Goal: Task Accomplishment & Management: Complete application form

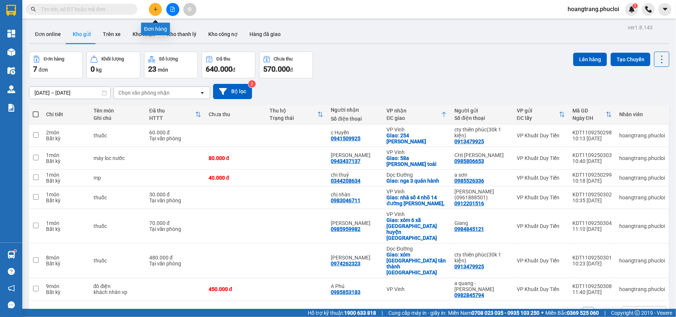
click at [156, 9] on icon "plus" at bounding box center [155, 9] width 4 height 0
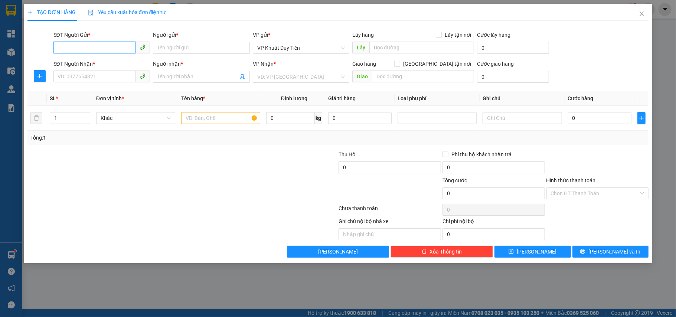
click at [91, 48] on input "SĐT Người Gửi *" at bounding box center [94, 48] width 82 height 12
click at [100, 62] on div "0967543853 - Giang 121" at bounding box center [102, 63] width 88 height 8
type input "0967543853"
type input "Giang 121"
type input "0967543853"
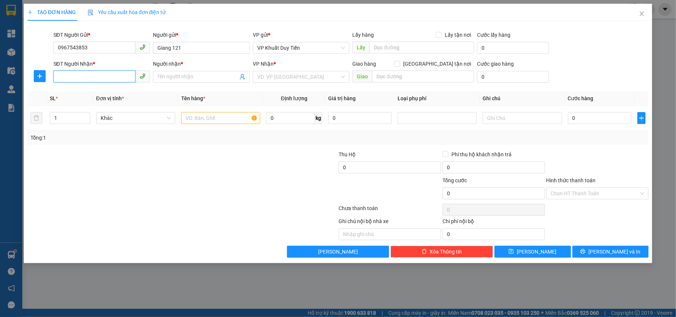
click at [83, 73] on input "SĐT Người Nhận *" at bounding box center [94, 76] width 82 height 12
click at [92, 94] on div "0968938833 - bs trang" at bounding box center [102, 92] width 88 height 8
type input "0968938833"
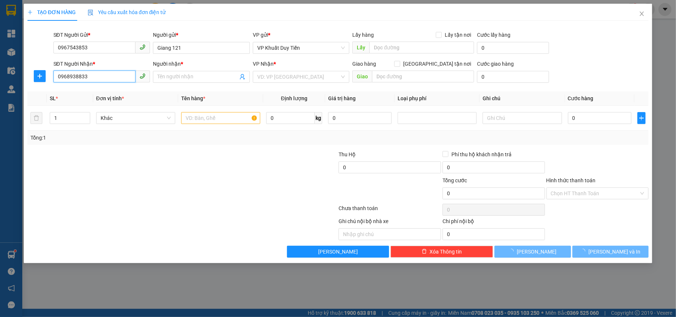
type input "bs trang"
checkbox input "true"
type input "107 Hà Huy Tập, Tp Vinh"
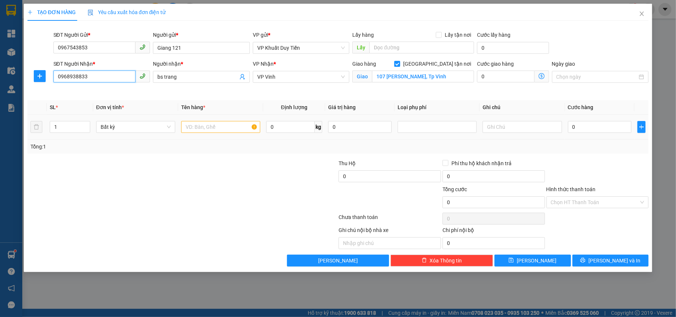
type input "0968938833"
click at [199, 127] on input "text" at bounding box center [220, 127] width 79 height 12
type input "thuốc"
click at [563, 128] on td at bounding box center [521, 127] width 85 height 25
click at [569, 124] on input "0" at bounding box center [599, 127] width 63 height 12
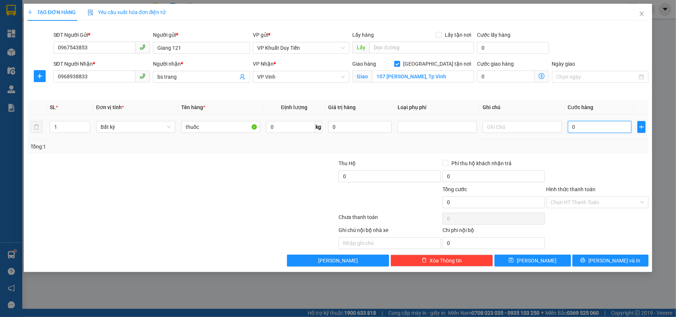
type input "4"
type input "40"
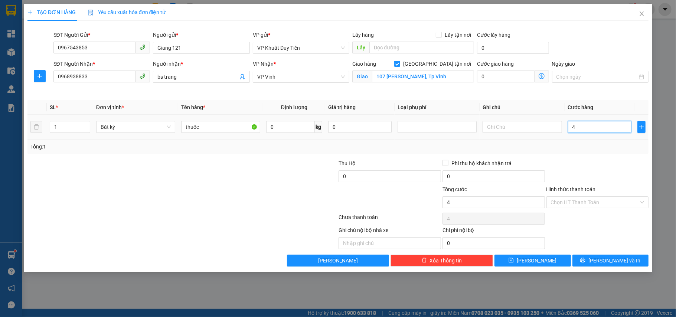
type input "40"
type input "400"
type input "4.000"
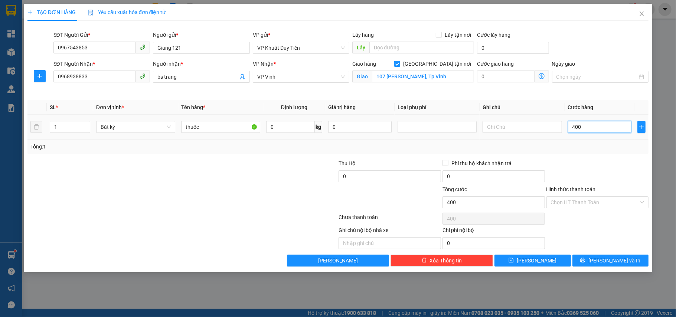
type input "4.000"
type input "40.000"
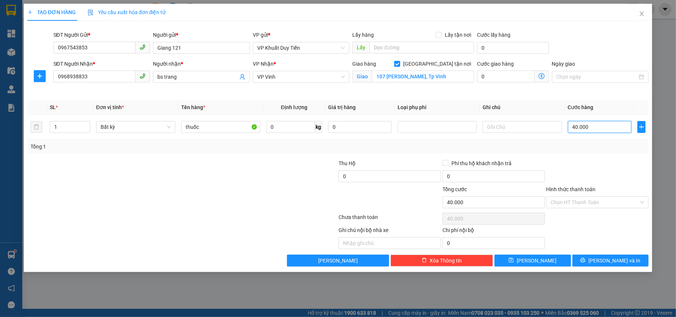
type input "40.000"
click at [570, 189] on label "Hình thức thanh toán" at bounding box center [570, 189] width 49 height 6
click at [570, 197] on input "Hình thức thanh toán" at bounding box center [595, 202] width 88 height 11
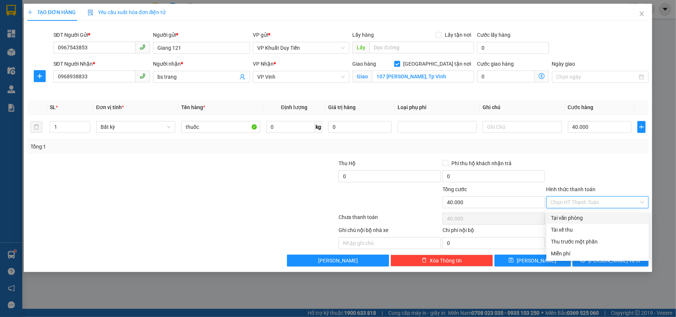
click at [567, 219] on div "Tại văn phòng" at bounding box center [598, 218] width 94 height 8
type input "0"
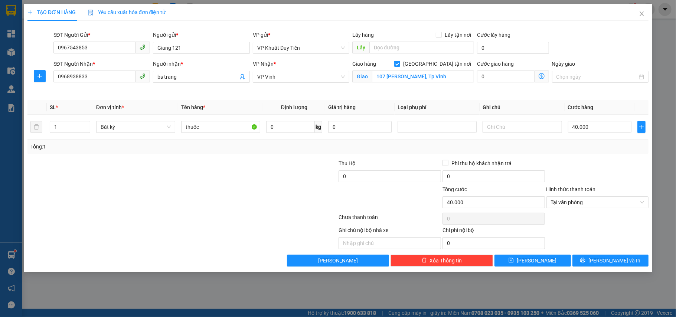
click at [622, 268] on div "TẠO ĐƠN HÀNG Yêu cầu xuất hóa đơn điện tử Transit Pickup Surcharge Ids Transit …" at bounding box center [338, 138] width 629 height 268
click at [609, 252] on div "Transit Pickup Surcharge Ids Transit Deliver Surcharge Ids Transit Deliver Surc…" at bounding box center [337, 147] width 621 height 240
click at [613, 258] on button "[PERSON_NAME] và In" at bounding box center [610, 261] width 76 height 12
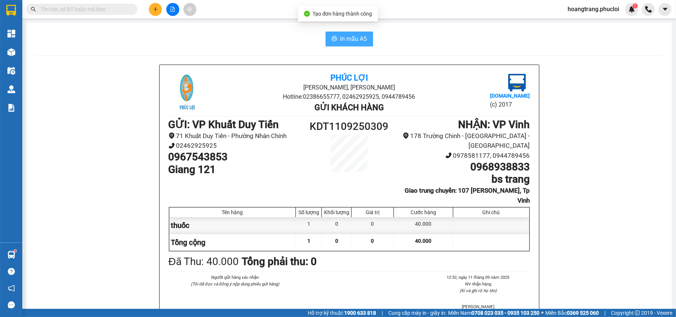
click at [343, 40] on span "In mẫu A5" at bounding box center [353, 38] width 27 height 9
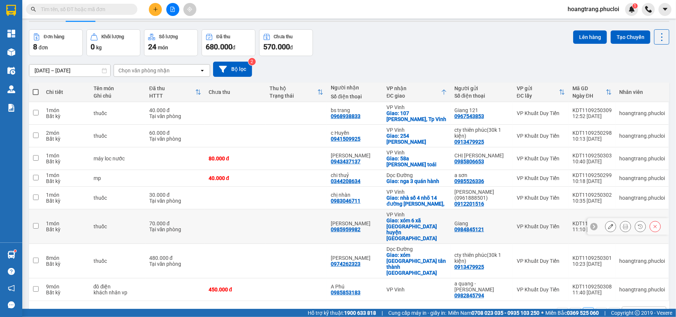
scroll to position [34, 0]
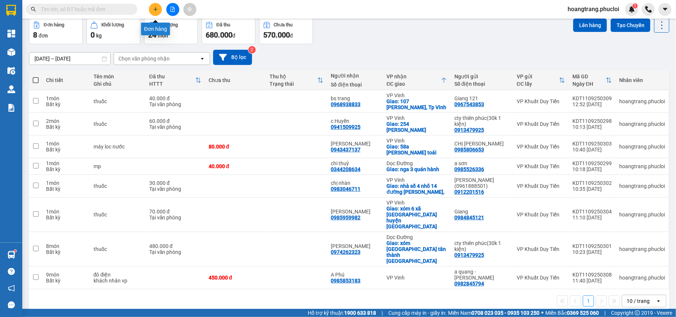
click at [156, 12] on button at bounding box center [155, 9] width 13 height 13
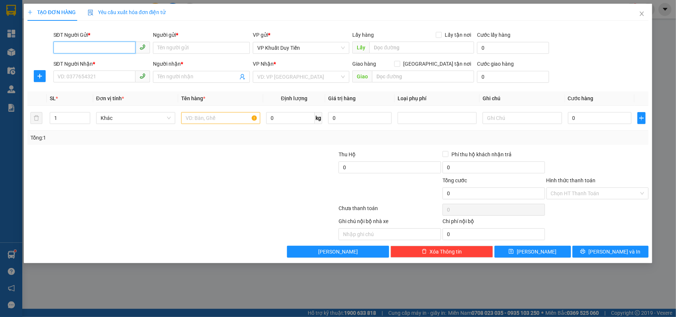
click at [75, 47] on input "SĐT Người Gửi *" at bounding box center [94, 48] width 82 height 12
click at [100, 63] on div "0865268191 - cty bắc việt" at bounding box center [104, 63] width 92 height 8
type input "0865268191"
type input "cty [GEOGRAPHIC_DATA]"
type input "0865268191"
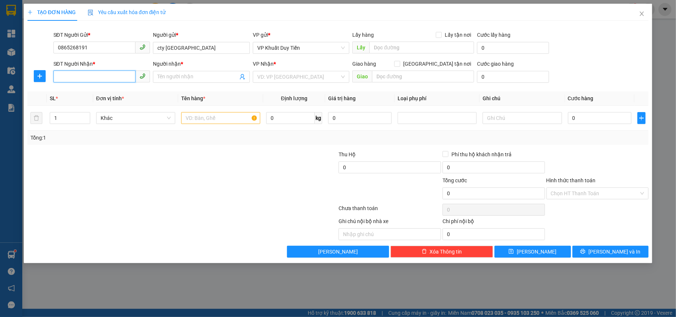
click at [82, 78] on input "SĐT Người Nhận *" at bounding box center [94, 76] width 82 height 12
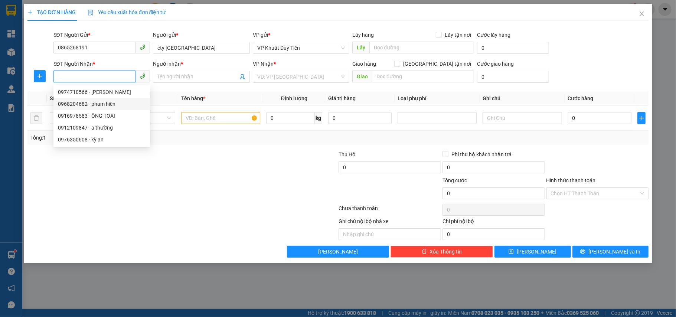
click at [79, 105] on div "0968204682 - pham hiền" at bounding box center [102, 104] width 88 height 8
type input "0968204682"
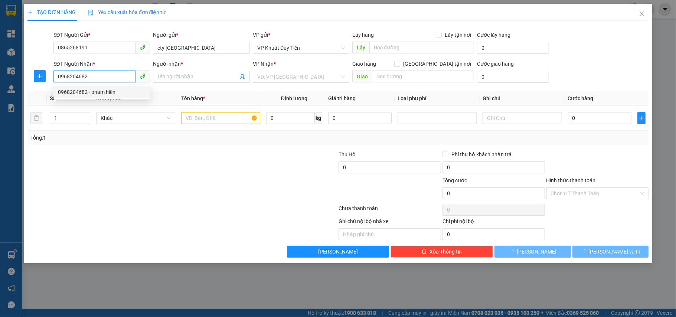
type input "pham hiền"
checkbox input "true"
type input "bt 4/11 khu bt trương thi phat đường trương văn linh tp vinh"
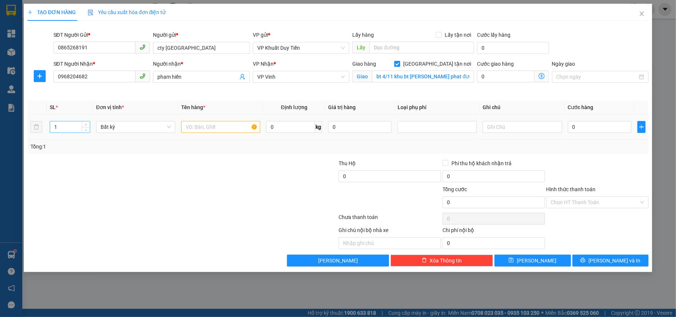
click at [74, 125] on input "1" at bounding box center [70, 126] width 40 height 11
type input "4"
click at [190, 121] on input "text" at bounding box center [220, 127] width 79 height 12
click at [186, 124] on input "text" at bounding box center [220, 127] width 79 height 12
type input "tp"
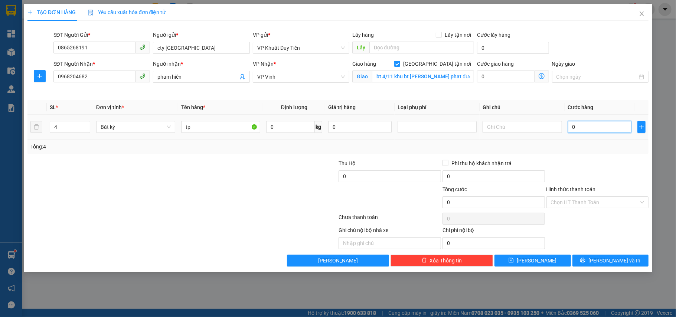
click at [570, 128] on input "0" at bounding box center [599, 127] width 63 height 12
type input "1"
type input "16"
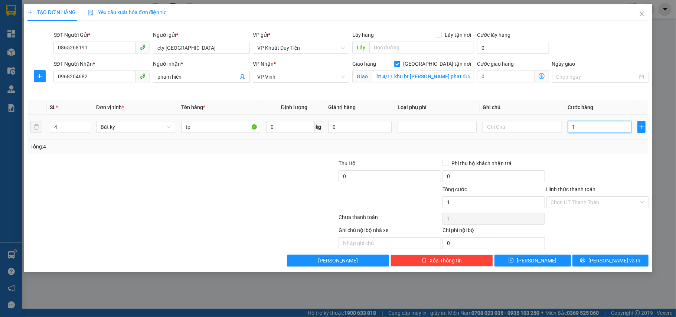
type input "16"
type input "160"
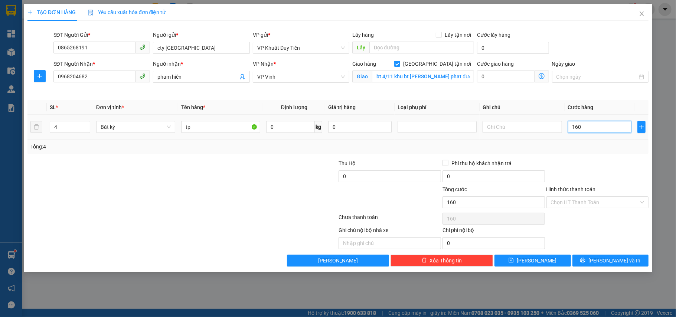
type input "1.600"
type input "16.000"
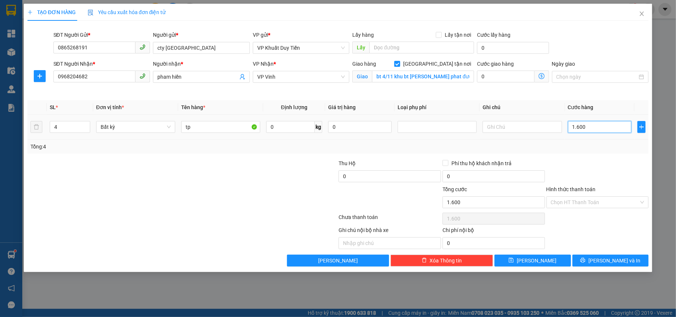
type input "16.000"
type input "160.000"
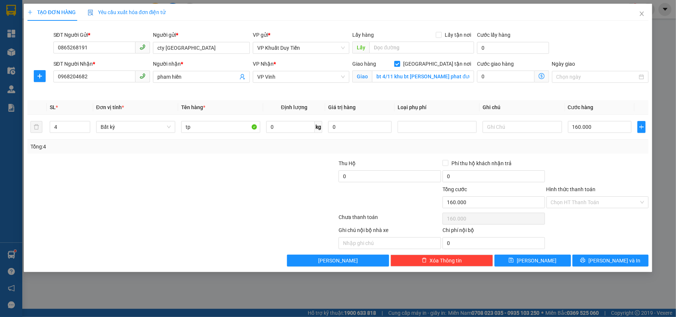
click at [581, 190] on label "Hình thức thanh toán" at bounding box center [570, 189] width 49 height 6
click at [581, 197] on input "Hình thức thanh toán" at bounding box center [595, 202] width 88 height 11
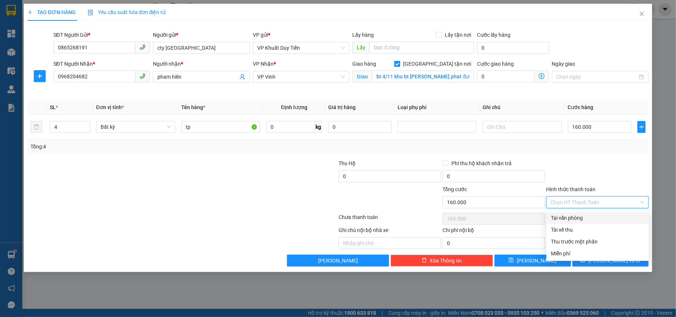
click at [564, 219] on div "Tại văn phòng" at bounding box center [598, 218] width 94 height 8
type input "0"
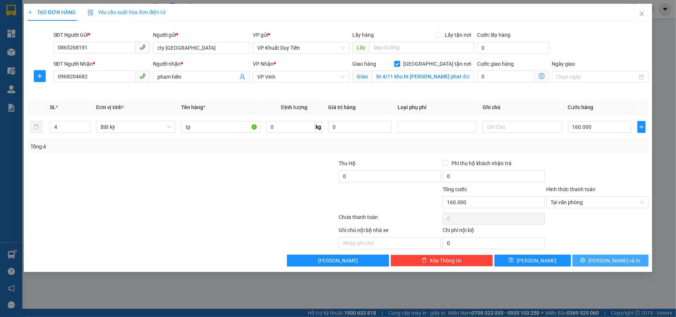
click at [601, 265] on button "[PERSON_NAME] và In" at bounding box center [610, 261] width 76 height 12
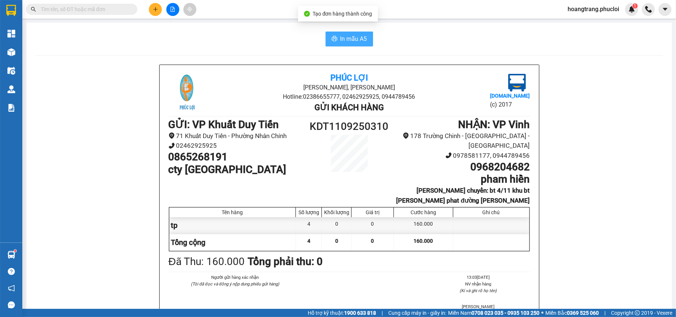
click at [347, 39] on span "In mẫu A5" at bounding box center [353, 38] width 27 height 9
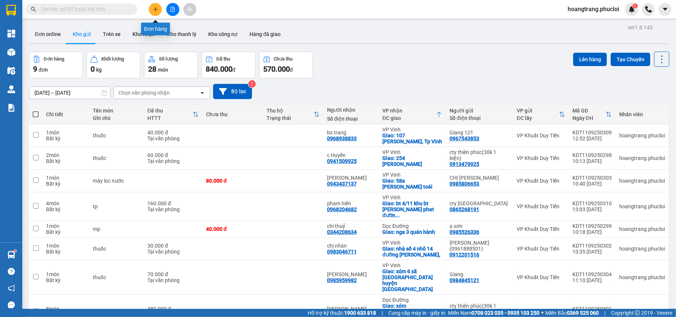
click at [153, 6] on button at bounding box center [155, 9] width 13 height 13
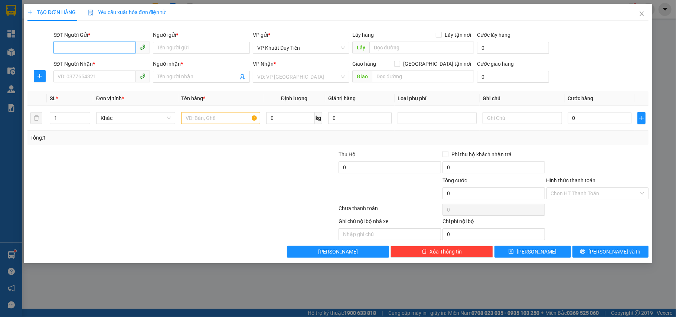
click at [96, 49] on input "SĐT Người Gửi *" at bounding box center [94, 48] width 82 height 12
click at [69, 53] on input "0987189" at bounding box center [94, 48] width 82 height 12
click at [75, 64] on div "0987189642 - a tài" at bounding box center [102, 63] width 88 height 8
type input "0987189642"
type input "a tài"
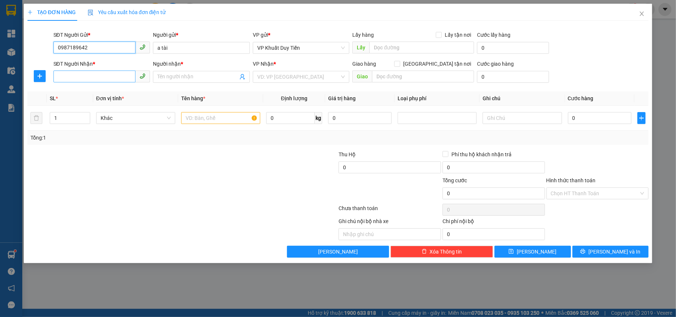
type input "0987189642"
click at [74, 78] on input "SĐT Người Nhận *" at bounding box center [94, 76] width 82 height 12
click at [68, 79] on input "SĐT Người Nhận *" at bounding box center [94, 76] width 82 height 12
type input "0936310968"
click at [164, 78] on input "Người nhận *" at bounding box center [197, 77] width 81 height 8
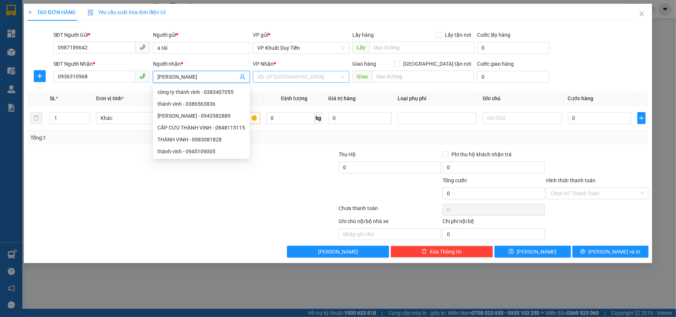
type input "[PERSON_NAME]"
click at [285, 79] on input "search" at bounding box center [298, 76] width 83 height 11
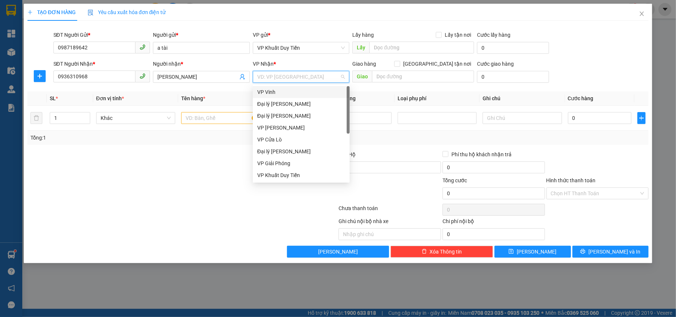
click at [267, 91] on div "VP Vinh" at bounding box center [301, 92] width 88 height 8
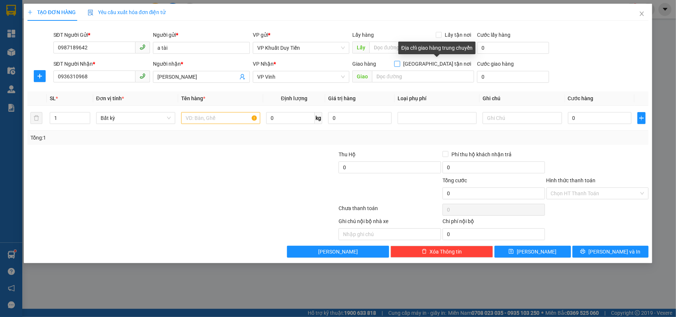
click at [399, 65] on input "[GEOGRAPHIC_DATA] tận nơi" at bounding box center [396, 63] width 5 height 5
checkbox input "true"
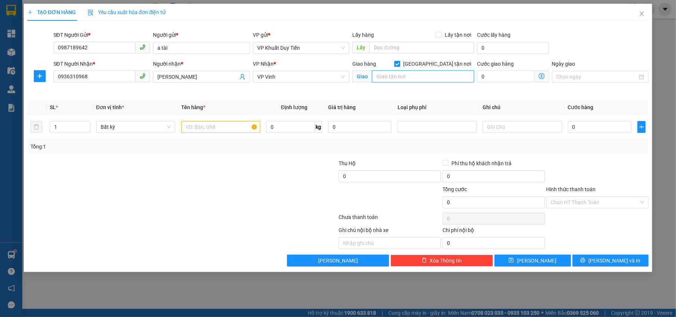
click at [386, 78] on input "text" at bounding box center [423, 76] width 102 height 12
type input "32 nam cao vinh yên đông vinh tp vinh"
click at [190, 132] on input "text" at bounding box center [220, 127] width 79 height 12
type input "t"
type input "may ting bang"
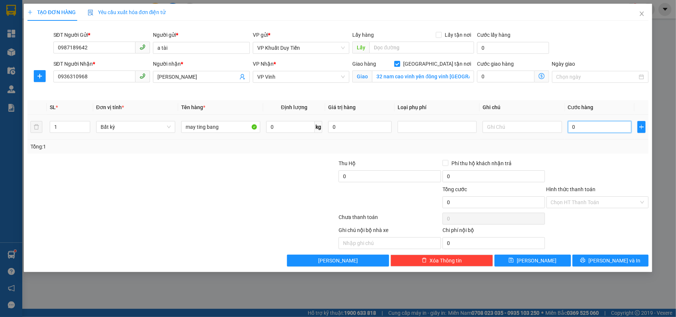
click at [571, 127] on input "0" at bounding box center [599, 127] width 63 height 12
type input "4"
type input "40"
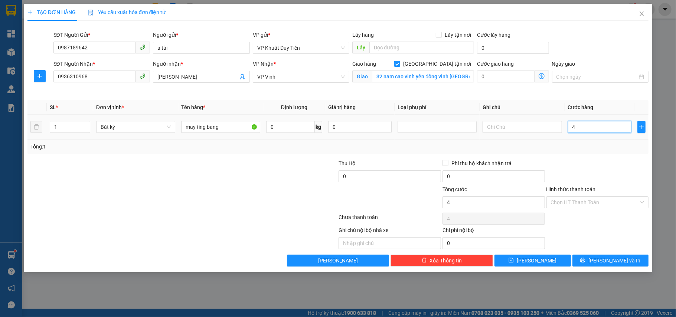
type input "40"
type input "400"
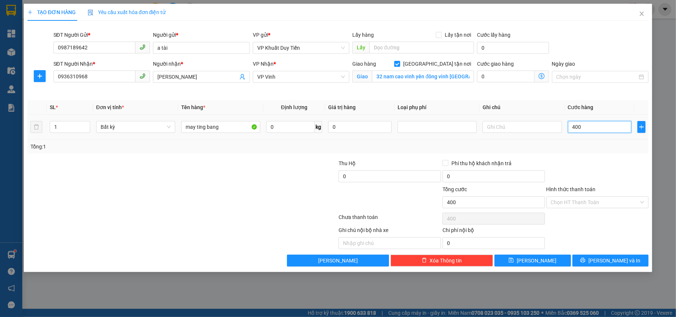
type input "4.000"
type input "40.000"
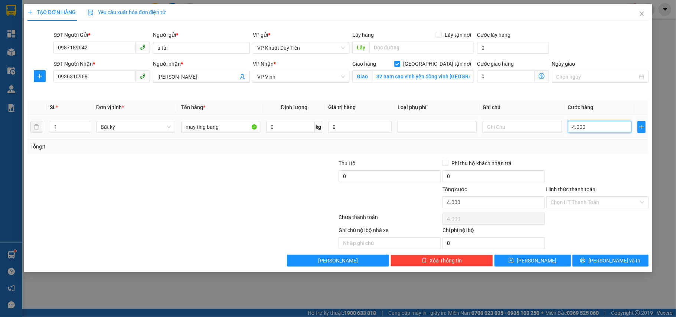
type input "40.000"
click at [601, 264] on button "[PERSON_NAME] và In" at bounding box center [610, 261] width 76 height 12
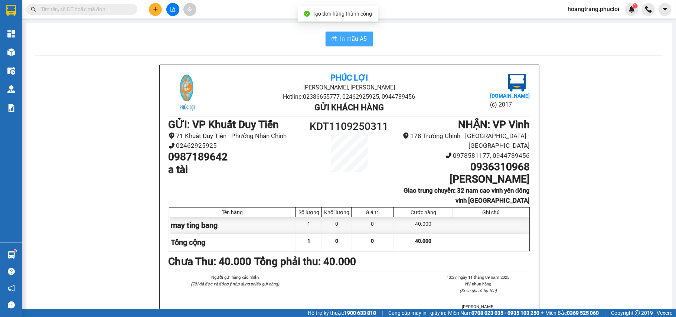
click at [334, 44] on button "In mẫu A5" at bounding box center [348, 39] width 47 height 15
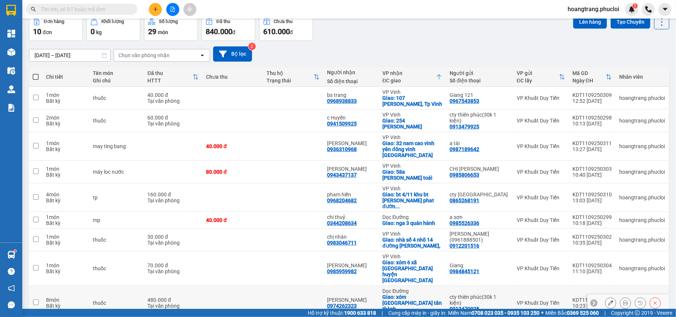
scroll to position [62, 0]
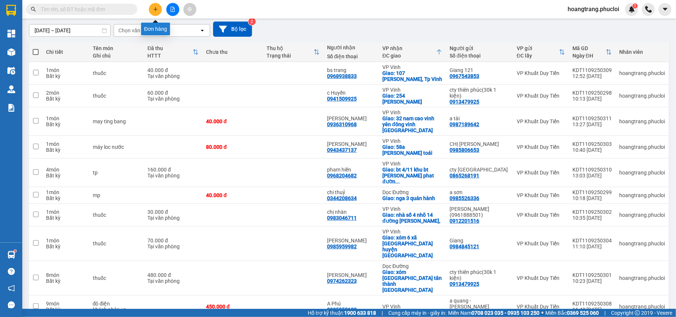
drag, startPoint x: 154, startPoint y: 8, endPoint x: 155, endPoint y: 16, distance: 8.2
click at [151, 3] on div at bounding box center [173, 9] width 56 height 13
click at [153, 11] on icon "plus" at bounding box center [155, 9] width 5 height 5
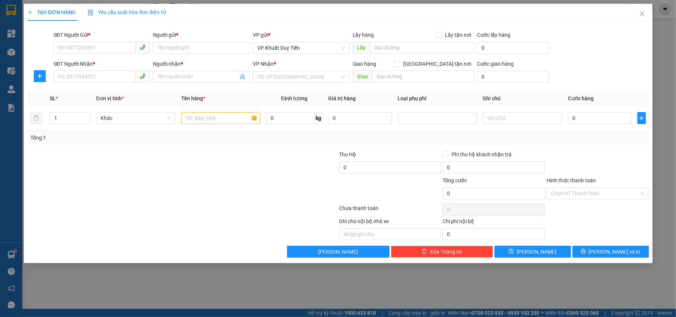
click at [152, 11] on span "Yêu cầu xuất hóa đơn điện tử" at bounding box center [127, 12] width 78 height 6
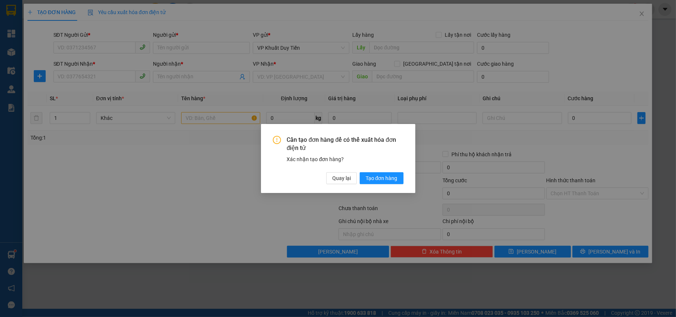
click at [72, 47] on div "Cần tạo đơn hàng để có thể xuất hóa đơn điện tử Xác nhận tạo đơn hàng? Quay lại…" at bounding box center [338, 158] width 676 height 317
click at [340, 176] on span "Quay lại" at bounding box center [341, 178] width 19 height 8
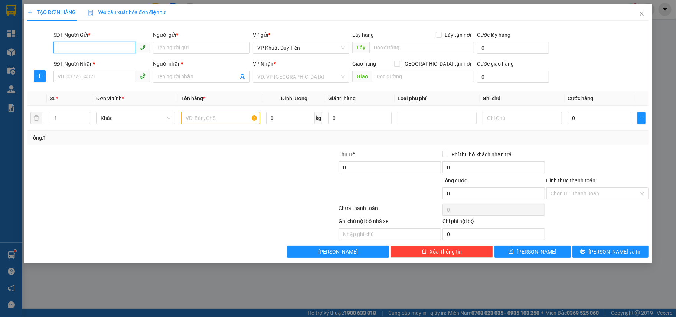
click at [76, 50] on input "SĐT Người Gửi *" at bounding box center [94, 48] width 82 height 12
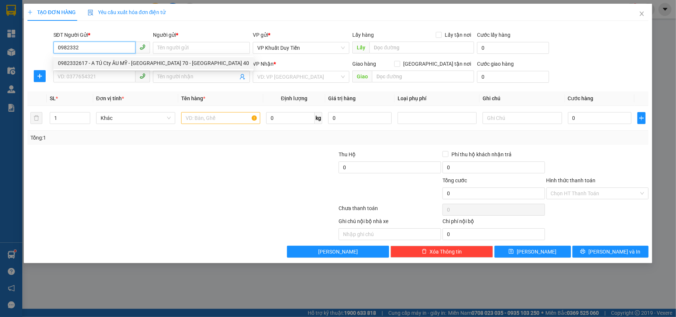
click at [95, 68] on div "0982332617 - A TÚ Cty ÂU MỸ - TP Hà Tĩnh 70 - TP Vinh 40" at bounding box center [153, 63] width 200 height 12
type input "0982332617"
type input "A TÚ Cty ÂU MỸ - TP Hà Tĩnh 70 - TP Vinh 40"
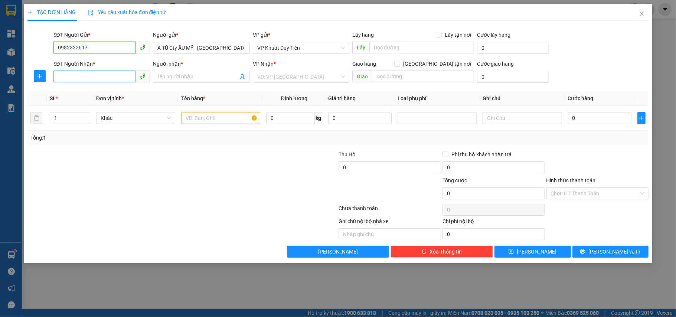
type input "0982332617"
click at [68, 75] on input "SĐT Người Nhận *" at bounding box center [94, 76] width 82 height 12
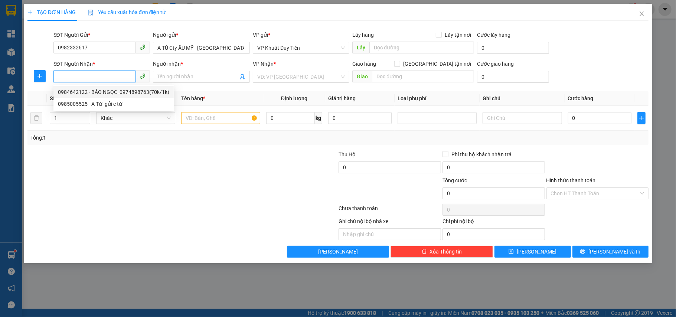
click at [58, 97] on div "0984642122 - BẢO NGỌC_0974898763(70k/1k)" at bounding box center [113, 92] width 120 height 12
type input "0984642122"
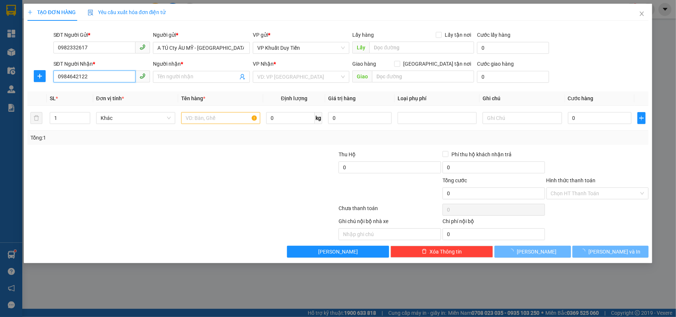
type input "BẢO NGỌC_0974898763(70k/1k)"
checkbox input "true"
type input "28 NGUYỄN CÔNG TRỨ , PHƯỜNG NAM HÀ Hà Tĩnh"
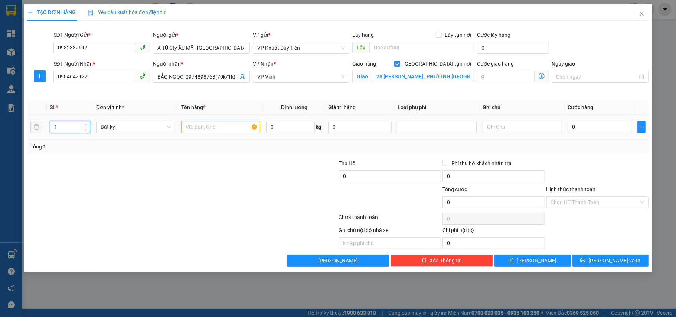
click at [66, 131] on input "1" at bounding box center [70, 126] width 40 height 11
type input "7"
type input "3"
click at [569, 127] on input "0" at bounding box center [599, 127] width 63 height 12
click at [571, 125] on input "0" at bounding box center [599, 127] width 63 height 12
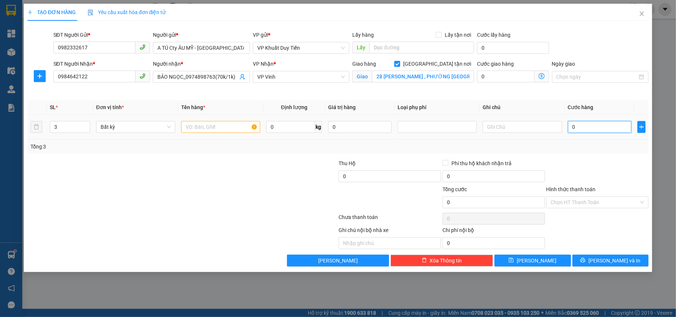
type input "20"
type input "210"
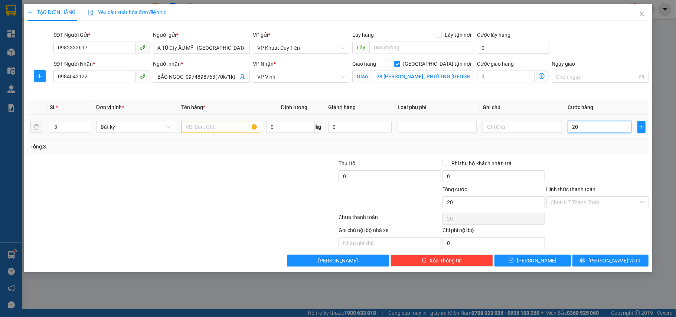
type input "210"
type input "2.100"
type input "21.000"
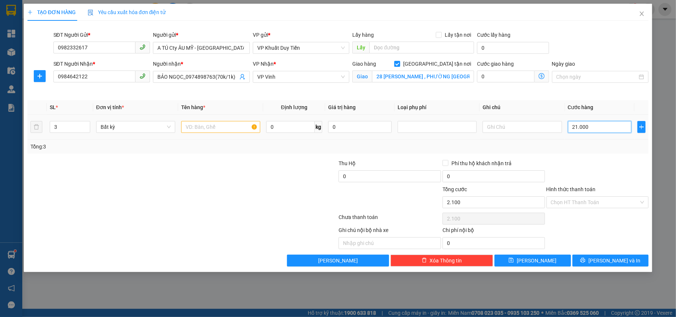
type input "21.000"
type input "210.000"
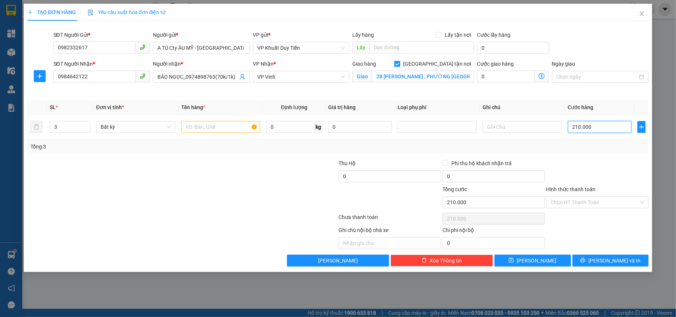
type input "210.000"
click at [590, 192] on label "Hình thức thanh toán" at bounding box center [570, 189] width 49 height 6
click at [590, 197] on input "Hình thức thanh toán" at bounding box center [595, 202] width 88 height 11
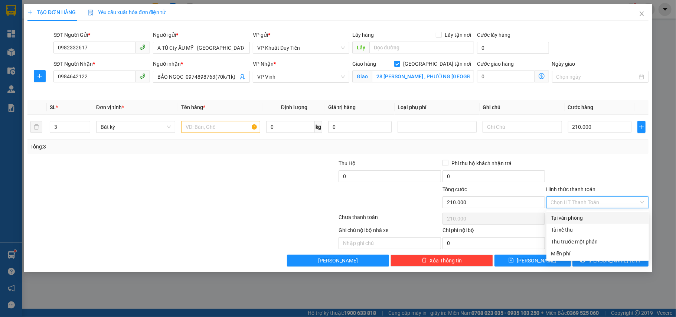
click at [578, 217] on div "Tại văn phòng" at bounding box center [598, 218] width 94 height 8
type input "0"
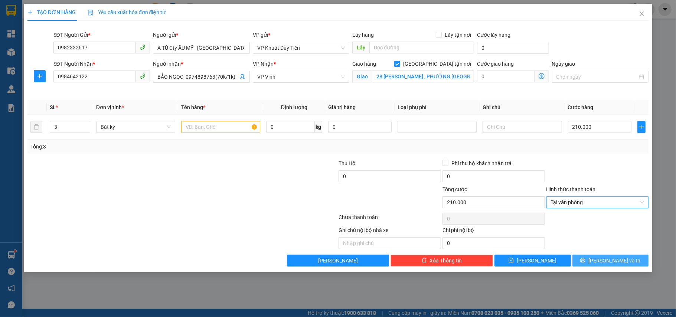
click at [612, 262] on span "[PERSON_NAME] và In" at bounding box center [614, 260] width 52 height 8
click at [222, 128] on input "text" at bounding box center [220, 127] width 79 height 12
type input "thuốc"
click at [619, 265] on span "[PERSON_NAME] và In" at bounding box center [614, 260] width 52 height 8
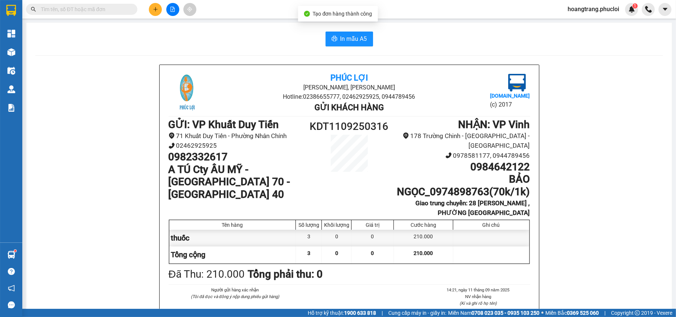
click at [363, 51] on div "In mẫu A5 Phúc Lợi Đường Nguyễn Huệ, Phường Nghi Hương Hotline: 02386655777, 02…" at bounding box center [348, 213] width 645 height 381
click at [345, 39] on span "In mẫu A5" at bounding box center [353, 38] width 27 height 9
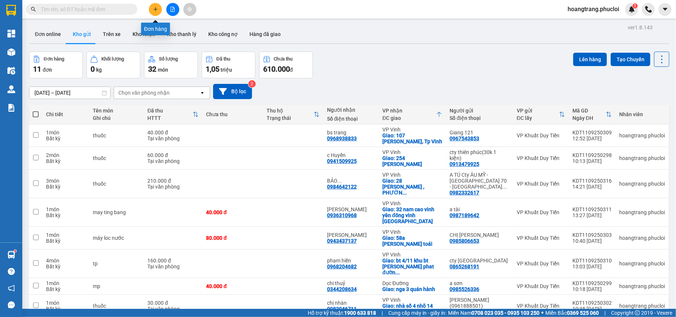
click at [152, 10] on button at bounding box center [155, 9] width 13 height 13
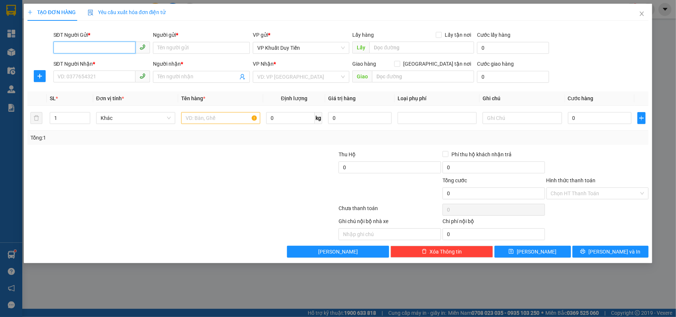
click at [83, 48] on input "SĐT Người Gửi *" at bounding box center [94, 48] width 82 height 12
click at [76, 63] on div "0976664798 - a nam" at bounding box center [102, 63] width 88 height 8
type input "0976664798"
type input "a nam"
type input "0976664798"
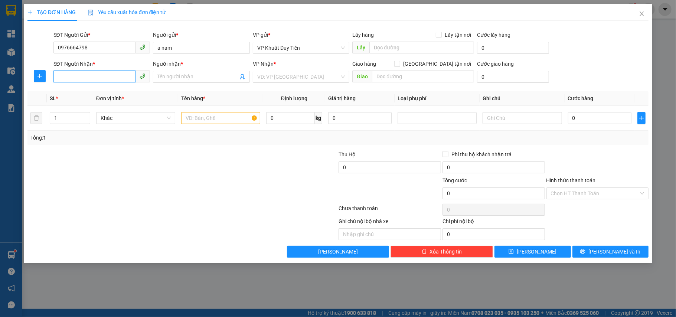
click at [73, 76] on input "SĐT Người Nhận *" at bounding box center [94, 76] width 82 height 12
click at [70, 100] on div "0387686131 - hoàng đức" at bounding box center [102, 104] width 89 height 8
type input "0387686131"
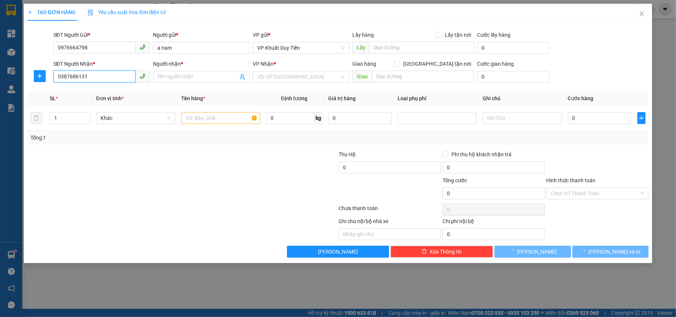
type input "hoàng đức"
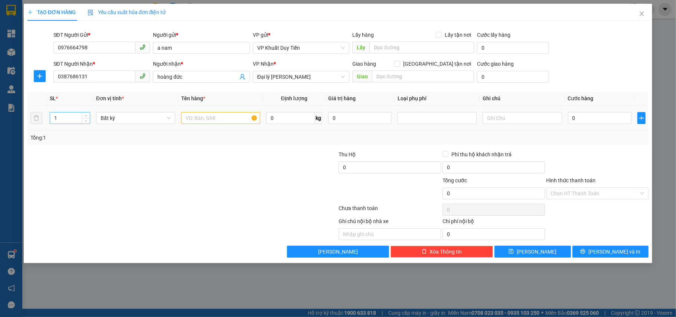
click at [64, 116] on input "1" at bounding box center [70, 117] width 40 height 11
type input "2"
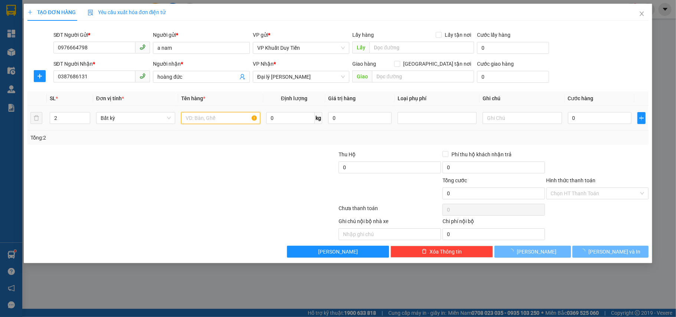
click at [189, 116] on input "text" at bounding box center [220, 118] width 79 height 12
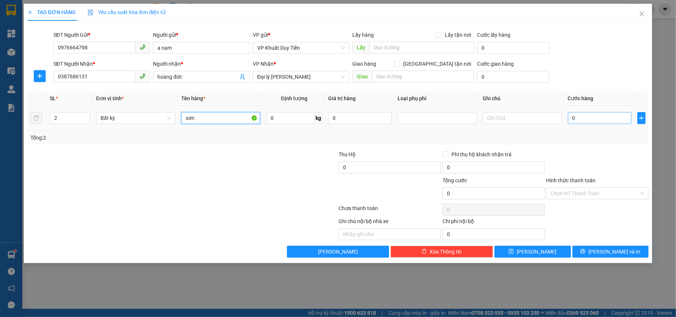
type input "sơn"
click at [571, 118] on input "0" at bounding box center [599, 118] width 63 height 12
type input "3"
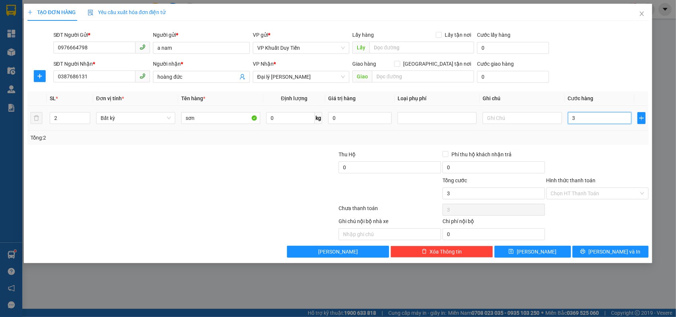
type input "0"
type input "06"
type input "6"
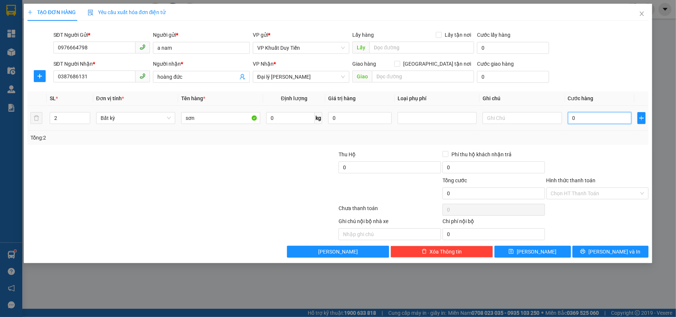
type input "6"
type input "060"
type input "60"
type input "0.600"
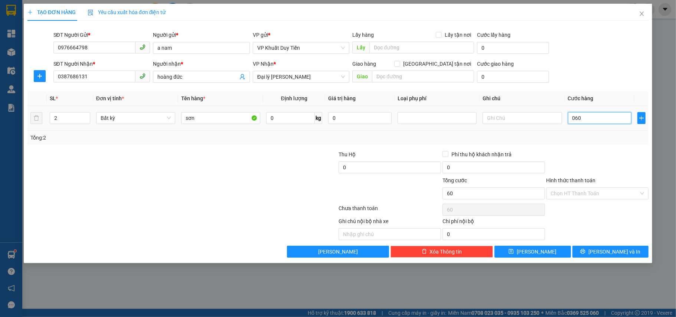
type input "600"
type input "06.000"
type input "6.000"
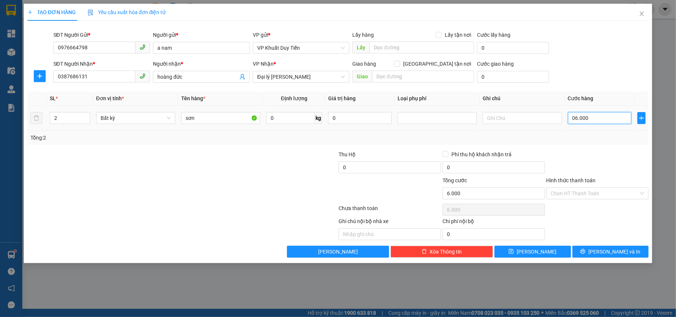
type input "060.000"
type input "60.000"
type input "06.000"
type input "6.000"
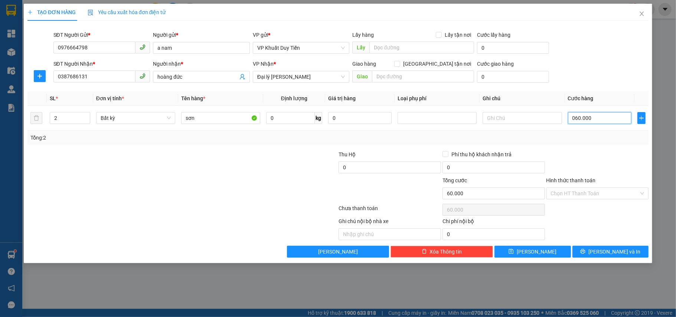
type input "6.000"
type input "0.600"
type input "600"
type input "060"
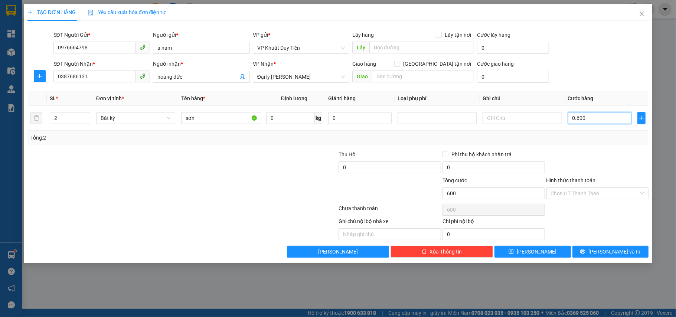
type input "60"
type input "06"
type input "6"
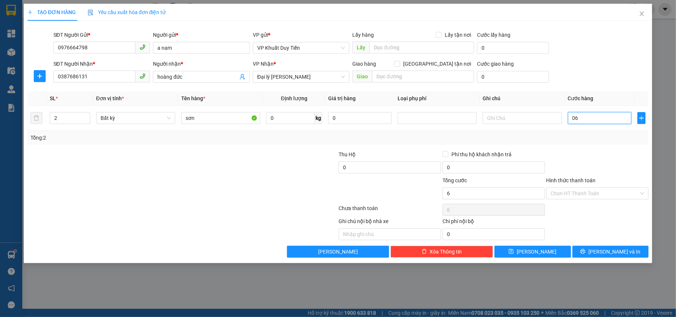
type input "0"
click at [572, 117] on input "0" at bounding box center [599, 118] width 63 height 12
type input "60"
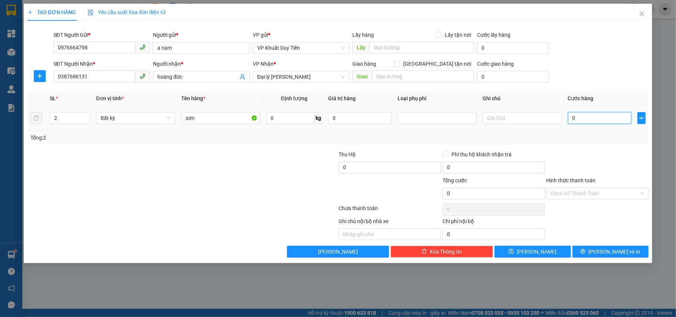
type input "60"
type input "600"
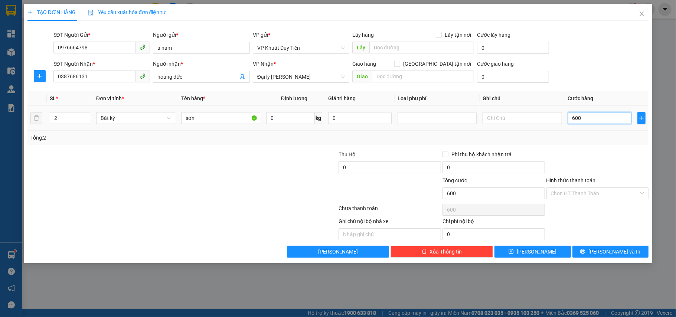
type input "6.000"
type input "60.000"
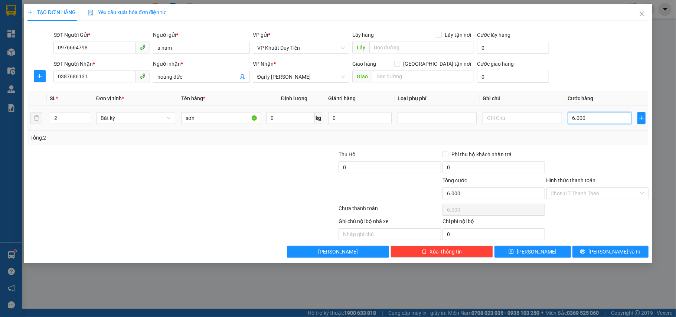
type input "60.000"
type input "600.000"
type input "60.000"
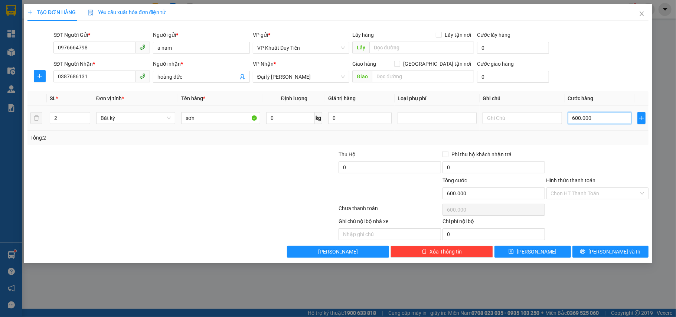
type input "60.000"
click at [586, 256] on button "[PERSON_NAME] và In" at bounding box center [610, 252] width 76 height 12
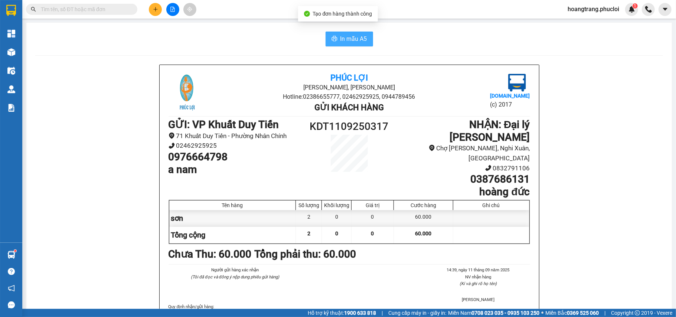
click at [340, 42] on span "In mẫu A5" at bounding box center [353, 38] width 27 height 9
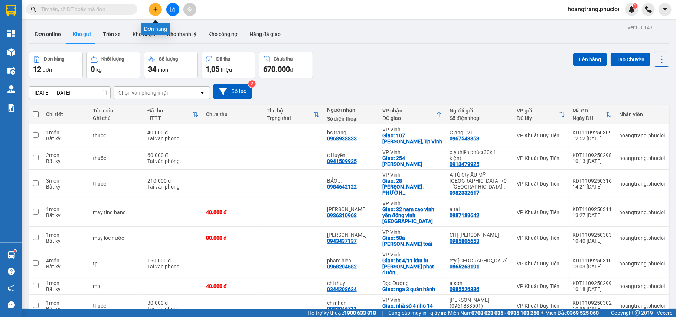
click at [151, 15] on div at bounding box center [173, 9] width 56 height 13
click at [157, 13] on button at bounding box center [155, 9] width 13 height 13
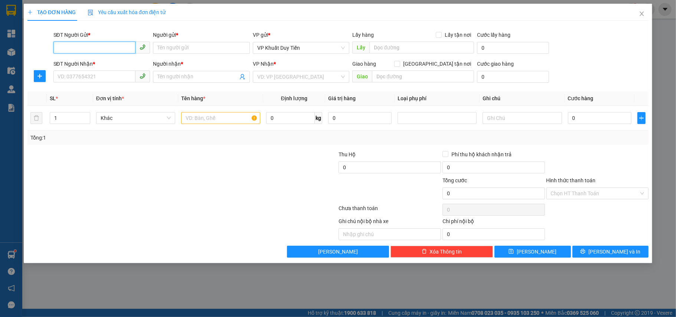
click at [98, 51] on input "SĐT Người Gửi *" at bounding box center [94, 48] width 82 height 12
click at [92, 62] on div "0387935921 - ANH TUẤN HẢI VÂN" at bounding box center [102, 63] width 88 height 8
type input "0387935921"
type input "ANH [PERSON_NAME]"
type input "0387935921"
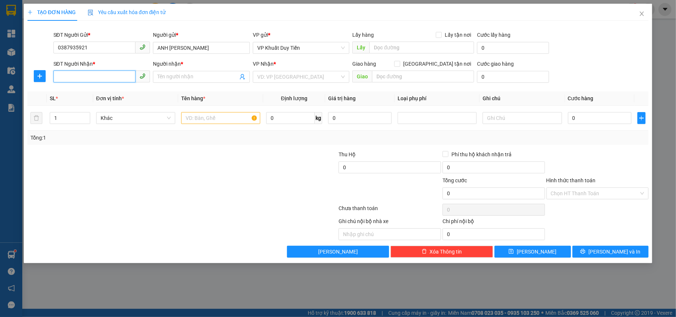
click at [82, 73] on input "SĐT Người Nhận *" at bounding box center [94, 76] width 82 height 12
click at [76, 93] on div "0983279456 - A Thịnh" at bounding box center [102, 92] width 88 height 8
type input "0983279456"
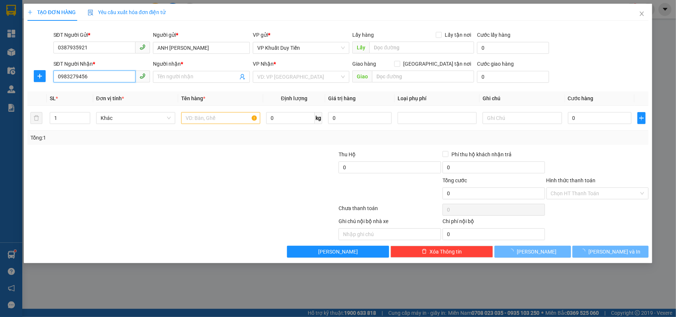
type input "A Thịnh"
checkbox input "true"
type input "Khoa Dược, BVĐK Diễn Châu, Xóm 7 Xã Diễn Phúc, Huyện Diễn Châu, Nghệ AN"
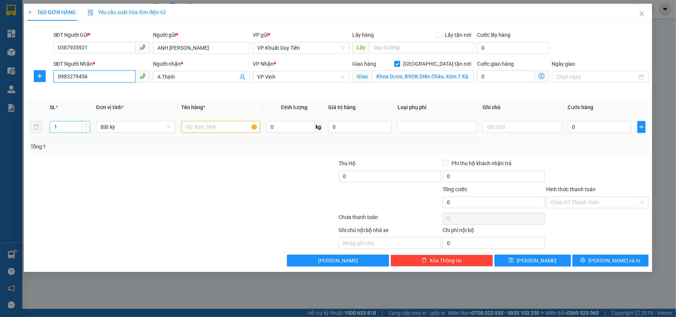
type input "0983279456"
click at [64, 129] on input "1" at bounding box center [70, 126] width 40 height 11
type input "5"
click at [186, 125] on input "text" at bounding box center [220, 127] width 79 height 12
type input "thuốc"
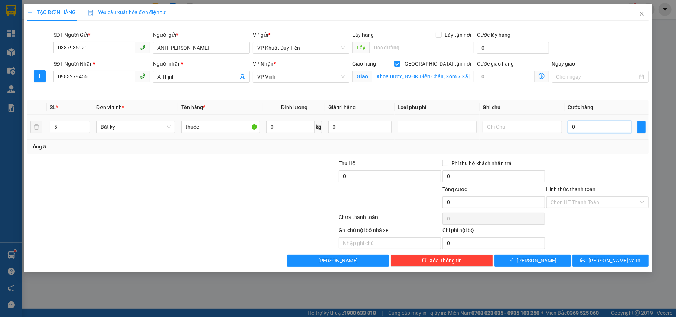
click at [571, 124] on input "0" at bounding box center [599, 127] width 63 height 12
type input "2"
type input "25"
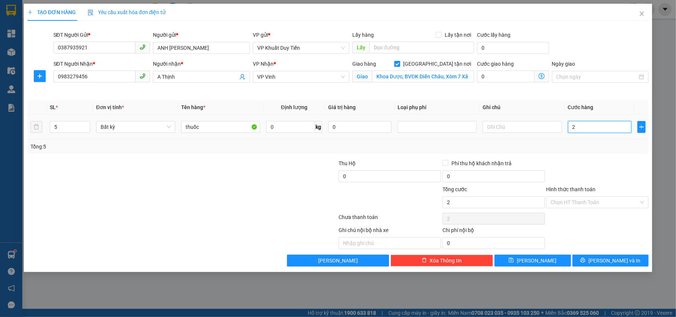
type input "25"
type input "250"
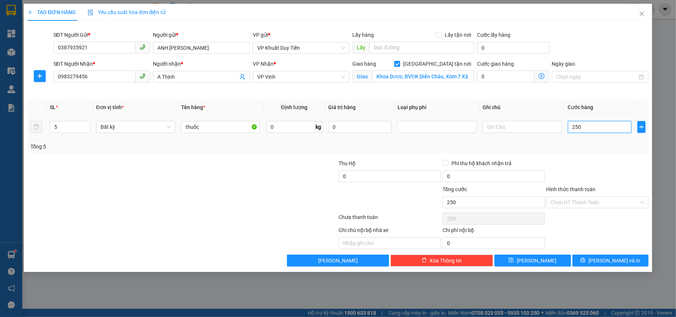
type input "2.500"
type input "25.000"
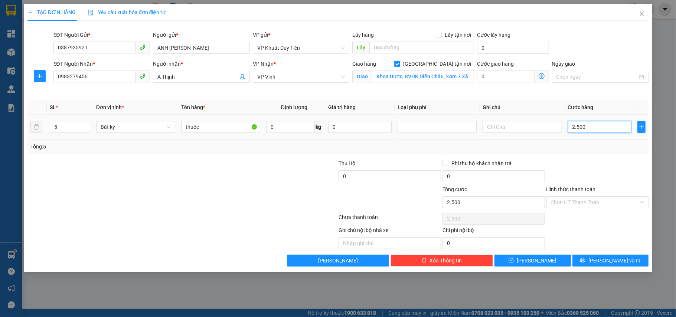
type input "25.000"
type input "250.000"
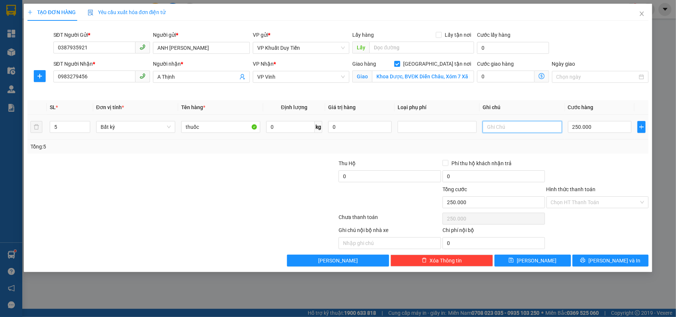
click at [493, 129] on input "text" at bounding box center [521, 127] width 79 height 12
type input "công nỡ"
click at [610, 265] on span "[PERSON_NAME] và In" at bounding box center [614, 260] width 52 height 8
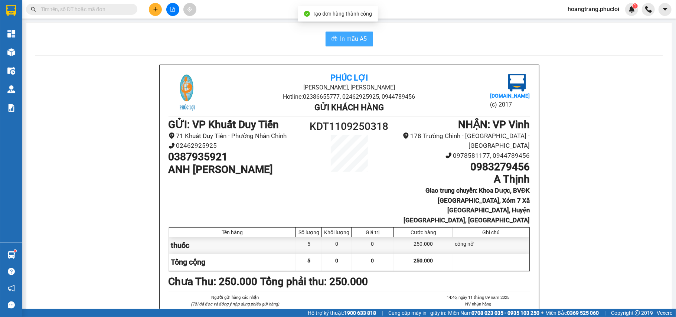
click at [358, 38] on span "In mẫu A5" at bounding box center [353, 38] width 27 height 9
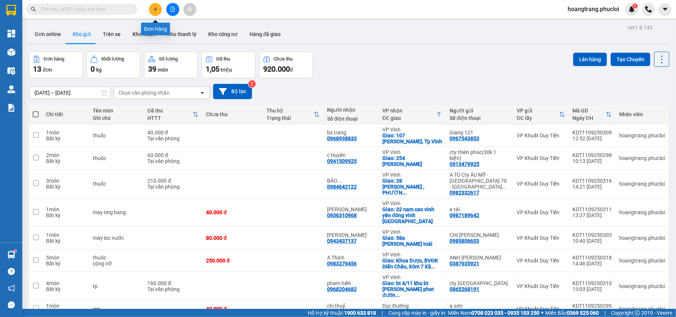
click at [155, 11] on icon "plus" at bounding box center [155, 9] width 5 height 5
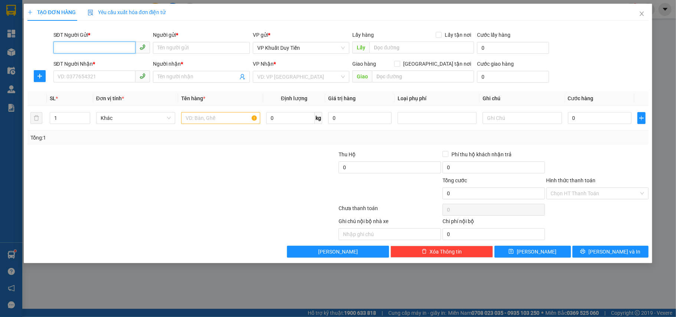
click at [104, 52] on input "SĐT Người Gửi *" at bounding box center [94, 48] width 82 height 12
click at [116, 63] on div "0387935921 - ANH TUẤN HẢI VÂN" at bounding box center [102, 63] width 88 height 8
type input "0387935921"
click at [98, 76] on input "SĐT Người Nhận *" at bounding box center [94, 76] width 82 height 12
click at [180, 76] on span at bounding box center [201, 77] width 97 height 12
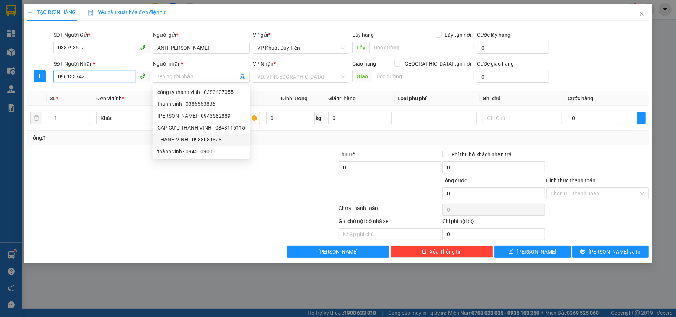
click at [65, 76] on input "096133742" at bounding box center [94, 76] width 82 height 12
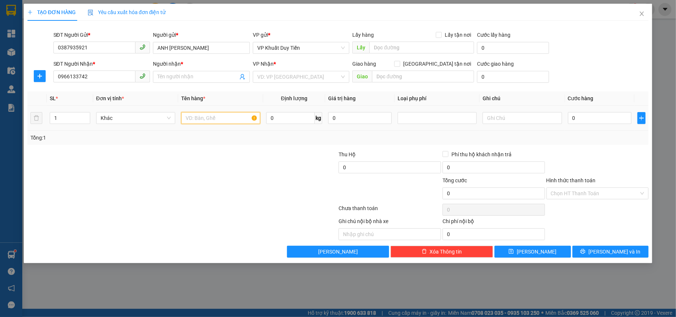
click at [192, 119] on input "text" at bounding box center [220, 118] width 79 height 12
click at [570, 122] on input "0" at bounding box center [599, 118] width 63 height 12
click at [568, 112] on div "0" at bounding box center [599, 118] width 63 height 15
click at [571, 117] on input "0" at bounding box center [599, 118] width 63 height 12
click at [569, 119] on input "0" at bounding box center [599, 118] width 63 height 12
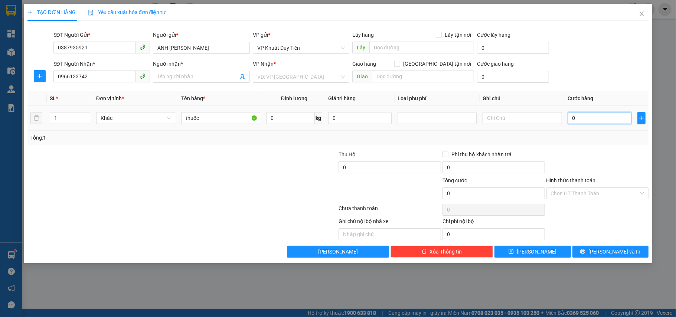
click at [568, 119] on input "0" at bounding box center [599, 118] width 63 height 12
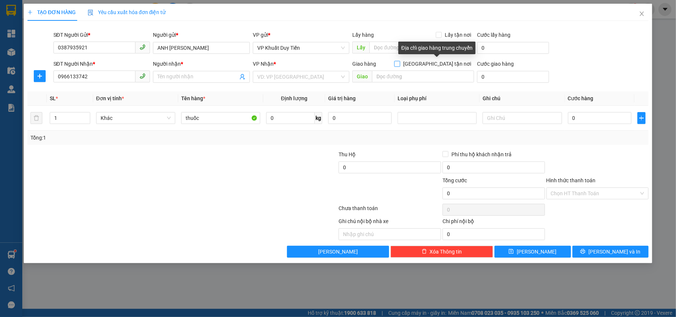
click at [400, 63] on span at bounding box center [397, 64] width 6 height 6
click at [399, 63] on input "[GEOGRAPHIC_DATA] tận nơi" at bounding box center [396, 63] width 5 height 5
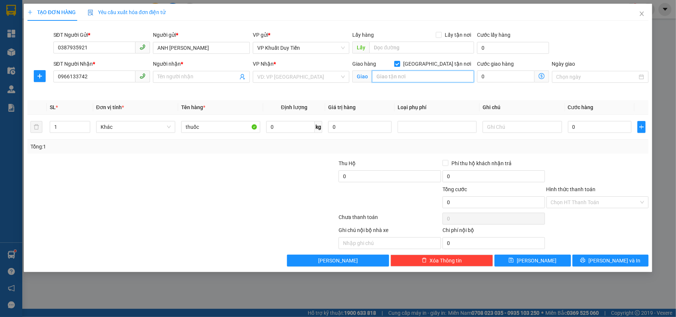
click at [382, 74] on input "text" at bounding box center [423, 76] width 102 height 12
click at [570, 127] on input "0" at bounding box center [599, 127] width 63 height 12
drag, startPoint x: 493, startPoint y: 128, endPoint x: 496, endPoint y: 124, distance: 5.0
click at [496, 123] on input "text" at bounding box center [521, 127] width 79 height 12
click at [611, 266] on button "[PERSON_NAME] và In" at bounding box center [610, 261] width 76 height 12
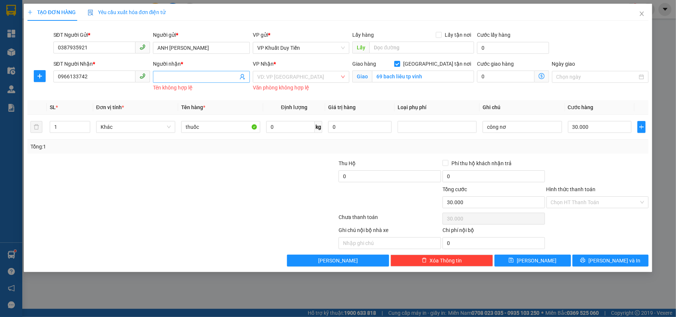
click at [184, 78] on input "Người nhận *" at bounding box center [197, 77] width 81 height 8
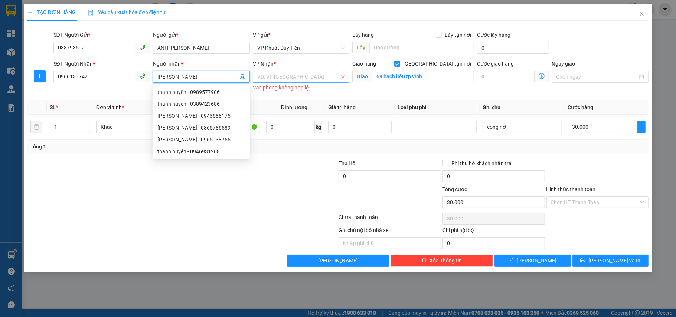
click at [299, 79] on input "search" at bounding box center [298, 76] width 83 height 11
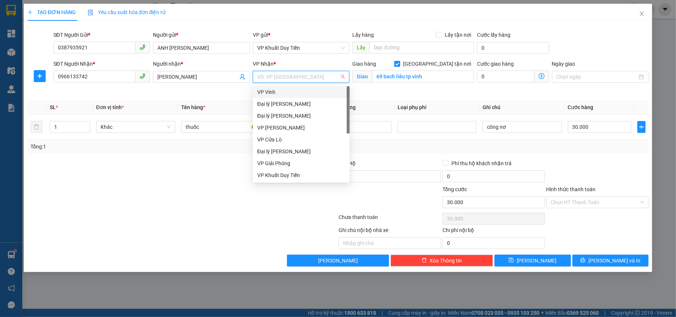
click at [263, 92] on div "VP Vinh" at bounding box center [301, 92] width 88 height 8
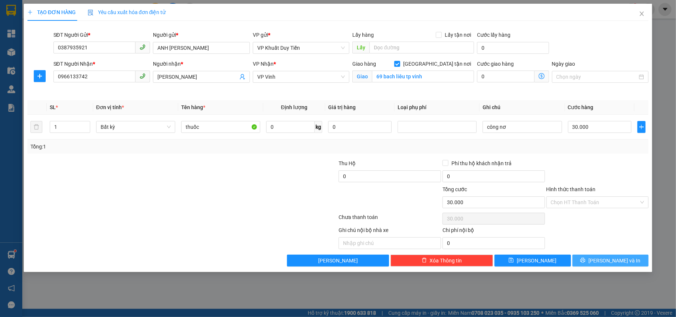
click at [614, 260] on span "[PERSON_NAME] và In" at bounding box center [614, 260] width 52 height 8
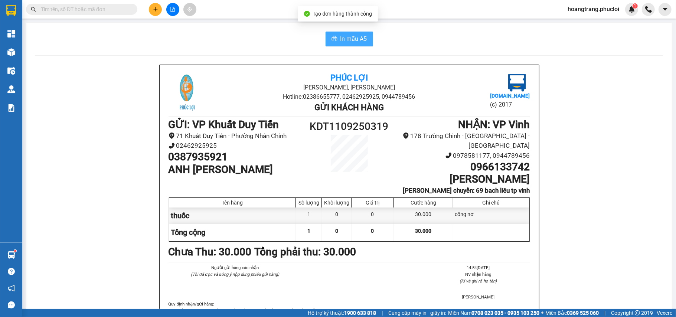
click at [349, 42] on span "In mẫu A5" at bounding box center [353, 38] width 27 height 9
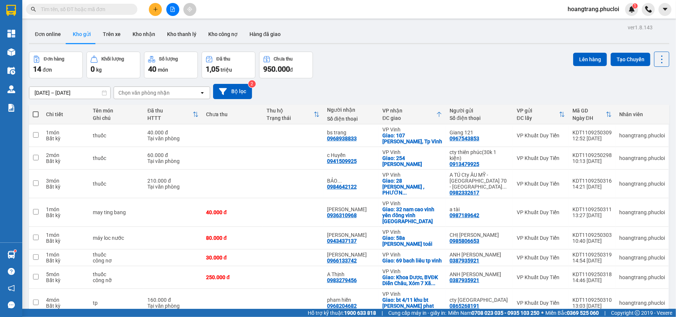
click at [162, 15] on div at bounding box center [173, 9] width 56 height 13
click at [149, 5] on div at bounding box center [173, 9] width 56 height 13
click at [154, 9] on icon "plus" at bounding box center [155, 9] width 5 height 5
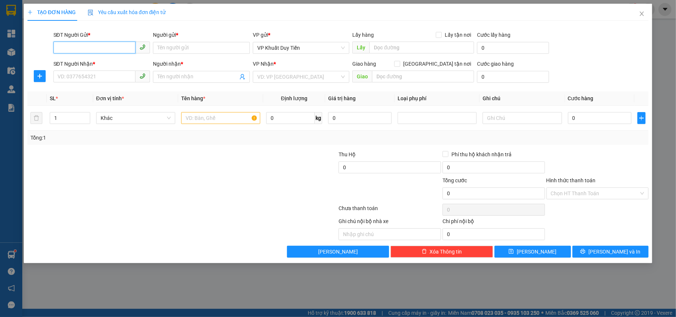
click at [85, 46] on input "SĐT Người Gửi *" at bounding box center [94, 48] width 82 height 12
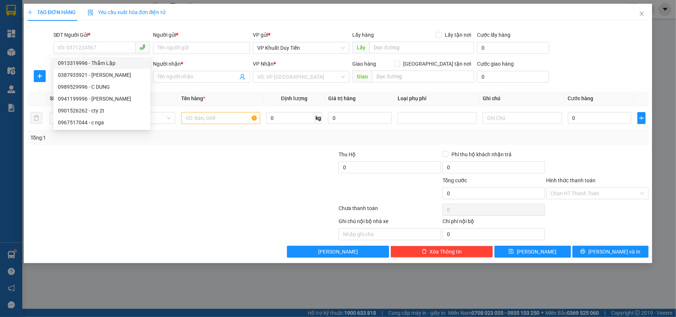
drag, startPoint x: 69, startPoint y: 61, endPoint x: 69, endPoint y: 56, distance: 4.5
click at [72, 59] on body "Kết quả tìm kiếm ( 0 ) Bộ lọc Ngày tạo đơn gần nhất No Data hoangtrang.phucloi …" at bounding box center [338, 158] width 676 height 317
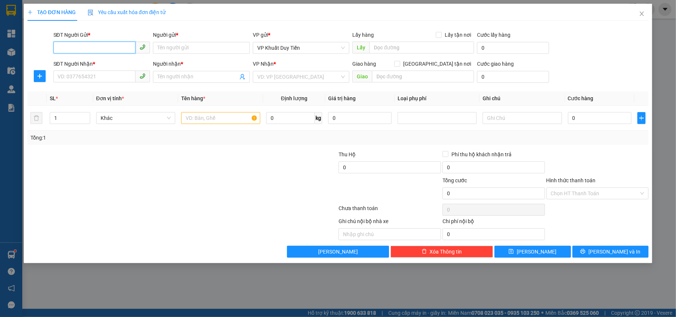
click at [73, 48] on input "SĐT Người Gửi *" at bounding box center [94, 48] width 82 height 12
click at [79, 60] on div "0328139962 - NGUYỄN THẾ SƠN(15k/1 kiện )" at bounding box center [109, 63] width 103 height 8
click at [72, 76] on input "SĐT Người Nhận *" at bounding box center [94, 76] width 82 height 12
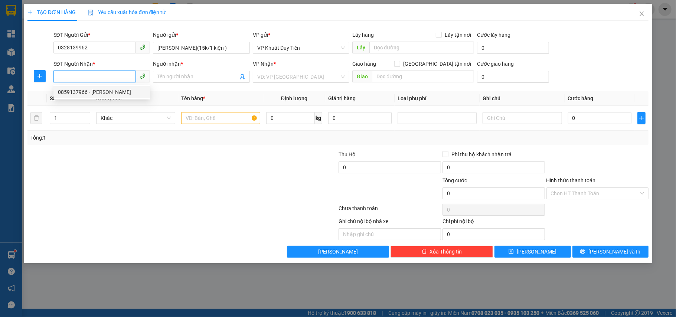
click at [68, 92] on div "0859137966 - TÔ ĐÍNH" at bounding box center [102, 92] width 88 height 8
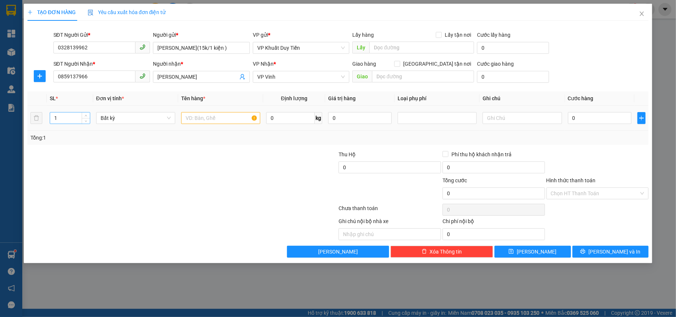
click at [63, 119] on input "1" at bounding box center [70, 117] width 40 height 11
click at [211, 122] on input "text" at bounding box center [220, 118] width 79 height 12
click at [569, 118] on input "0" at bounding box center [599, 118] width 63 height 12
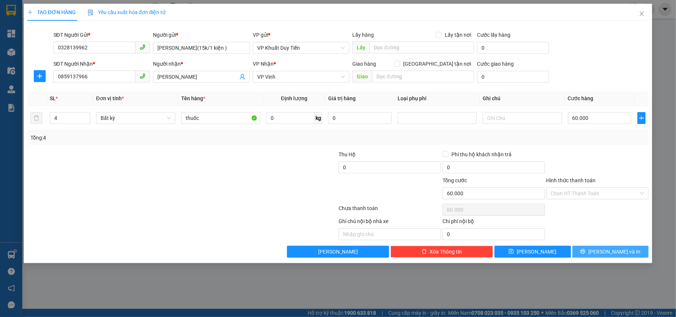
click at [618, 252] on span "[PERSON_NAME] và In" at bounding box center [614, 251] width 52 height 8
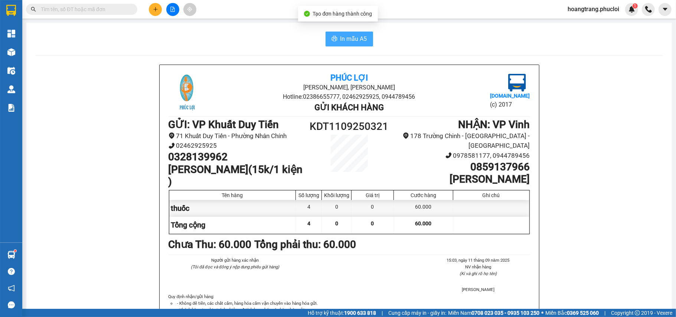
click at [346, 41] on span "In mẫu A5" at bounding box center [353, 38] width 27 height 9
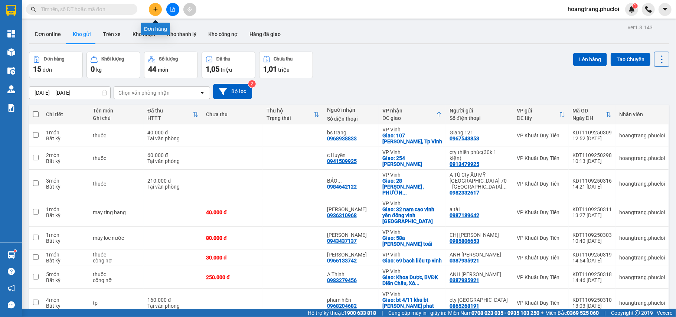
drag, startPoint x: 155, startPoint y: 12, endPoint x: 149, endPoint y: 15, distance: 7.1
click at [149, 15] on div at bounding box center [173, 9] width 56 height 13
click at [151, 8] on button at bounding box center [155, 9] width 13 height 13
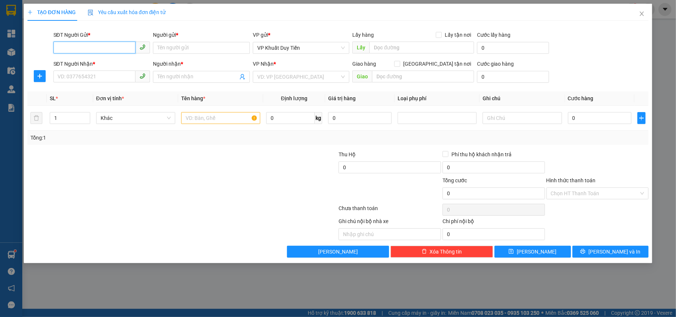
click at [69, 45] on input "SĐT Người Gửi *" at bounding box center [94, 48] width 82 height 12
click at [70, 49] on input "SĐT Người Gửi *" at bounding box center [94, 48] width 82 height 12
click at [86, 63] on div "0989183339 - anh tước" at bounding box center [102, 63] width 88 height 8
click at [67, 77] on input "SĐT Người Nhận *" at bounding box center [94, 76] width 82 height 12
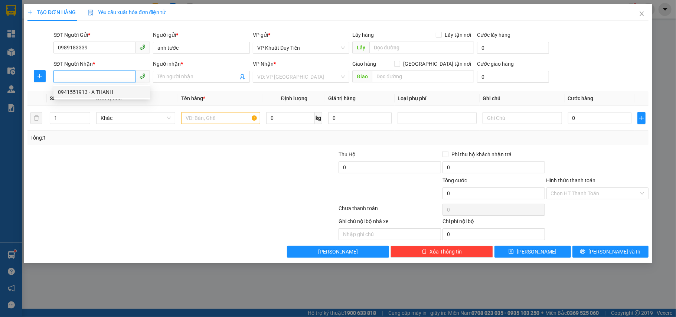
click at [70, 93] on div "0941551913 - A THANH" at bounding box center [102, 92] width 88 height 8
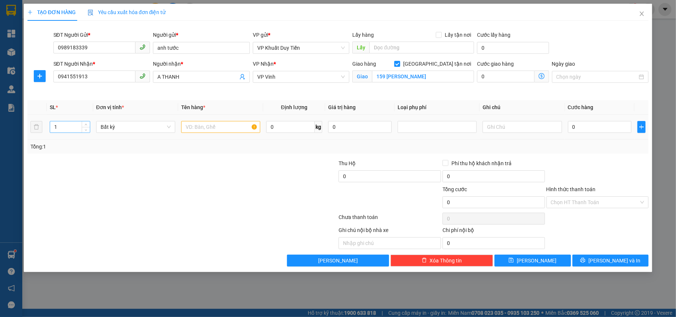
click at [59, 133] on div "1" at bounding box center [70, 127] width 40 height 12
click at [62, 124] on input "1" at bounding box center [70, 126] width 40 height 11
click at [183, 129] on input "text" at bounding box center [220, 127] width 79 height 12
click at [570, 128] on input "0" at bounding box center [599, 127] width 63 height 12
click at [620, 266] on button "[PERSON_NAME] và In" at bounding box center [610, 261] width 76 height 12
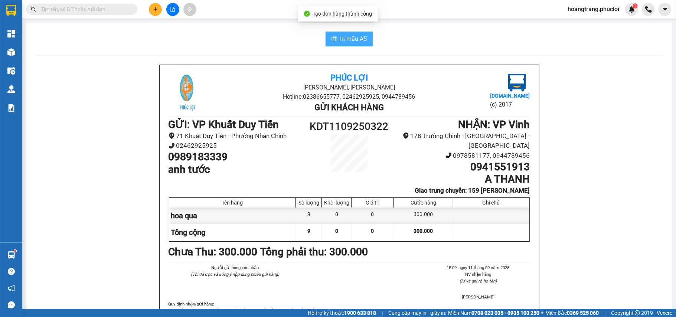
click at [344, 39] on span "In mẫu A5" at bounding box center [353, 38] width 27 height 9
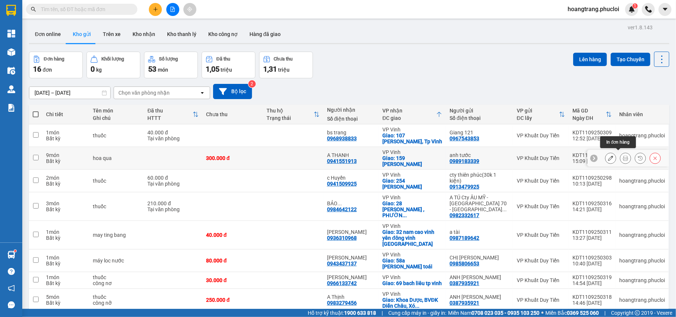
click at [623, 157] on icon at bounding box center [625, 157] width 5 height 5
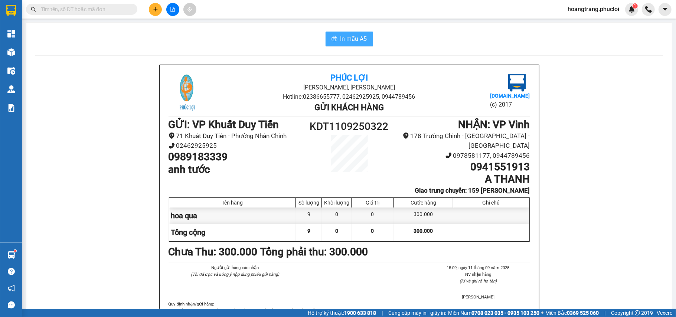
click at [358, 40] on span "In mẫu A5" at bounding box center [353, 38] width 27 height 9
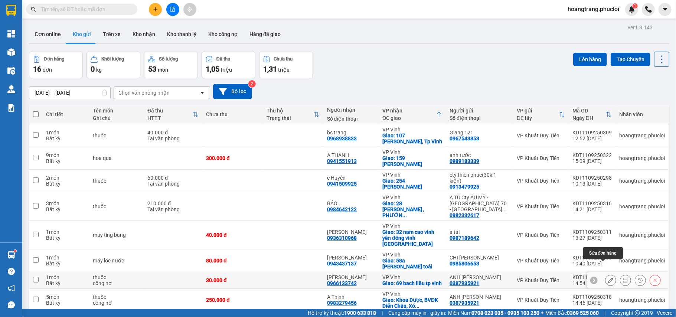
click at [608, 278] on icon at bounding box center [610, 280] width 5 height 5
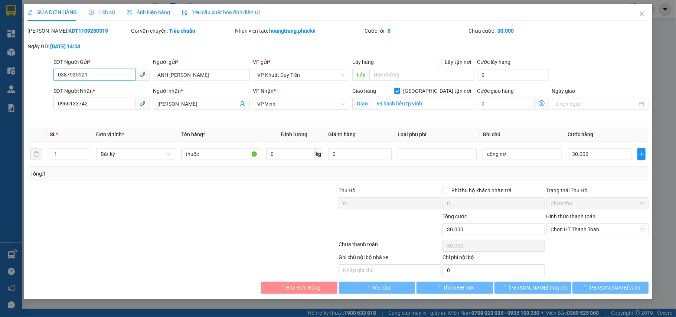
click at [72, 75] on input "0387935921" at bounding box center [94, 75] width 82 height 12
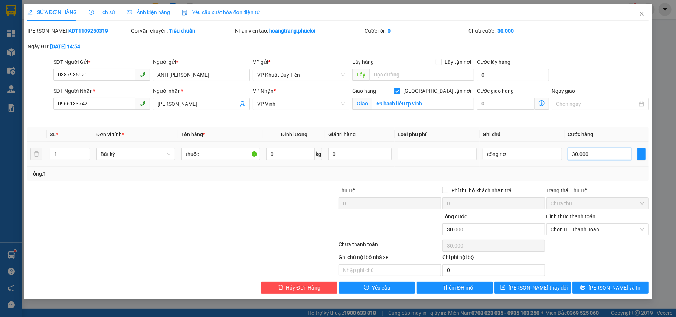
click at [600, 155] on input "30.000" at bounding box center [599, 154] width 63 height 12
click at [571, 154] on input "0" at bounding box center [599, 154] width 63 height 12
click at [514, 153] on input "công nơ" at bounding box center [521, 154] width 79 height 12
click at [484, 154] on input "text" at bounding box center [521, 154] width 79 height 12
click at [532, 287] on span "Lưu thay đổi" at bounding box center [537, 287] width 59 height 8
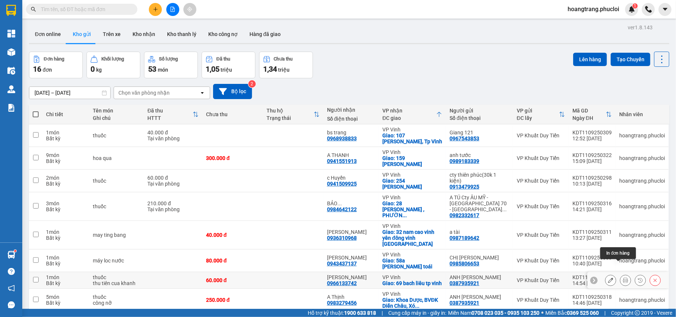
click at [620, 274] on button at bounding box center [625, 280] width 10 height 13
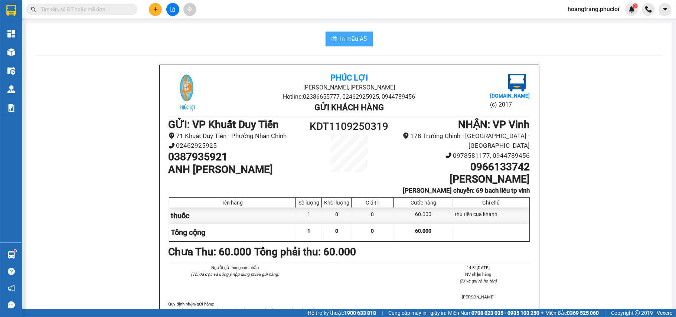
click at [351, 40] on span "In mẫu A5" at bounding box center [353, 38] width 27 height 9
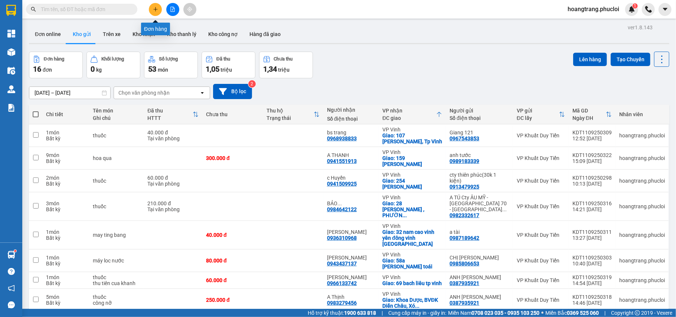
click at [157, 9] on icon "plus" at bounding box center [155, 9] width 5 height 5
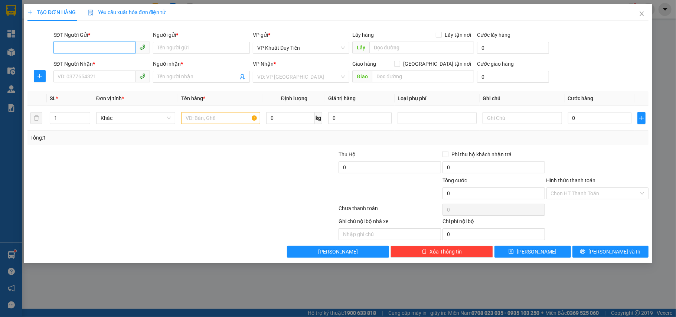
click at [76, 46] on input "SĐT Người Gửi *" at bounding box center [94, 48] width 82 height 12
click at [71, 63] on div "0903219624 - huyền" at bounding box center [102, 63] width 88 height 8
click at [82, 76] on input "SĐT Người Nhận *" at bounding box center [94, 76] width 82 height 12
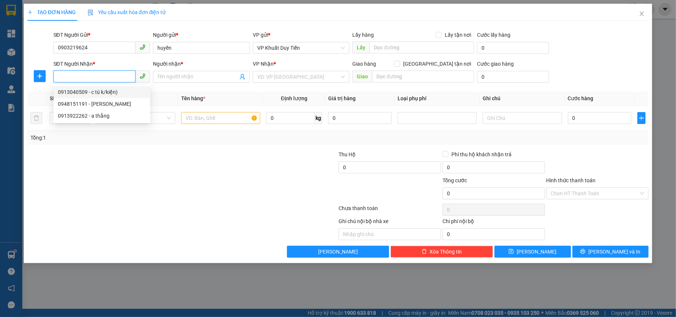
click at [62, 91] on div "0913040509 - c tú k/kiện)" at bounding box center [102, 92] width 88 height 8
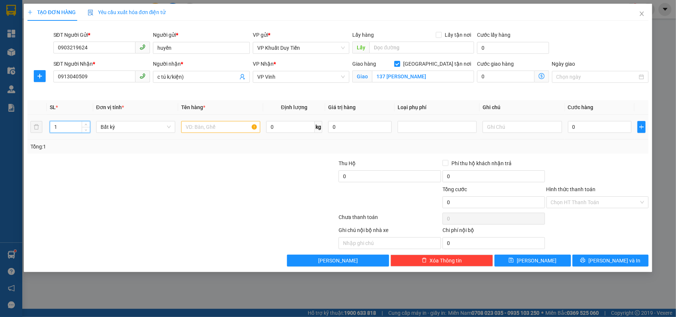
click at [58, 125] on input "1" at bounding box center [70, 126] width 40 height 11
click at [191, 131] on input "text" at bounding box center [220, 127] width 79 height 12
click at [569, 127] on input "0" at bounding box center [599, 127] width 63 height 12
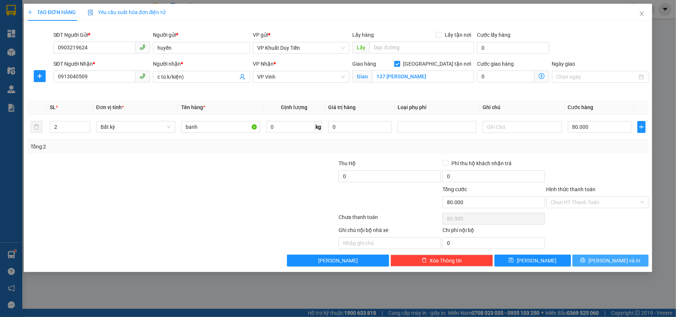
click at [608, 260] on span "[PERSON_NAME] và In" at bounding box center [614, 260] width 52 height 8
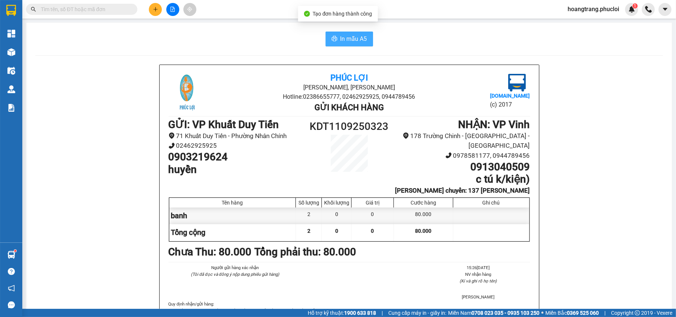
click at [342, 39] on span "In mẫu A5" at bounding box center [353, 38] width 27 height 9
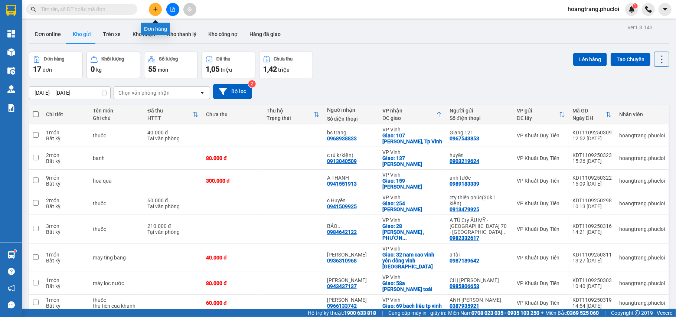
click at [152, 9] on button at bounding box center [155, 9] width 13 height 13
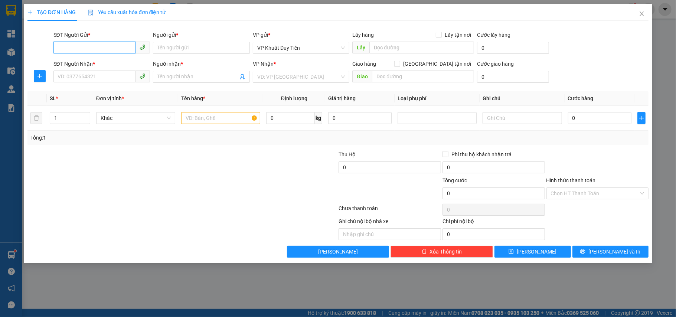
click at [63, 52] on input "SĐT Người Gửi *" at bounding box center [94, 48] width 82 height 12
click at [163, 40] on div "Người gửi *" at bounding box center [201, 36] width 97 height 11
click at [158, 45] on input "Người gửi *" at bounding box center [201, 48] width 97 height 12
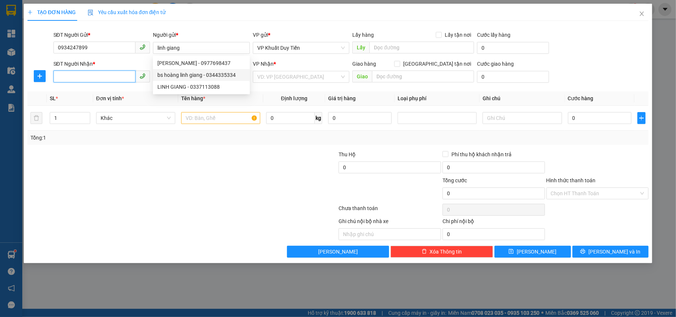
click at [61, 80] on input "SĐT Người Nhận *" at bounding box center [94, 76] width 82 height 12
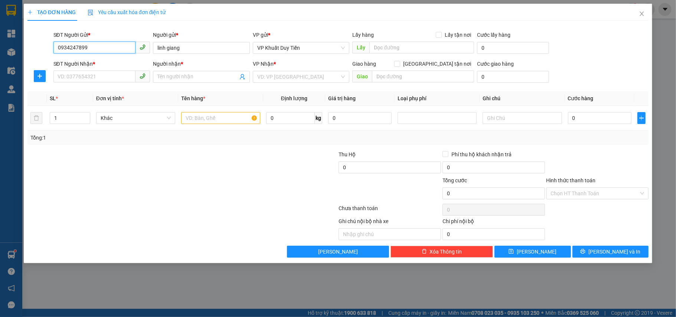
click at [101, 46] on input "0934247899" at bounding box center [94, 48] width 82 height 12
click at [190, 51] on input "linh giang" at bounding box center [201, 48] width 97 height 12
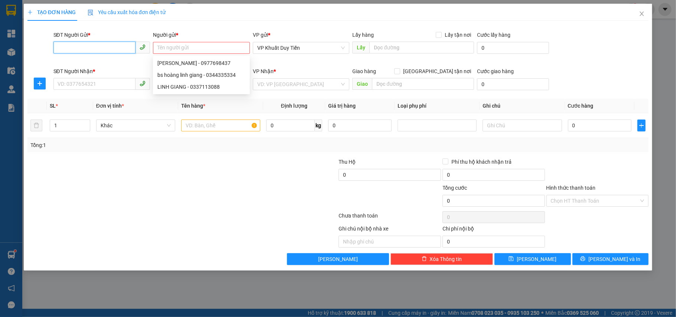
click at [69, 46] on input "SĐT Người Gửi *" at bounding box center [94, 48] width 82 height 12
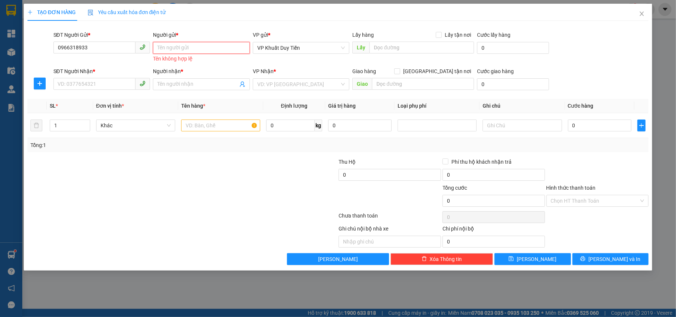
click at [174, 48] on input "Người gửi *" at bounding box center [201, 48] width 97 height 12
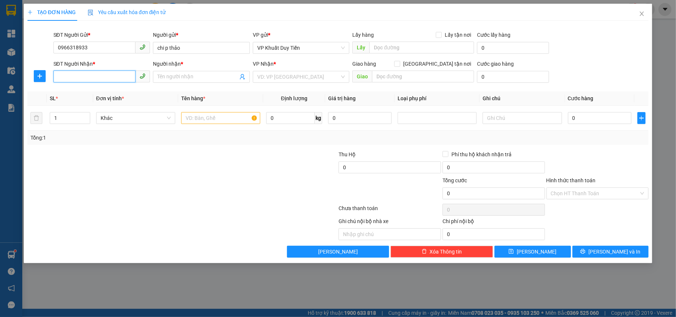
click at [68, 79] on input "SĐT Người Nhận *" at bounding box center [94, 76] width 82 height 12
click at [164, 75] on input "Người nhận *" at bounding box center [197, 77] width 81 height 8
click at [193, 119] on input "text" at bounding box center [220, 118] width 79 height 12
click at [270, 76] on input "search" at bounding box center [298, 76] width 83 height 11
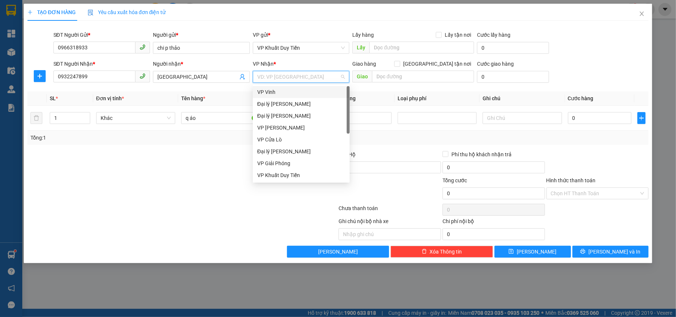
click at [263, 89] on div "VP Vinh" at bounding box center [301, 92] width 88 height 8
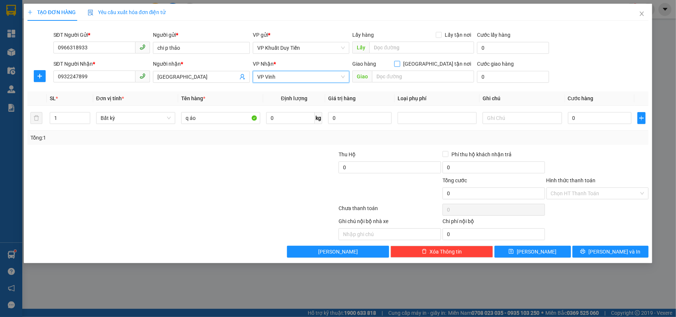
click at [399, 62] on input "[GEOGRAPHIC_DATA] tận nơi" at bounding box center [396, 63] width 5 height 5
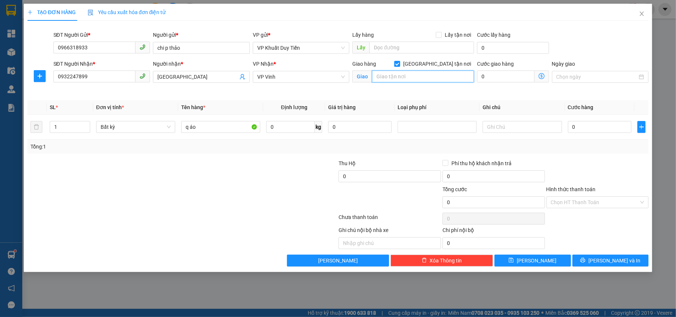
click at [383, 78] on input "text" at bounding box center [423, 76] width 102 height 12
click at [568, 127] on input "0" at bounding box center [599, 127] width 63 height 12
click at [342, 174] on input "0" at bounding box center [389, 176] width 102 height 12
click at [606, 261] on span "[PERSON_NAME] và In" at bounding box center [614, 260] width 52 height 8
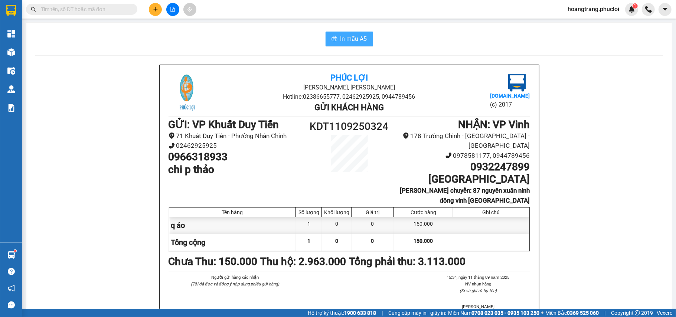
click at [348, 40] on span "In mẫu A5" at bounding box center [353, 38] width 27 height 9
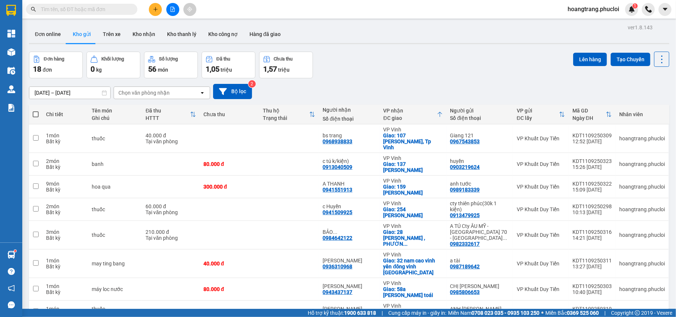
drag, startPoint x: 135, startPoint y: 6, endPoint x: 140, endPoint y: 4, distance: 5.5
click at [135, 6] on span at bounding box center [81, 9] width 111 height 11
click at [154, 5] on button at bounding box center [155, 9] width 13 height 13
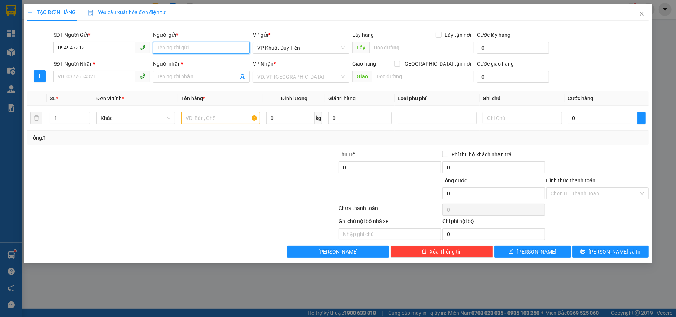
click at [177, 44] on input "Người gửi *" at bounding box center [201, 48] width 97 height 12
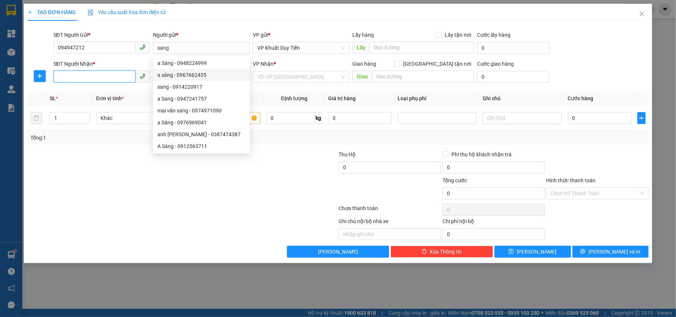
click at [79, 72] on input "SĐT Người Nhận *" at bounding box center [94, 76] width 82 height 12
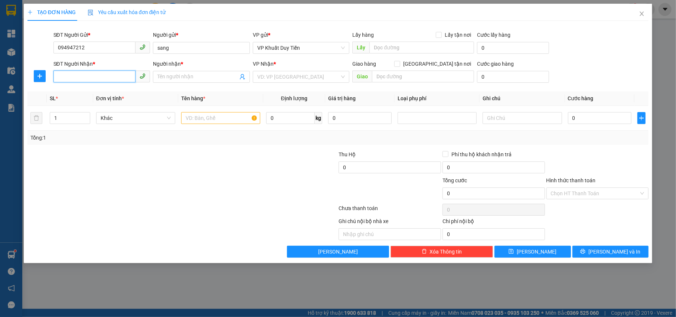
click at [88, 77] on input "SĐT Người Nhận *" at bounding box center [94, 76] width 82 height 12
click at [128, 91] on div "0987629268 - e nga" at bounding box center [102, 92] width 88 height 8
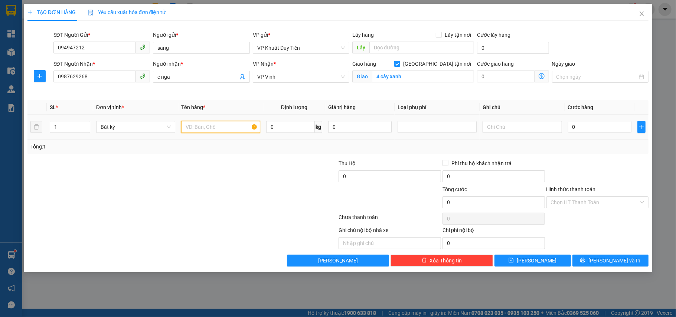
click at [233, 129] on input "text" at bounding box center [220, 127] width 79 height 12
click at [588, 128] on input "0" at bounding box center [599, 127] width 63 height 12
drag, startPoint x: 596, startPoint y: 163, endPoint x: 603, endPoint y: 203, distance: 40.0
click at [596, 164] on div at bounding box center [597, 172] width 104 height 26
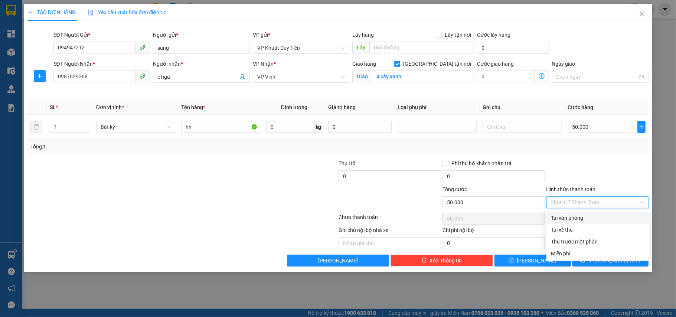
click at [594, 203] on input "Hình thức thanh toán" at bounding box center [595, 202] width 88 height 11
click at [591, 216] on div "Tại văn phòng" at bounding box center [598, 218] width 94 height 8
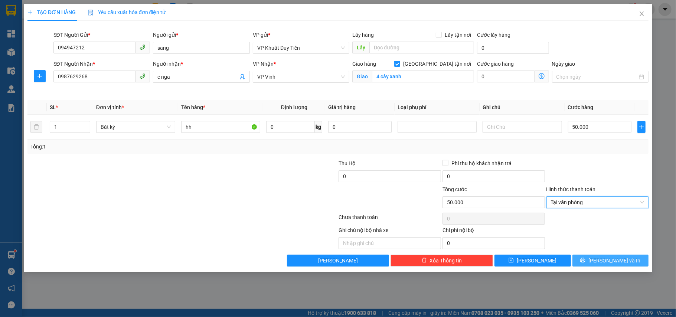
click at [622, 262] on span "[PERSON_NAME] và In" at bounding box center [614, 260] width 52 height 8
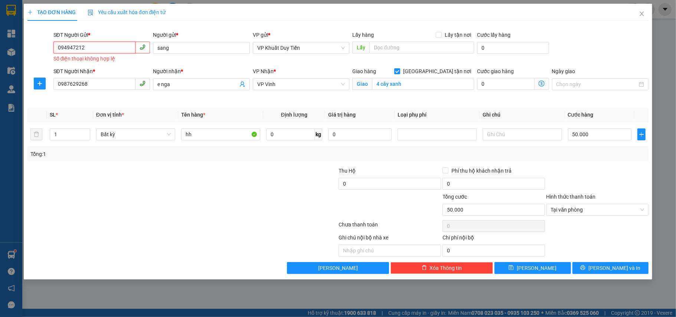
click at [95, 47] on input "094947212" at bounding box center [94, 48] width 82 height 12
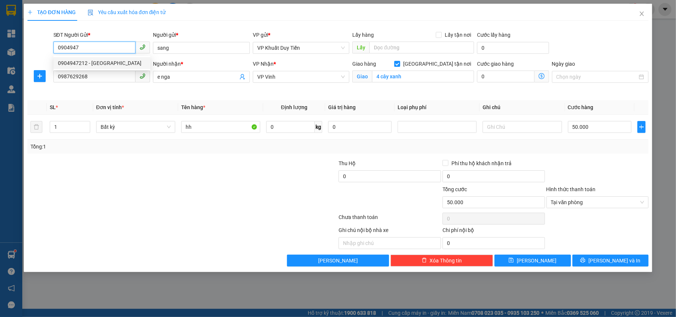
click at [107, 61] on div "0904947212 - C Giang" at bounding box center [102, 63] width 88 height 8
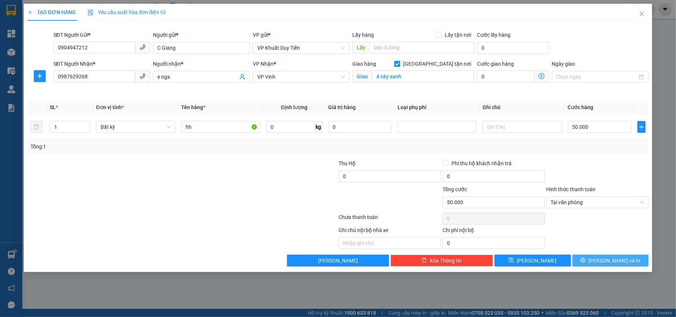
click at [605, 260] on span "[PERSON_NAME] và In" at bounding box center [614, 260] width 52 height 8
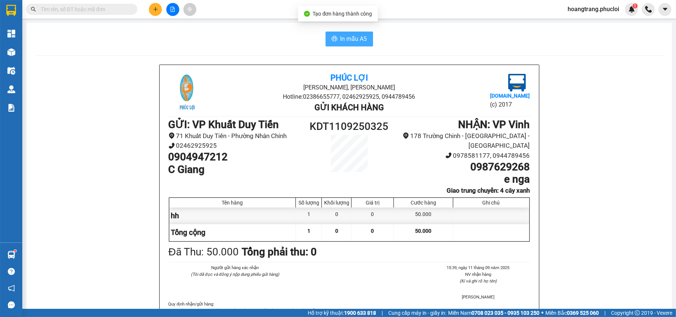
click at [347, 37] on span "In mẫu A5" at bounding box center [353, 38] width 27 height 9
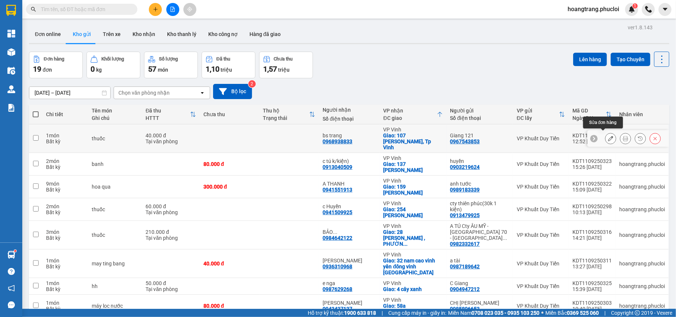
click at [605, 134] on button at bounding box center [610, 138] width 10 height 13
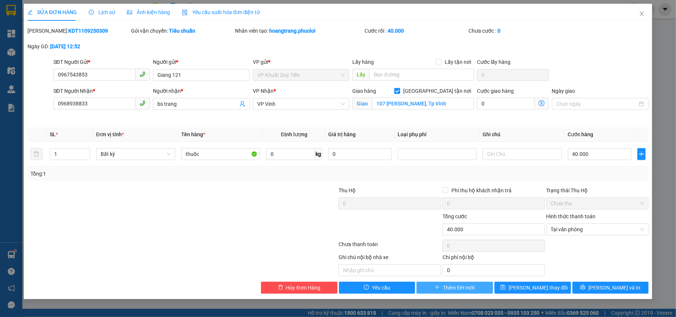
click at [477, 289] on button "Thêm ĐH mới" at bounding box center [454, 288] width 76 height 12
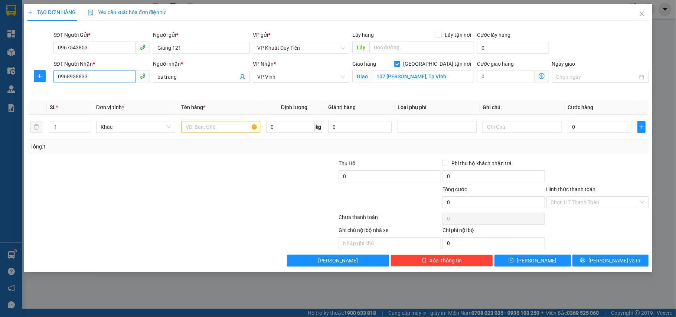
click at [111, 79] on input "0968938833" at bounding box center [94, 76] width 82 height 12
click at [637, 16] on span "Close" at bounding box center [641, 14] width 21 height 21
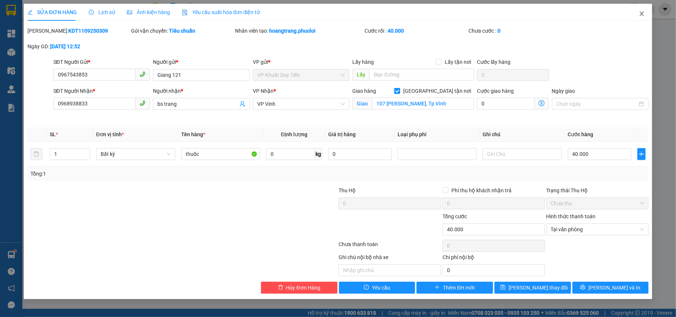
click at [652, 18] on span "Close" at bounding box center [641, 14] width 21 height 21
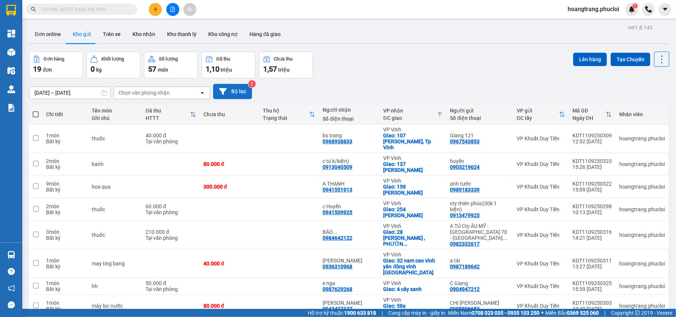
click at [232, 92] on button "Bộ lọc" at bounding box center [232, 91] width 39 height 15
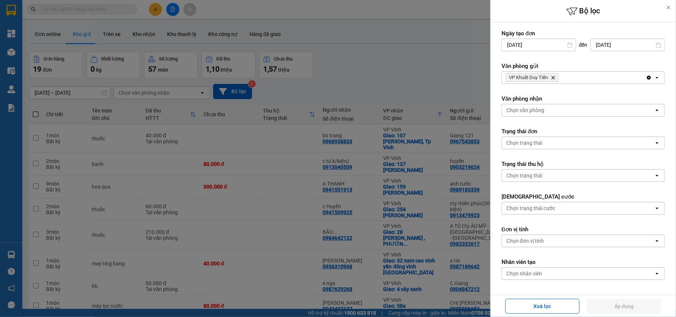
click at [284, 79] on div at bounding box center [338, 158] width 676 height 317
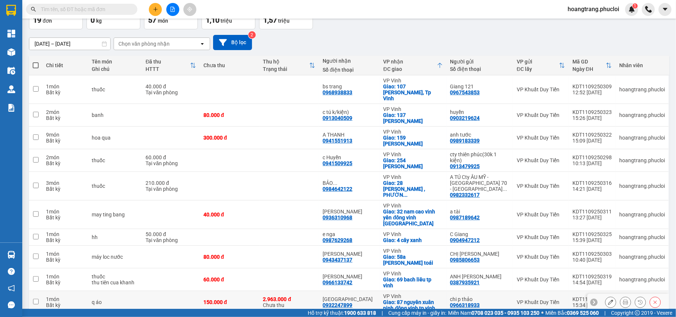
scroll to position [62, 0]
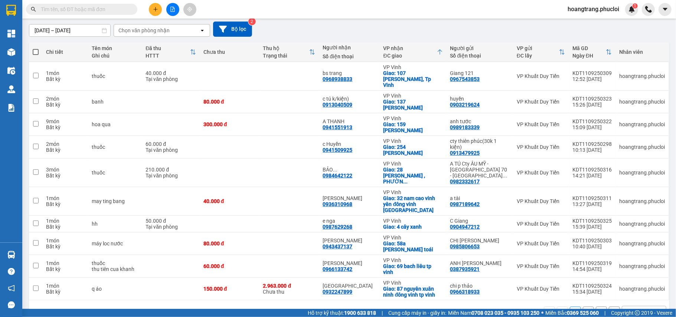
click at [646, 306] on div "10 / trang" at bounding box center [638, 312] width 33 height 12
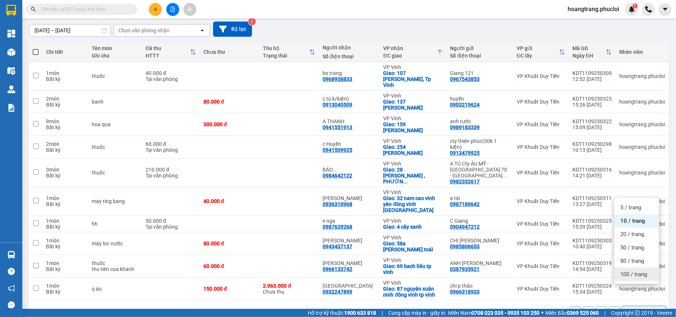
click at [628, 275] on span "100 / trang" at bounding box center [633, 273] width 27 height 7
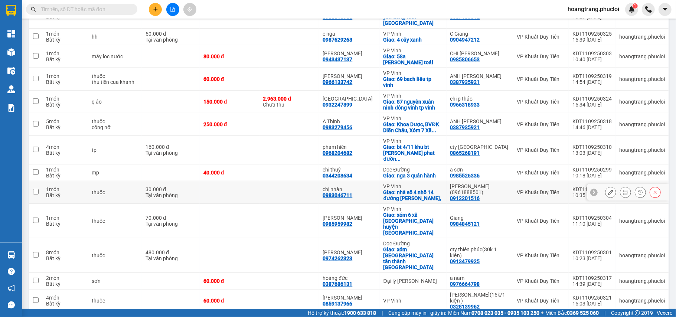
scroll to position [0, 0]
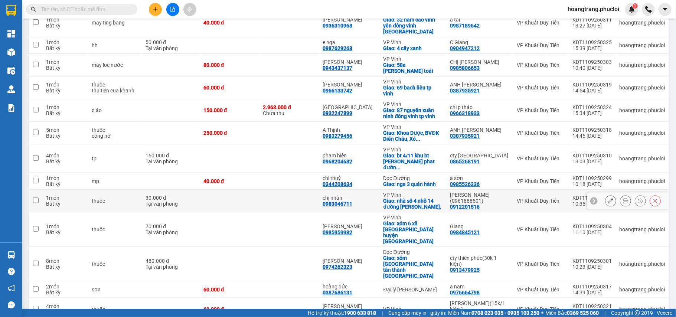
scroll to position [249, 0]
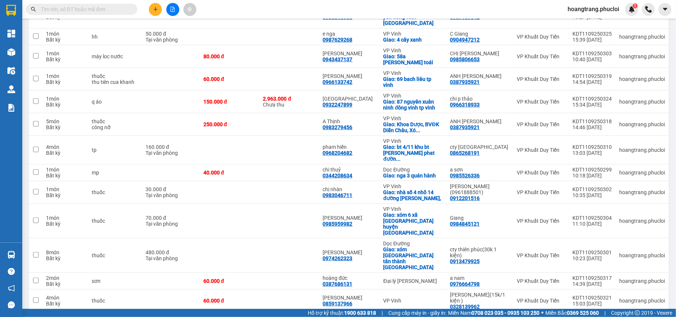
click at [629, 275] on span "100 / trang" at bounding box center [634, 273] width 28 height 7
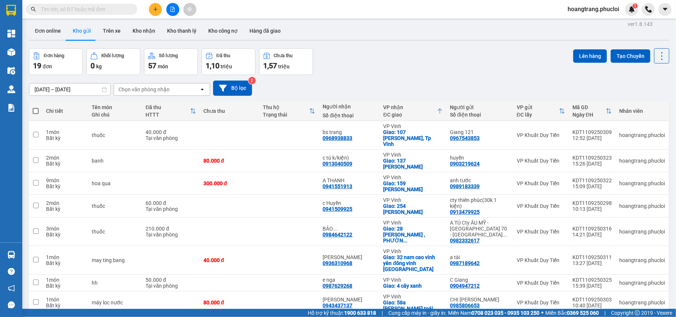
scroll to position [0, 0]
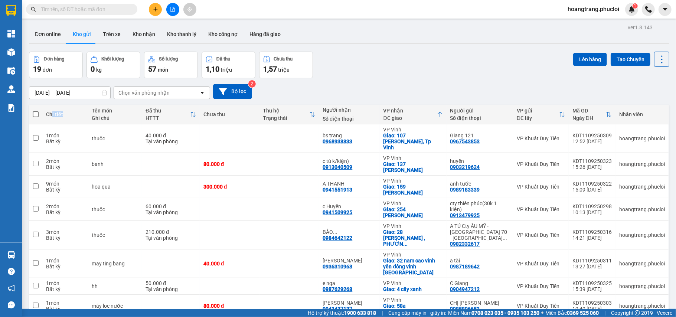
drag, startPoint x: 60, startPoint y: 114, endPoint x: 45, endPoint y: 128, distance: 20.7
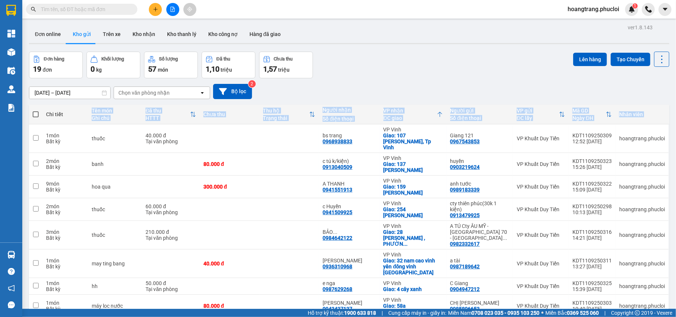
click at [71, 96] on input "07/09/2025 – 11/09/2025" at bounding box center [69, 93] width 81 height 12
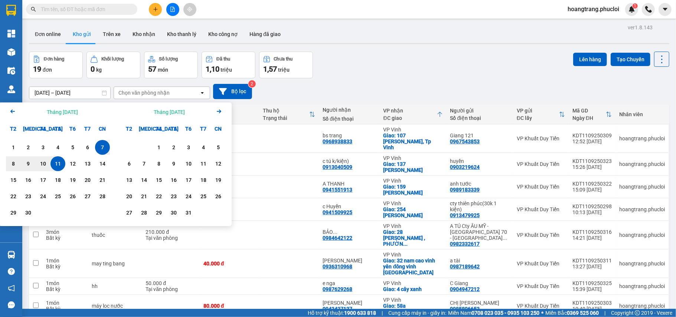
click at [56, 168] on div "11" at bounding box center [58, 163] width 10 height 9
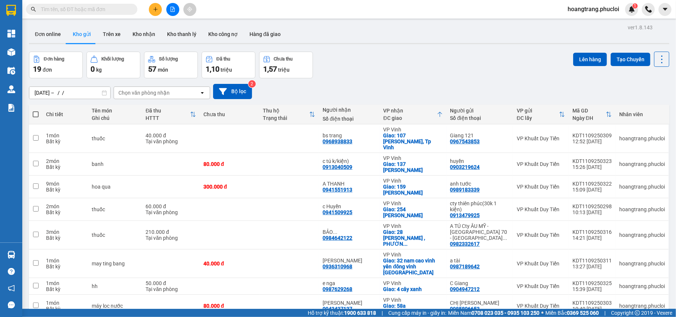
click at [358, 94] on div "11/09/2025 – / / Press the down arrow key to interact with the calendar and sel…" at bounding box center [349, 91] width 640 height 15
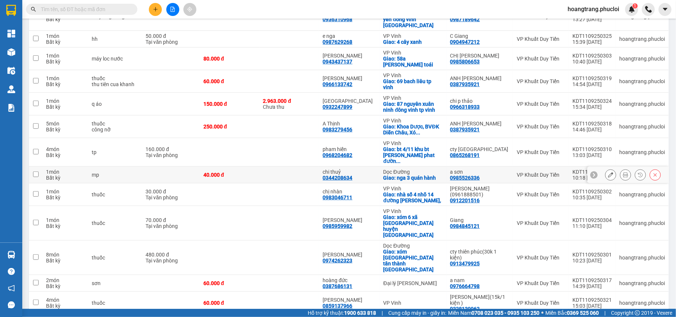
scroll to position [249, 0]
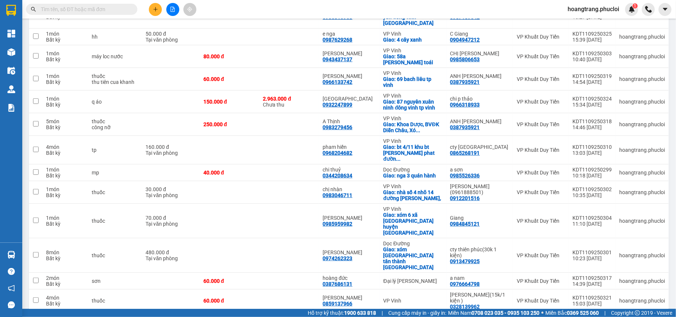
click at [634, 278] on span "100 / trang" at bounding box center [634, 273] width 28 height 7
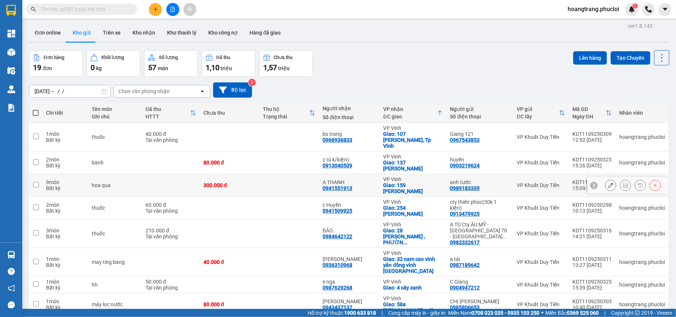
scroll to position [0, 0]
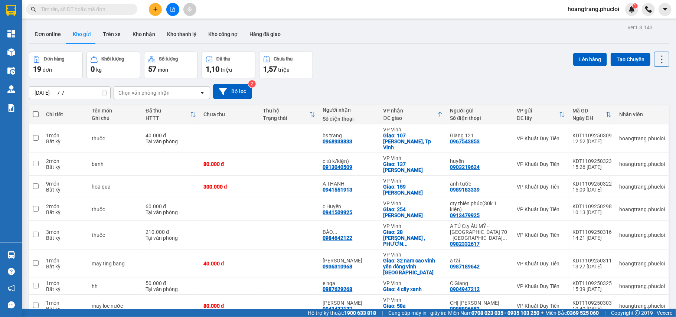
click at [177, 95] on div "Chọn văn phòng nhận" at bounding box center [156, 93] width 85 height 12
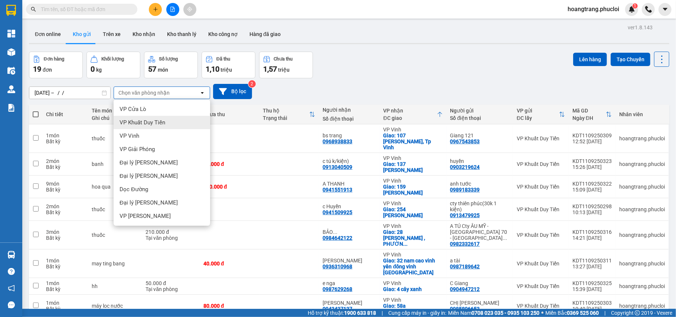
click at [163, 121] on span "VP Khuất Duy Tiến" at bounding box center [142, 122] width 46 height 7
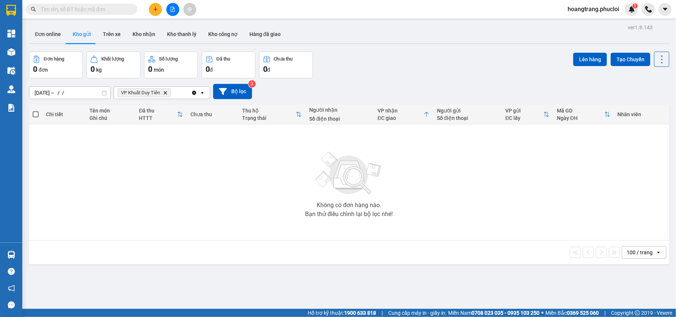
click at [138, 85] on div "11/09/2025 – / / Press the down arrow key to interact with the calendar and sel…" at bounding box center [349, 91] width 640 height 15
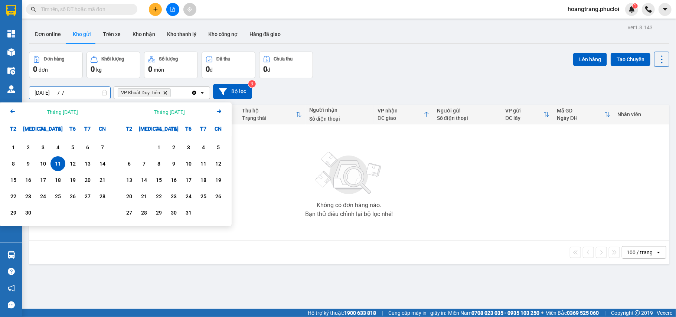
click at [82, 97] on input "11/09/2025 – / /" at bounding box center [69, 93] width 81 height 12
click at [55, 165] on div "11" at bounding box center [58, 163] width 10 height 9
type input "[DATE] – [DATE]"
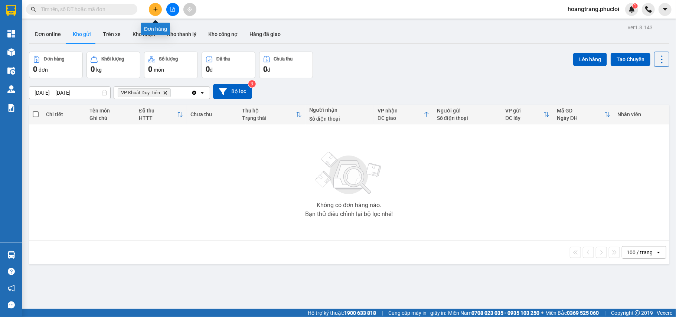
drag, startPoint x: 160, startPoint y: 8, endPoint x: 159, endPoint y: 2, distance: 5.6
click at [159, 3] on div at bounding box center [173, 9] width 56 height 13
click at [155, 4] on button at bounding box center [155, 9] width 13 height 13
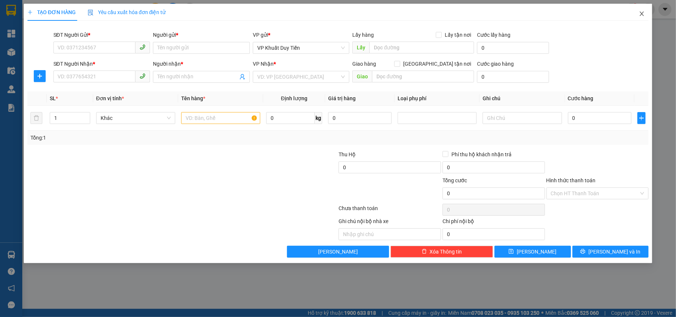
click at [643, 9] on span "Close" at bounding box center [641, 14] width 21 height 21
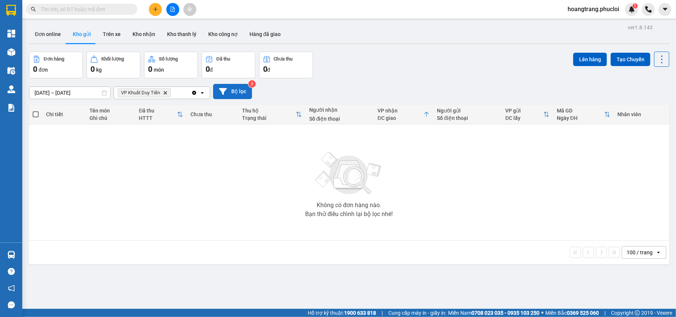
click at [243, 85] on button "Bộ lọc" at bounding box center [232, 91] width 39 height 15
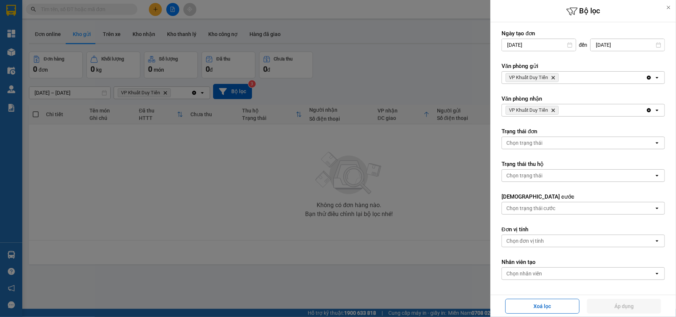
click at [555, 81] on span "VP Khuất Duy Tiến Delete" at bounding box center [531, 77] width 53 height 9
click at [552, 75] on span "VP Khuất Duy Tiến Delete" at bounding box center [531, 77] width 53 height 9
click at [554, 108] on icon "Delete" at bounding box center [553, 110] width 4 height 4
click at [623, 303] on button "Áp dụng" at bounding box center [624, 306] width 74 height 15
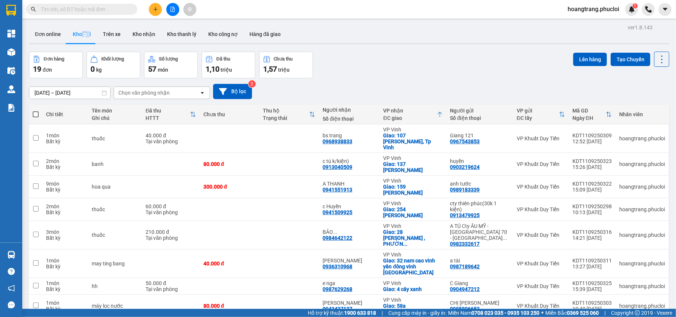
click at [88, 24] on div "ver 1.8.143 Đơn online Kho gửi Trên xe Kho nhận Kho thanh lý Kho công nợ Hàng đ…" at bounding box center [349, 316] width 646 height 588
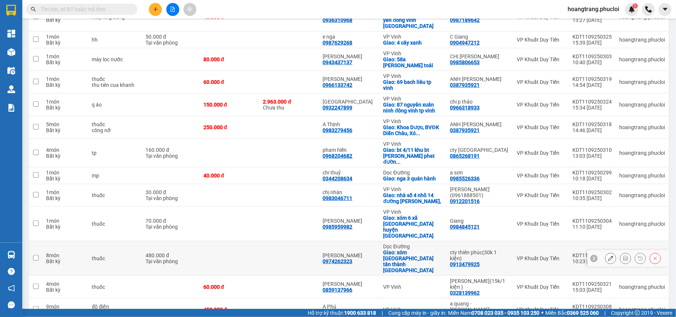
scroll to position [249, 0]
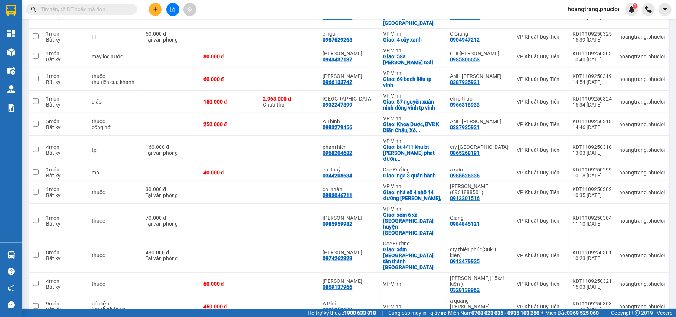
click at [640, 275] on span "100 / trang" at bounding box center [634, 273] width 28 height 7
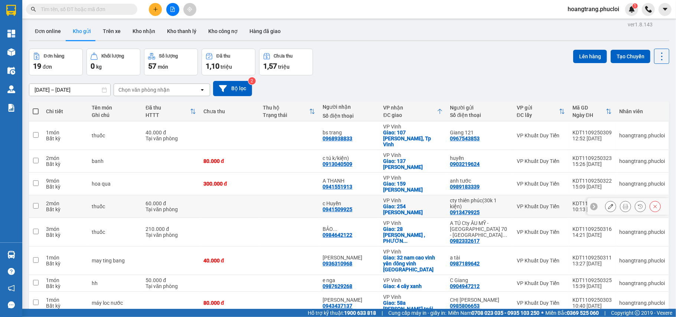
scroll to position [2, 0]
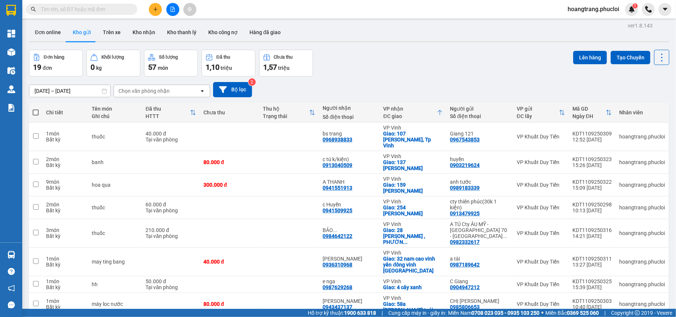
drag, startPoint x: 557, startPoint y: 109, endPoint x: 545, endPoint y: 106, distance: 12.2
click at [548, 108] on div "VP gửi ĐC lấy" at bounding box center [540, 112] width 48 height 15
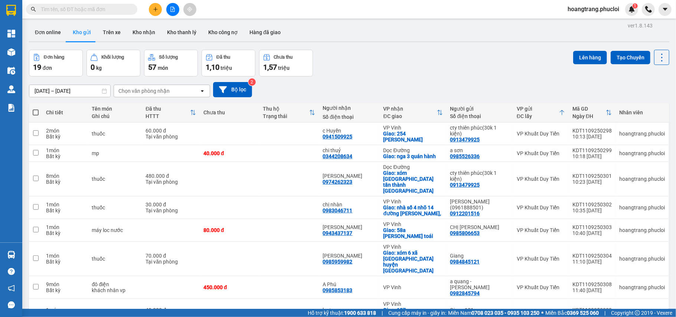
click at [498, 110] on div "Người gửi" at bounding box center [479, 109] width 59 height 6
click at [559, 116] on div "VP gửi ĐC lấy" at bounding box center [540, 112] width 48 height 15
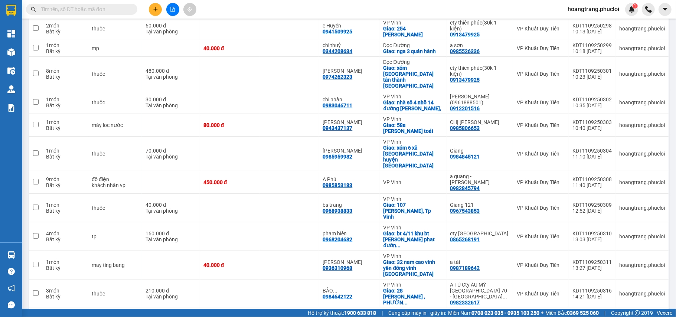
scroll to position [0, 0]
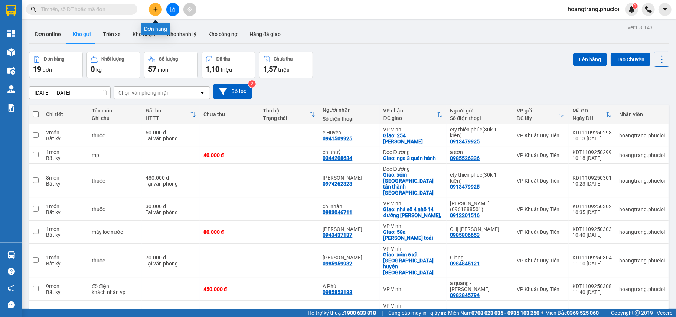
click at [158, 5] on button at bounding box center [155, 9] width 13 height 13
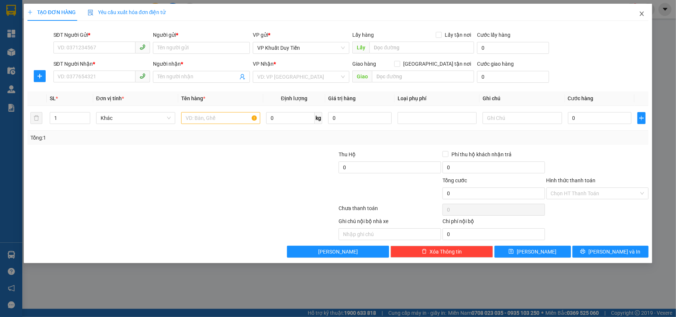
click at [644, 16] on icon "close" at bounding box center [642, 14] width 6 height 6
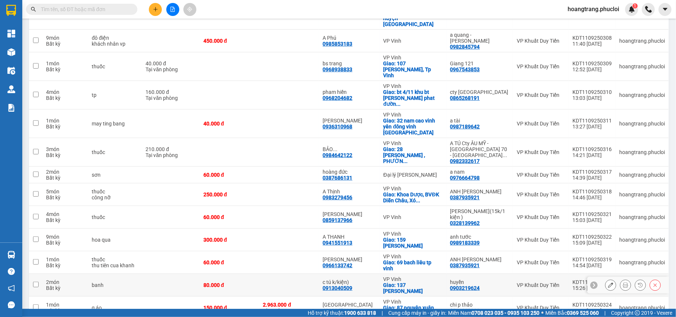
scroll to position [249, 0]
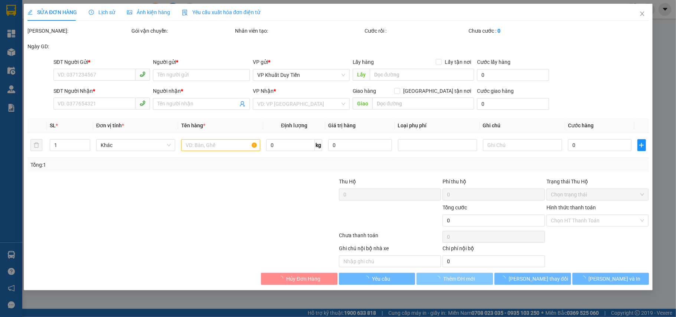
type input "0904947212"
type input "C Giang"
type input "0987629268"
type input "e nga"
checkbox input "true"
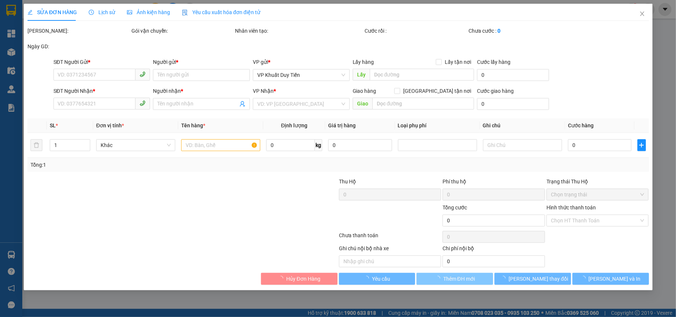
type input "4 cây xanh"
type input "50.000"
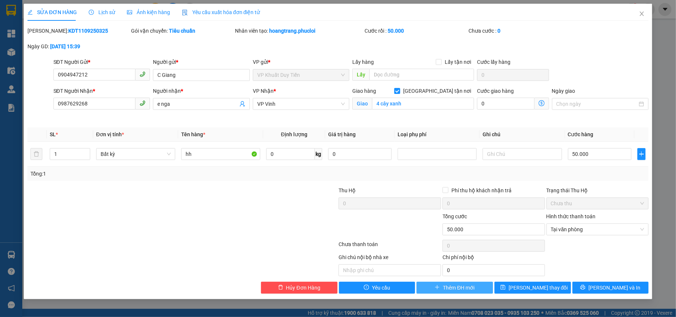
click at [454, 288] on span "Thêm ĐH mới" at bounding box center [459, 287] width 32 height 8
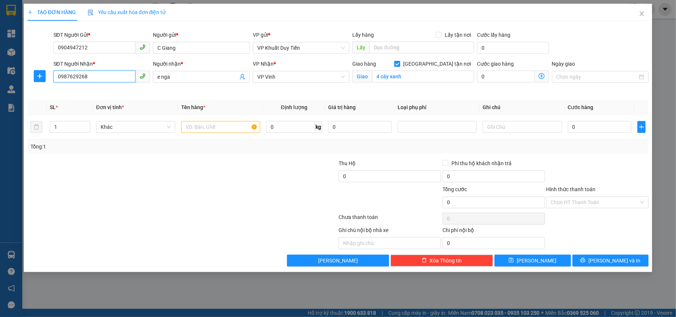
drag, startPoint x: 114, startPoint y: 78, endPoint x: 25, endPoint y: 76, distance: 89.1
click at [25, 76] on div "TẠO ĐƠN HÀNG Yêu cầu xuất hóa đơn điện tử Transit Pickup Surcharge Ids Transit …" at bounding box center [338, 138] width 629 height 268
type input "0"
click at [124, 95] on div "0354606316 - a hoa bac" at bounding box center [102, 92] width 88 height 8
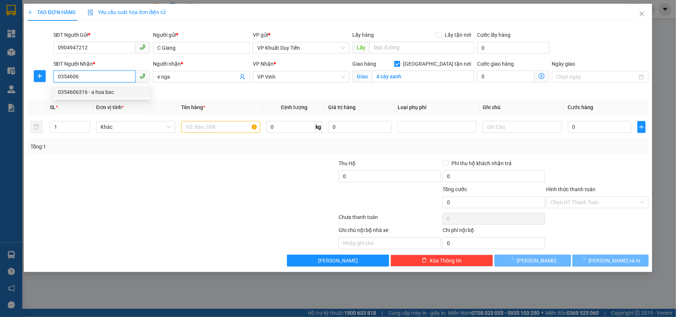
type input "0354606316"
type input "a hoa bac"
checkbox input "false"
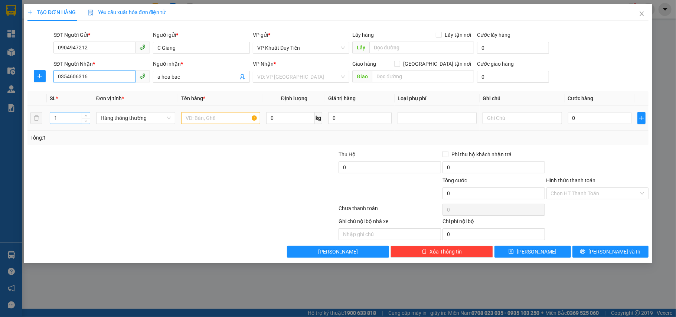
type input "0354606316"
click at [66, 119] on input "1" at bounding box center [70, 117] width 40 height 11
click at [198, 118] on input "text" at bounding box center [220, 118] width 79 height 12
type input "m"
type input "tủ bếp"
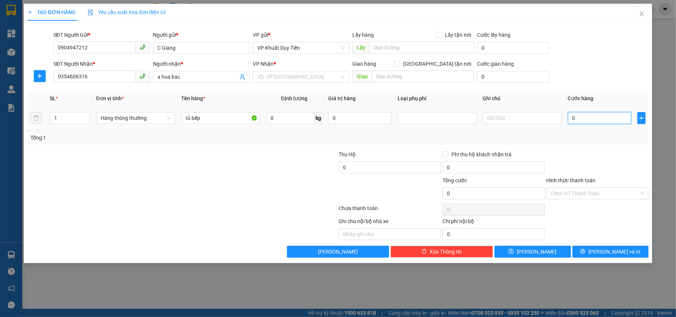
click at [609, 122] on input "0" at bounding box center [599, 118] width 63 height 12
type input "5"
type input "50"
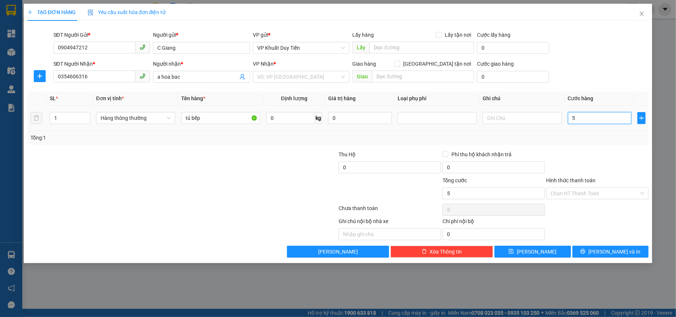
type input "50"
type input "50.000"
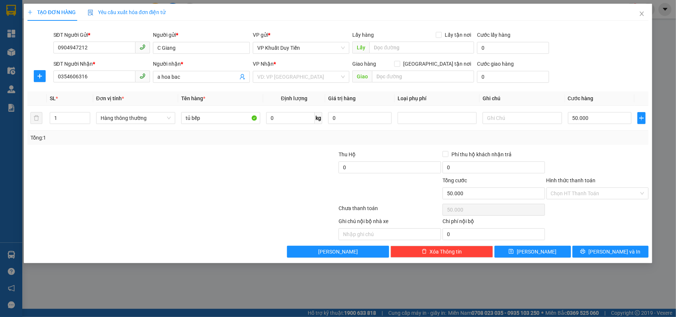
click at [382, 138] on div "Tổng: 1" at bounding box center [337, 138] width 615 height 8
click at [336, 79] on input "search" at bounding box center [298, 76] width 83 height 11
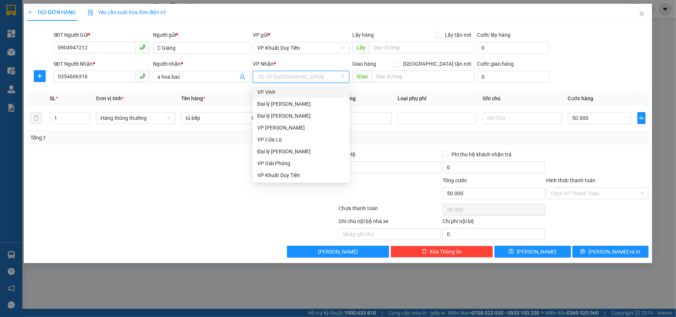
click at [314, 89] on div "VP Vinh" at bounding box center [301, 92] width 88 height 8
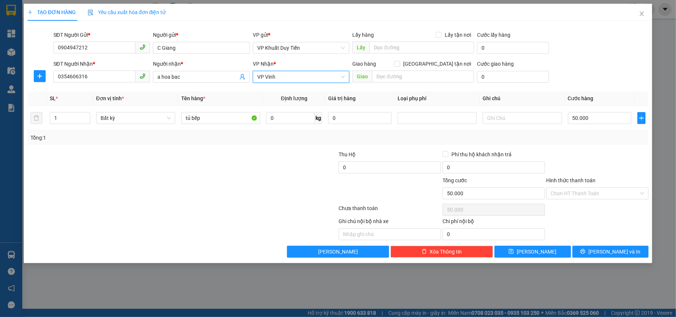
click at [337, 77] on span "VP Vinh" at bounding box center [301, 76] width 88 height 11
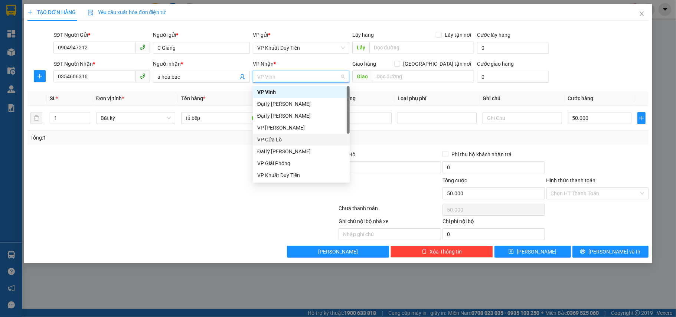
scroll to position [12, 0]
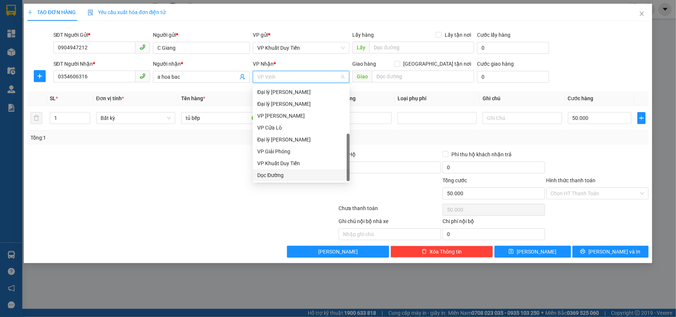
drag, startPoint x: 298, startPoint y: 175, endPoint x: 300, endPoint y: 165, distance: 10.6
click at [298, 176] on div "Dọc Đường" at bounding box center [301, 175] width 88 height 8
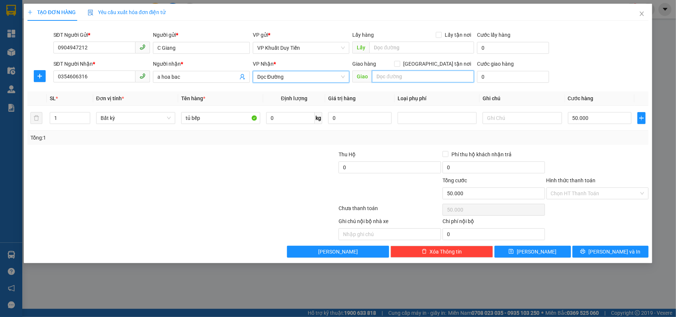
click at [406, 76] on input "text" at bounding box center [423, 76] width 102 height 12
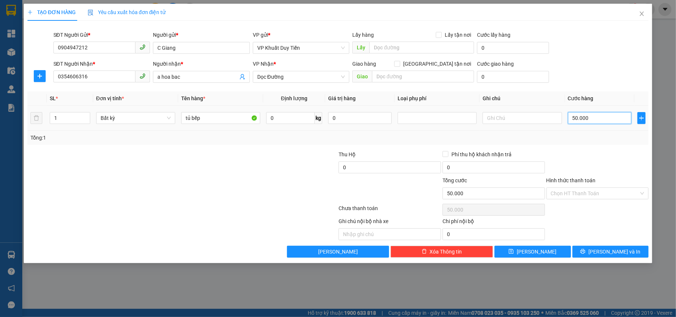
click at [624, 113] on input "50.000" at bounding box center [599, 118] width 63 height 12
type input "6"
type input "60"
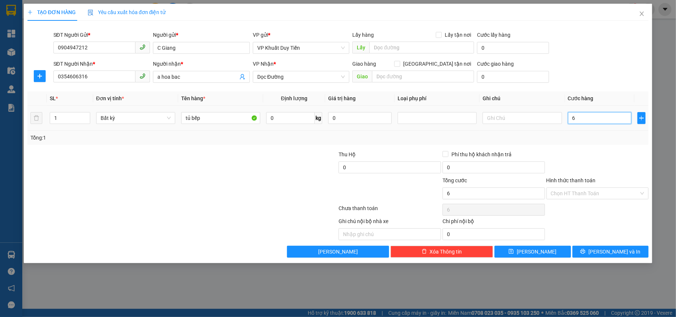
type input "60"
type input "60.000"
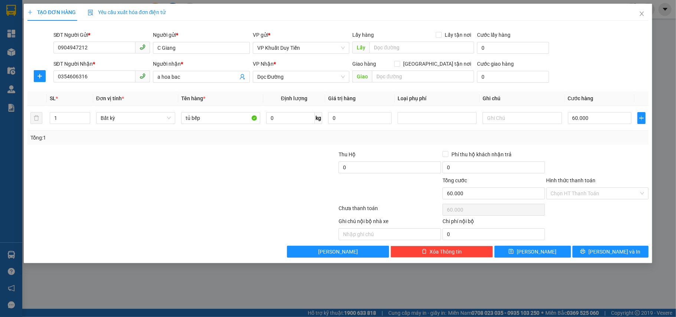
click at [595, 167] on div at bounding box center [597, 163] width 104 height 26
click at [425, 82] on input "text" at bounding box center [423, 76] width 102 height 12
type input "k"
type input "diễn châu"
click at [440, 63] on span "[GEOGRAPHIC_DATA] tận nơi" at bounding box center [437, 64] width 74 height 8
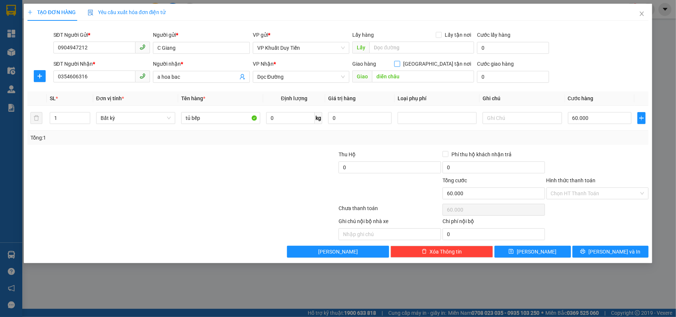
click at [399, 63] on input "[GEOGRAPHIC_DATA] tận nơi" at bounding box center [396, 63] width 5 height 5
checkbox input "true"
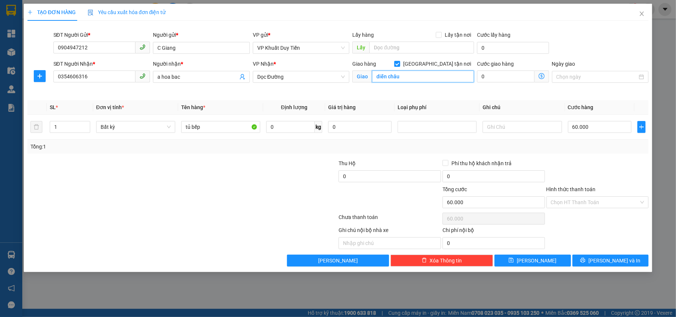
click at [436, 70] on input "diễn châu" at bounding box center [423, 76] width 102 height 12
type input "diễn châu khối 6 quốc lộ 1a"
click at [570, 171] on div at bounding box center [597, 172] width 104 height 26
click at [604, 260] on span "[PERSON_NAME] và In" at bounding box center [614, 260] width 52 height 8
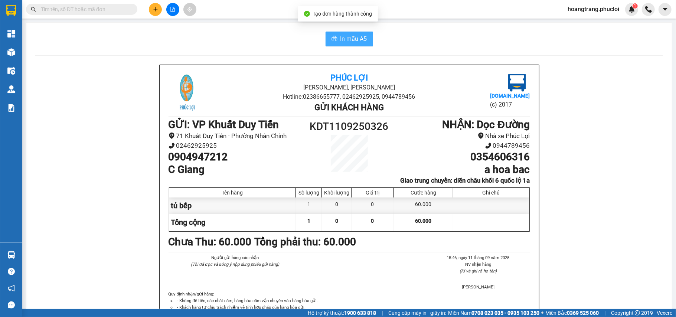
click at [350, 37] on span "In mẫu A5" at bounding box center [353, 38] width 27 height 9
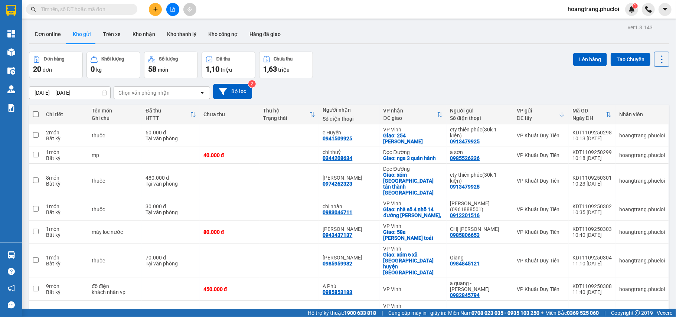
click at [559, 115] on icon at bounding box center [562, 114] width 6 height 6
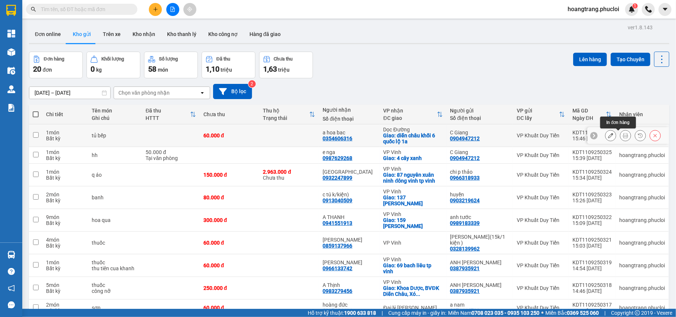
click at [623, 137] on icon at bounding box center [625, 135] width 5 height 5
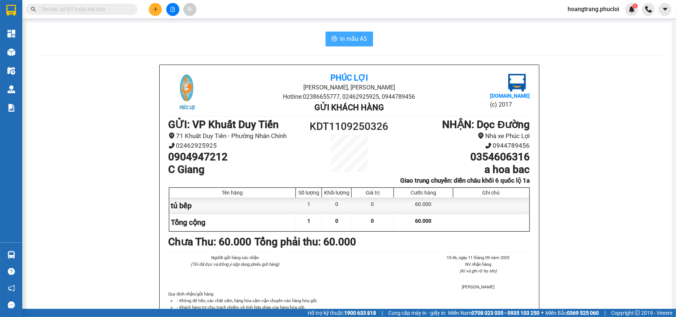
click at [340, 40] on span "In mẫu A5" at bounding box center [353, 38] width 27 height 9
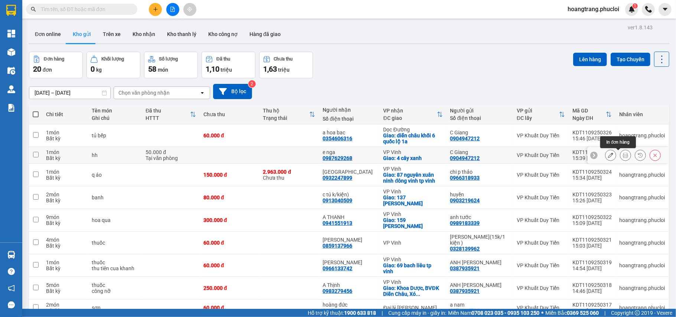
click at [623, 155] on icon at bounding box center [625, 154] width 5 height 5
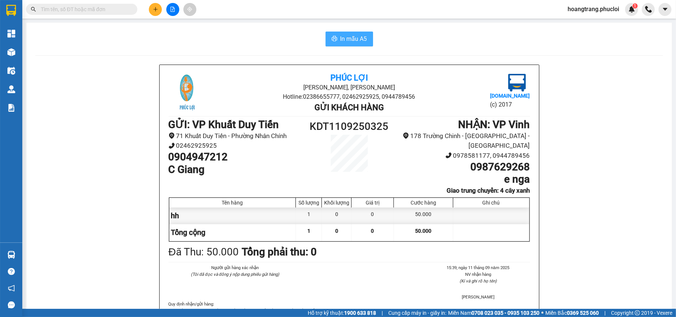
click at [340, 39] on span "In mẫu A5" at bounding box center [353, 38] width 27 height 9
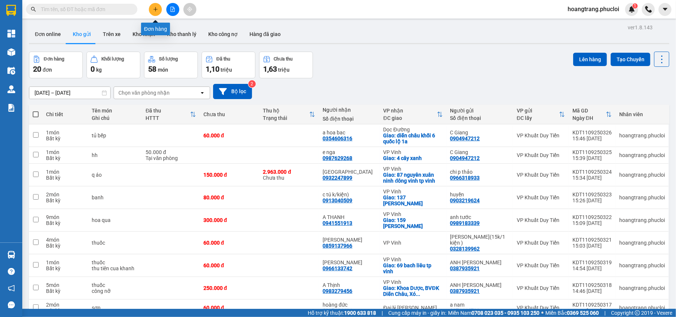
click at [152, 10] on button at bounding box center [155, 9] width 13 height 13
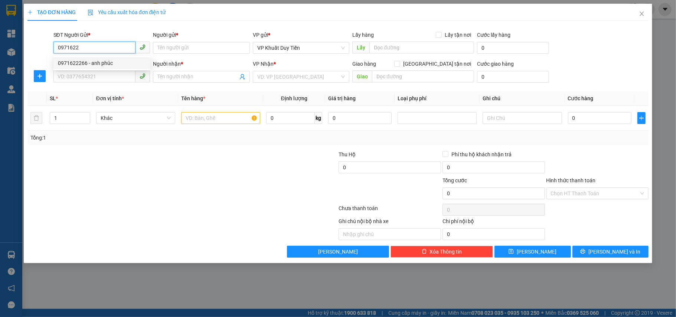
click at [95, 58] on div "0971622266 - anh phúc" at bounding box center [101, 63] width 97 height 12
type input "0971622266"
type input "anh phúc"
type input "0971622266"
click at [100, 74] on input "SĐT Người Nhận *" at bounding box center [94, 76] width 82 height 12
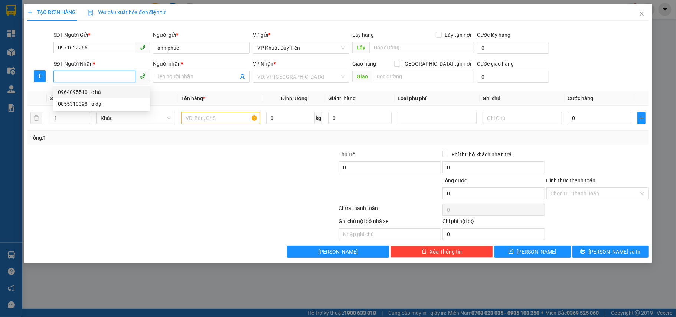
click at [98, 75] on input "SĐT Người Nhận *" at bounding box center [94, 76] width 82 height 12
click at [131, 105] on div "0855310398 - a đại" at bounding box center [102, 104] width 88 height 8
type input "0855310398"
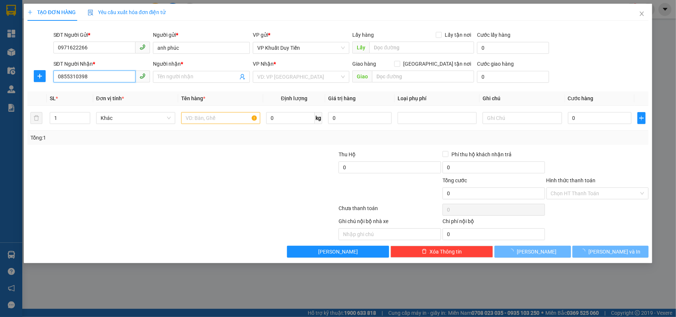
type input "a đại"
checkbox input "true"
type input "Quán Hành"
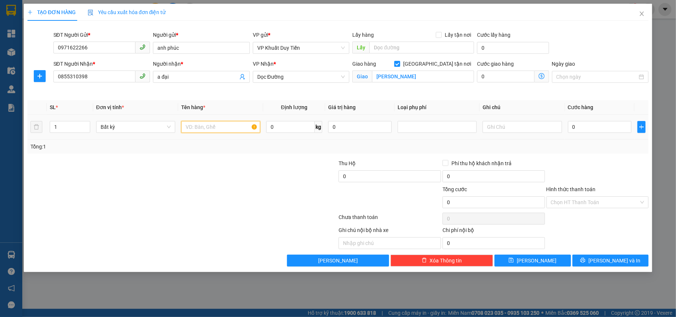
click at [213, 130] on input "text" at bounding box center [220, 127] width 79 height 12
type input "tp"
click at [202, 198] on div at bounding box center [130, 198] width 207 height 26
click at [591, 128] on input "0" at bounding box center [599, 127] width 63 height 12
drag, startPoint x: 293, startPoint y: 135, endPoint x: 298, endPoint y: 131, distance: 6.3
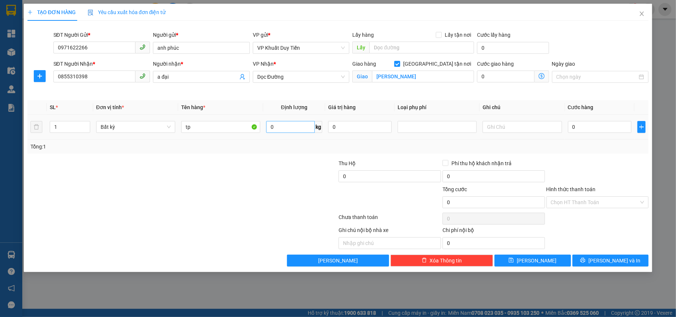
click at [298, 131] on td "0 kg" at bounding box center [294, 127] width 62 height 25
click at [297, 128] on input "0" at bounding box center [290, 127] width 49 height 12
type input "28"
click at [316, 154] on div "Tổng: 1" at bounding box center [337, 147] width 621 height 14
type input "70.000"
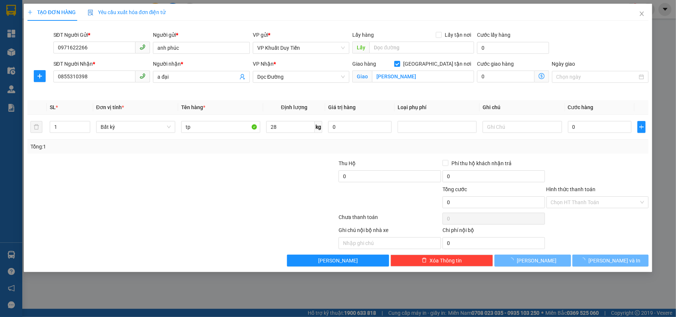
type input "70.000"
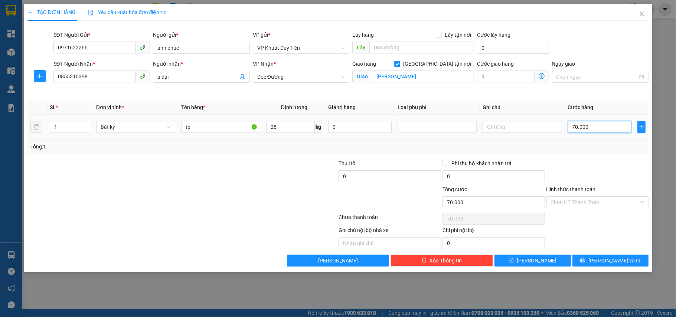
click at [611, 129] on input "70.000" at bounding box center [599, 127] width 63 height 12
type input "0"
click at [630, 156] on div "Transit Pickup Surcharge Ids Transit Deliver Surcharge Ids Transit Deliver Surc…" at bounding box center [337, 147] width 621 height 240
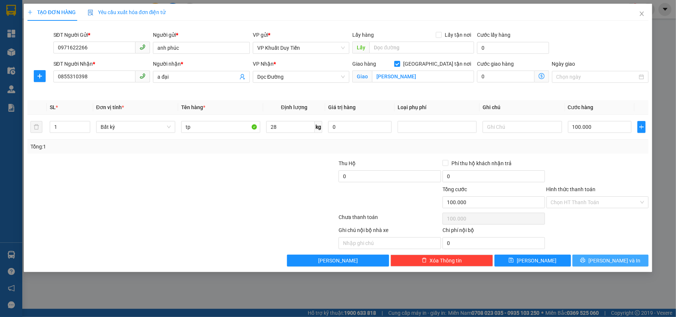
click at [585, 260] on icon "printer" at bounding box center [582, 259] width 5 height 5
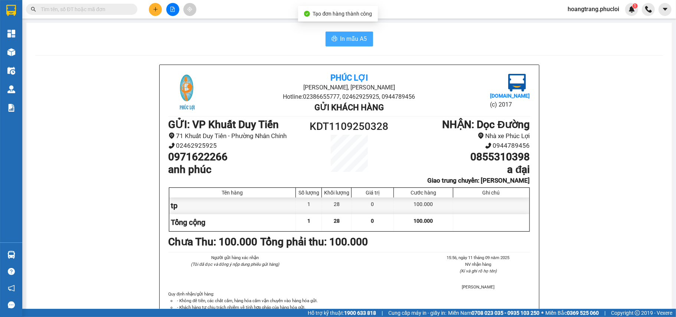
click at [358, 45] on div "In mẫu A5 Phúc Lợi Đường Nguyễn Huệ, Phường Nghi Hương Hotline: 02386655777, 02…" at bounding box center [348, 197] width 645 height 349
click at [356, 44] on button "In mẫu A5" at bounding box center [348, 39] width 47 height 15
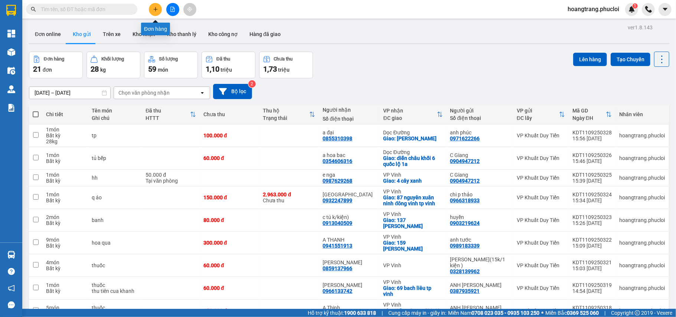
click at [153, 11] on icon "plus" at bounding box center [155, 9] width 5 height 5
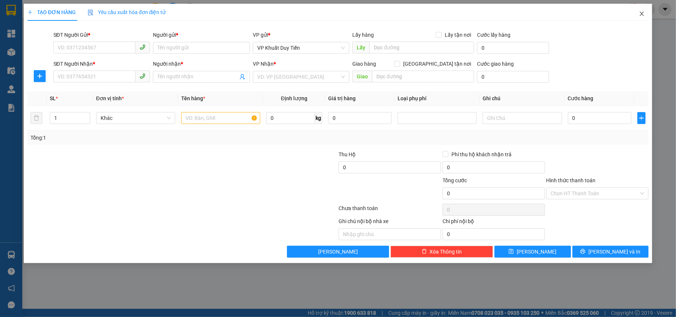
click at [639, 14] on icon "close" at bounding box center [642, 14] width 6 height 6
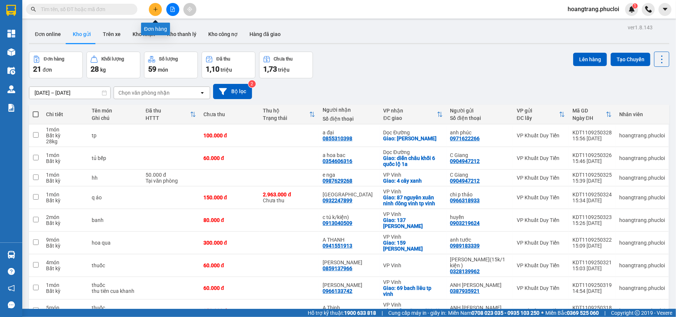
click at [160, 10] on button at bounding box center [155, 9] width 13 height 13
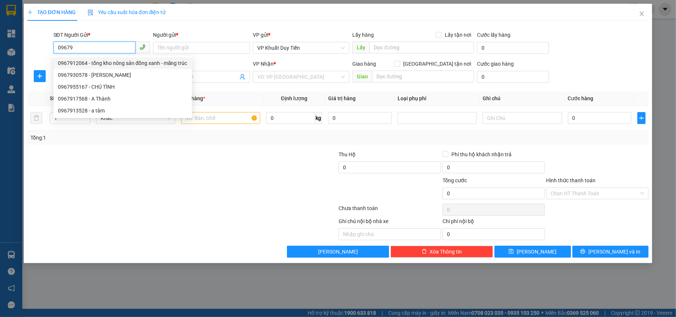
click at [170, 61] on div "0967912064 - tổng kho nông sản đồng xanh - măng trúc" at bounding box center [122, 63] width 129 height 8
type input "0967912064"
type input "tổng kho nông sản đồng xanh - măng trúc"
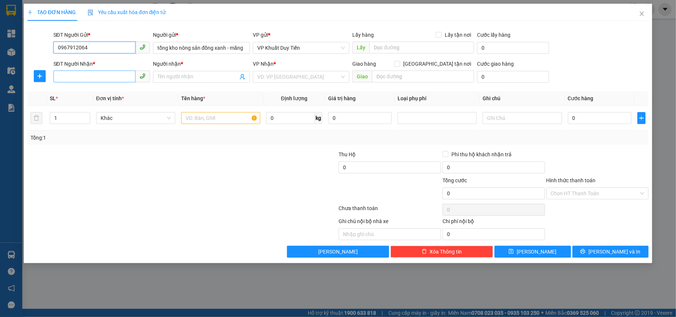
type input "0967912064"
click at [118, 78] on input "SĐT Người Nhận *" at bounding box center [94, 76] width 82 height 12
type input "0328602949"
click at [194, 76] on input "Người nhận *" at bounding box center [197, 77] width 81 height 8
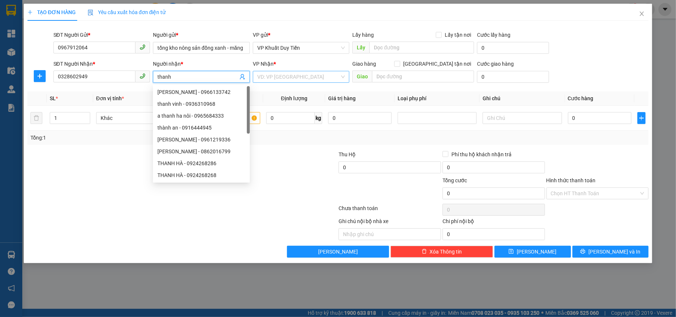
type input "thanh"
click at [296, 79] on input "search" at bounding box center [298, 76] width 83 height 11
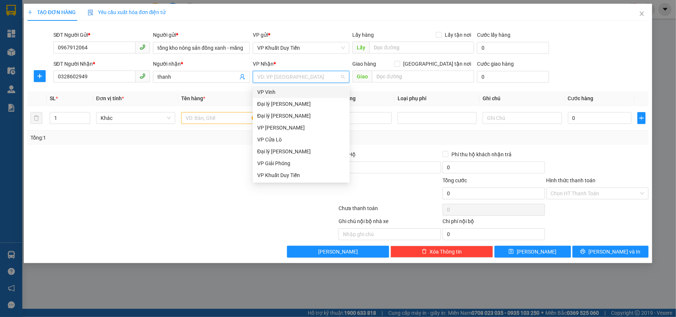
click at [310, 80] on input "search" at bounding box center [298, 76] width 83 height 11
click at [302, 89] on div "VP Vinh" at bounding box center [301, 92] width 88 height 8
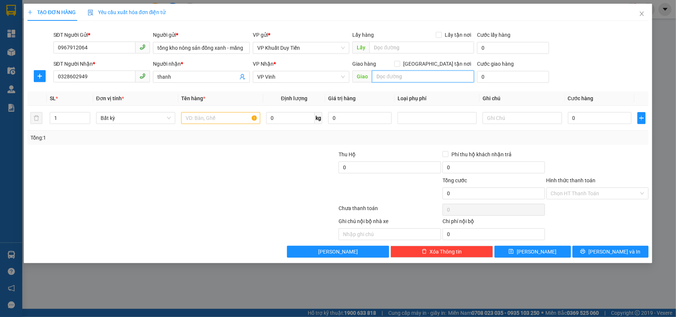
click at [437, 75] on input "text" at bounding box center [423, 76] width 102 height 12
type input "khối 9 thị trấn cầu giát quỳnh lưu nghệ an"
click at [65, 118] on input "1" at bounding box center [70, 117] width 40 height 11
type input "20"
click at [216, 119] on input "text" at bounding box center [220, 118] width 79 height 12
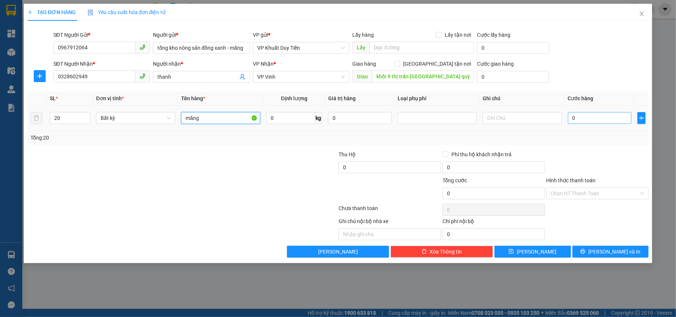
type input "măng"
click at [622, 122] on input "0" at bounding box center [599, 118] width 63 height 12
type input "5"
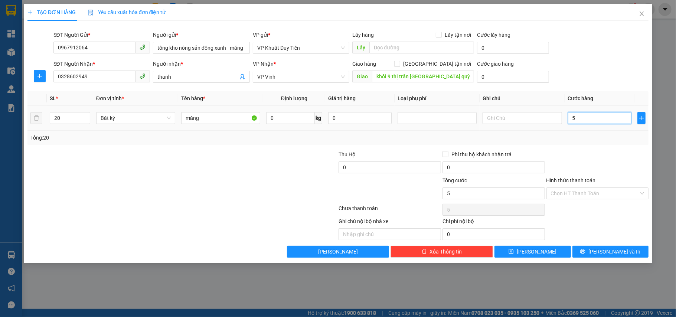
type input "50"
type input "500"
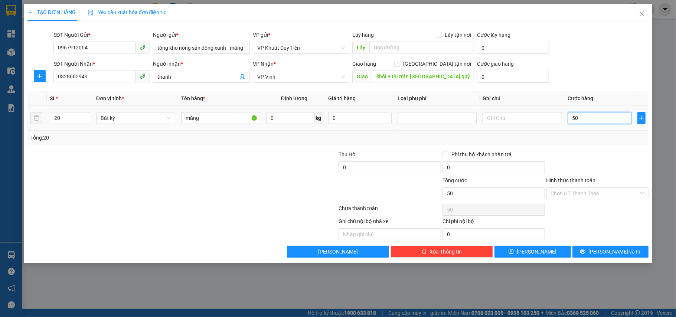
type input "500"
type input "500.000"
drag, startPoint x: 618, startPoint y: 200, endPoint x: 615, endPoint y: 193, distance: 7.3
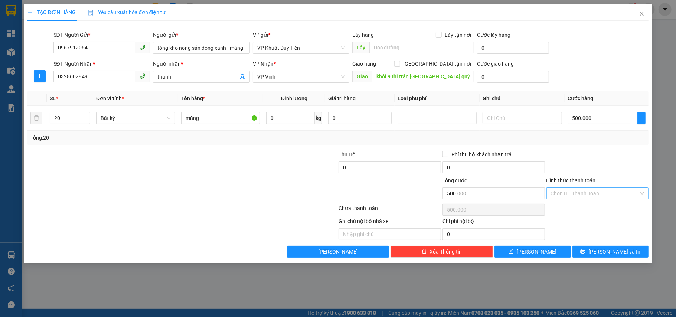
click at [616, 194] on div "Hình thức thanh toán Chọn HT Thanh Toán" at bounding box center [597, 189] width 102 height 26
click at [591, 166] on div at bounding box center [597, 163] width 104 height 26
click at [399, 63] on input "[GEOGRAPHIC_DATA] tận nơi" at bounding box center [396, 63] width 5 height 5
checkbox input "true"
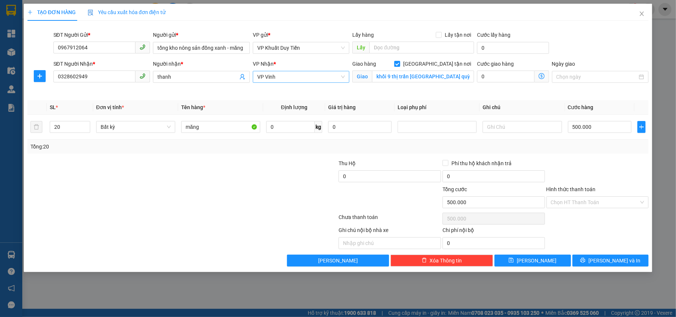
click at [333, 82] on span "VP Vinh" at bounding box center [301, 76] width 88 height 11
click at [618, 262] on span "[PERSON_NAME] và In" at bounding box center [614, 260] width 52 height 8
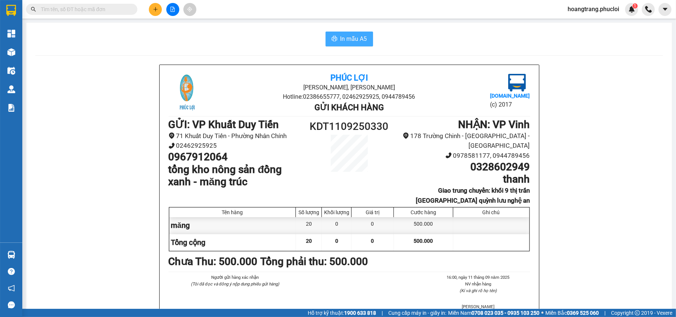
click at [348, 39] on span "In mẫu A5" at bounding box center [353, 38] width 27 height 9
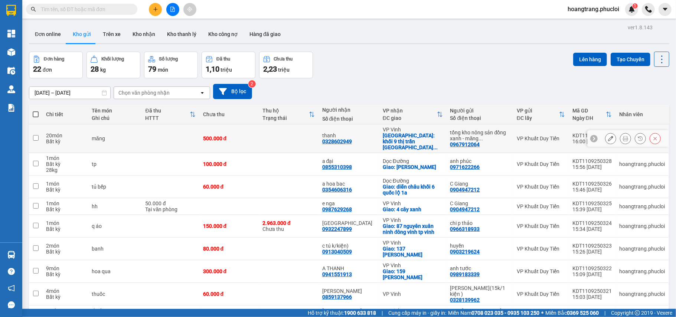
drag, startPoint x: 365, startPoint y: 137, endPoint x: 329, endPoint y: 143, distance: 37.0
click at [329, 143] on td "thanh 0328602949" at bounding box center [348, 138] width 60 height 29
checkbox input "true"
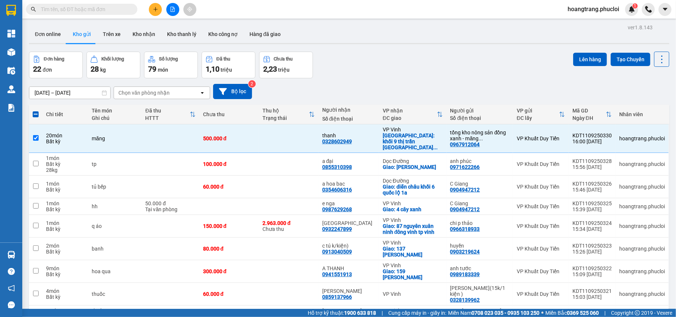
click at [106, 5] on input "text" at bounding box center [85, 9] width 88 height 8
paste input "0328602949"
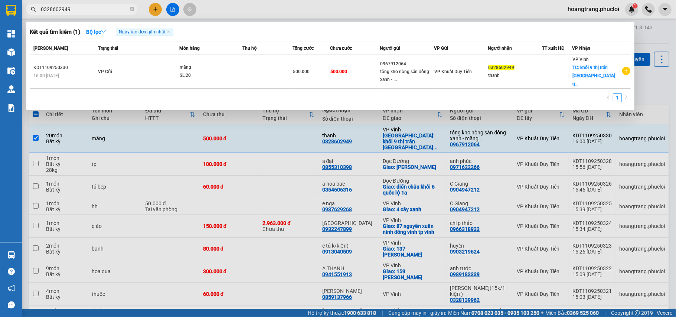
type input "0328602949"
click at [272, 136] on div at bounding box center [338, 158] width 676 height 317
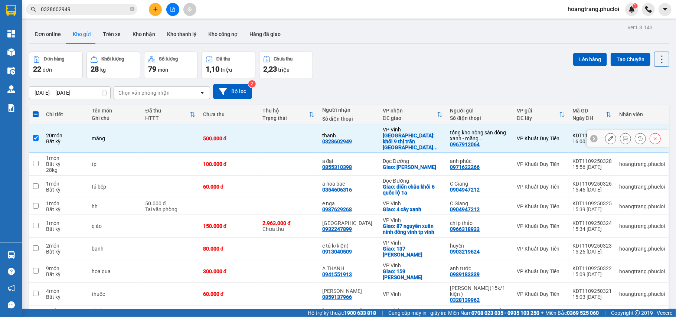
drag, startPoint x: 387, startPoint y: 135, endPoint x: 506, endPoint y: 141, distance: 119.3
click at [421, 137] on div "Giao: khối 9 thị trấn cầu giát quỳnh lưu ..." at bounding box center [413, 141] width 60 height 18
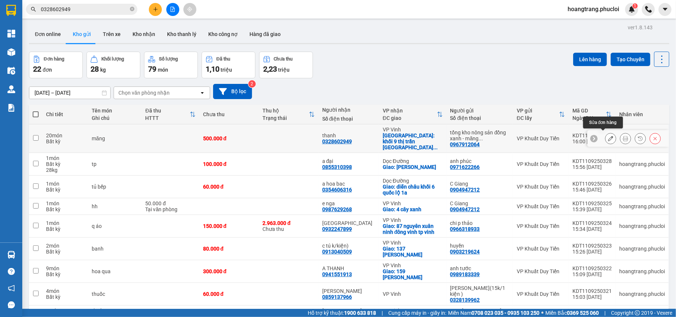
drag, startPoint x: 611, startPoint y: 126, endPoint x: 620, endPoint y: 128, distance: 8.5
click at [618, 128] on tr "20 món Bất kỳ măng 500.000 đ thanh 0328602949 VP Vinh Giao: khối 9 thị trấn cầu…" at bounding box center [349, 138] width 640 height 29
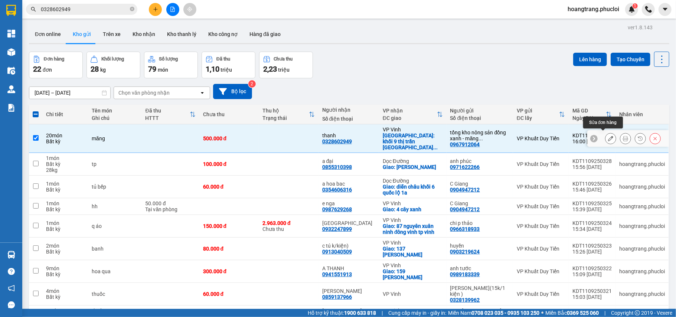
click at [608, 136] on icon at bounding box center [610, 138] width 5 height 5
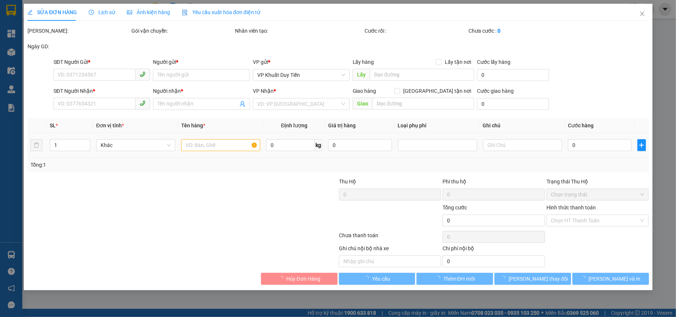
type input "0967912064"
type input "tổng kho nông sản đồng xanh - măng trúc"
type input "0328602949"
type input "thanh"
checkbox input "true"
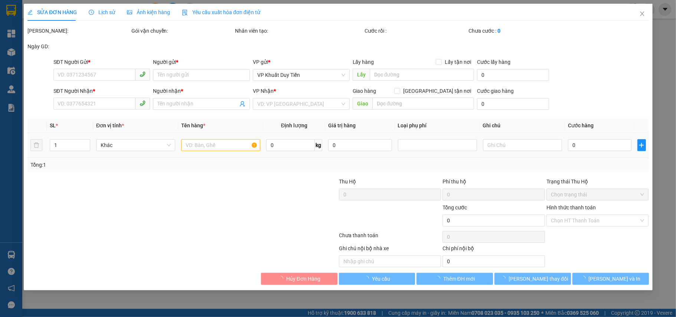
type input "khối 9 thị trấn cầu giát quỳnh lưu nghệ an"
type input "500.000"
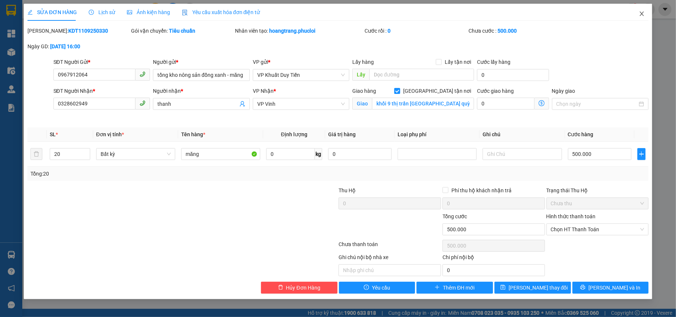
click at [640, 16] on icon "close" at bounding box center [642, 14] width 6 height 6
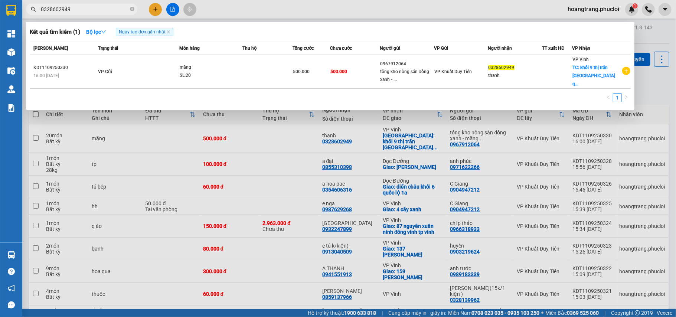
drag, startPoint x: 90, startPoint y: 5, endPoint x: 36, endPoint y: 6, distance: 53.4
click at [36, 6] on span "0328602949" at bounding box center [81, 9] width 111 height 11
paste input "50220"
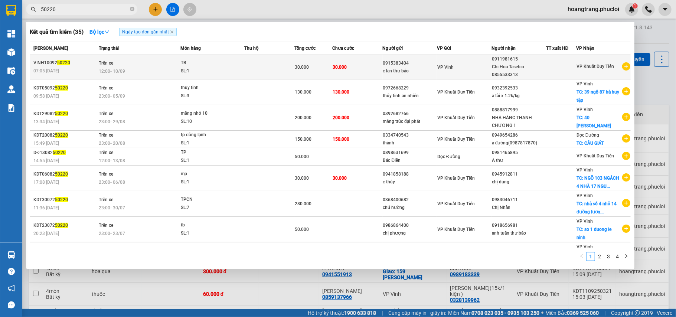
type input "50220"
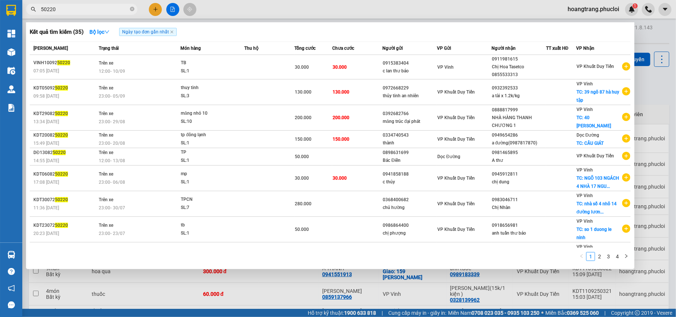
click at [288, 17] on div at bounding box center [338, 158] width 676 height 317
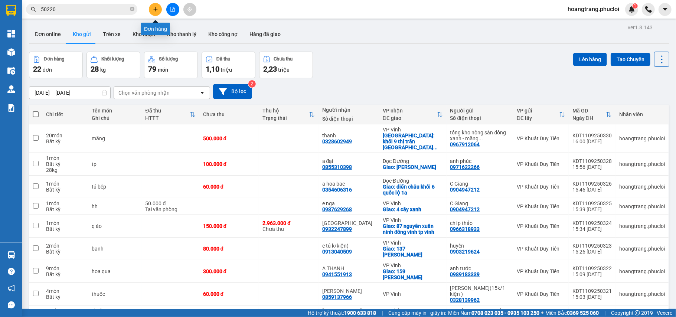
click at [159, 6] on button at bounding box center [155, 9] width 13 height 13
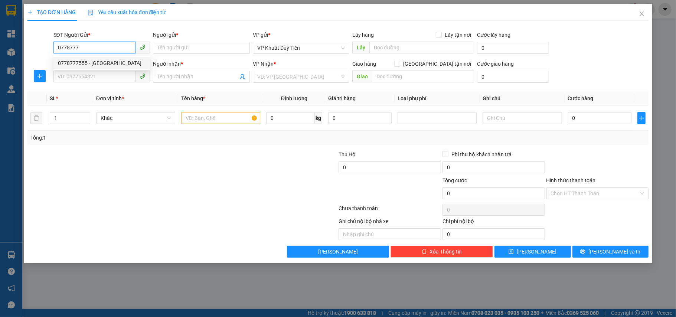
click at [127, 63] on div "0778777555 - ANH NAM" at bounding box center [102, 63] width 88 height 8
type input "0778777555"
type input "ANH NAM"
type input "0778777555"
click at [115, 76] on input "SĐT Người Nhận *" at bounding box center [94, 76] width 82 height 12
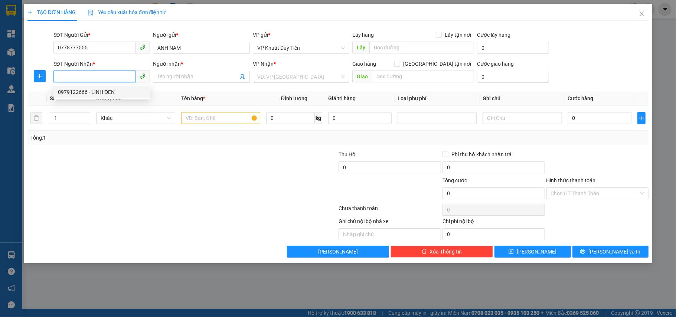
click at [113, 93] on div "0979122666 - LINH ĐEN" at bounding box center [102, 92] width 88 height 8
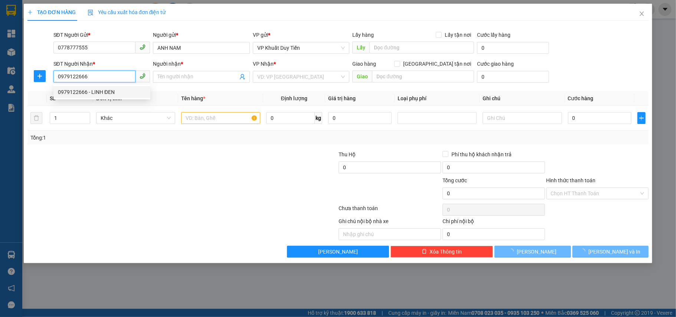
type input "0979122666"
type input "LINH ĐEN"
checkbox input "true"
type input "146 lê hồng phong"
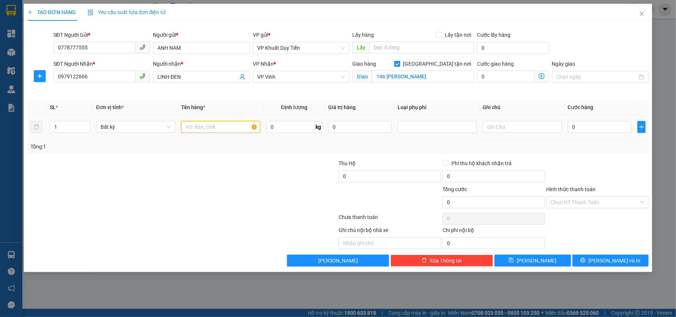
drag, startPoint x: 235, startPoint y: 128, endPoint x: 240, endPoint y: 128, distance: 5.2
click at [241, 128] on input "text" at bounding box center [220, 127] width 79 height 12
type input "linh kiện"
click at [613, 131] on input "0" at bounding box center [599, 127] width 63 height 12
type input "5"
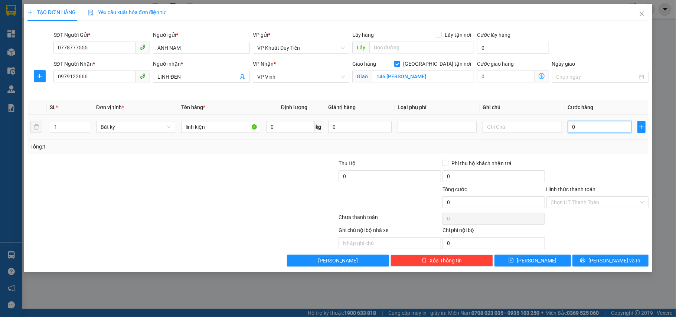
type input "5"
type input "50"
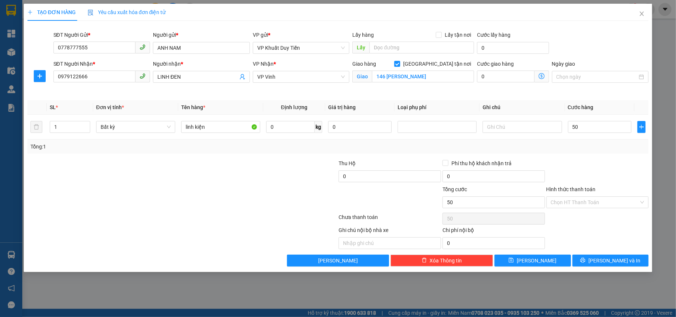
type input "50.000"
click at [596, 183] on div at bounding box center [597, 172] width 104 height 26
click at [585, 260] on icon "printer" at bounding box center [582, 259] width 5 height 5
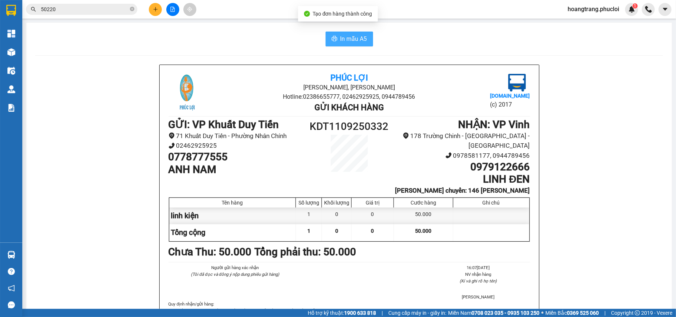
click at [340, 39] on span "In mẫu A5" at bounding box center [353, 38] width 27 height 9
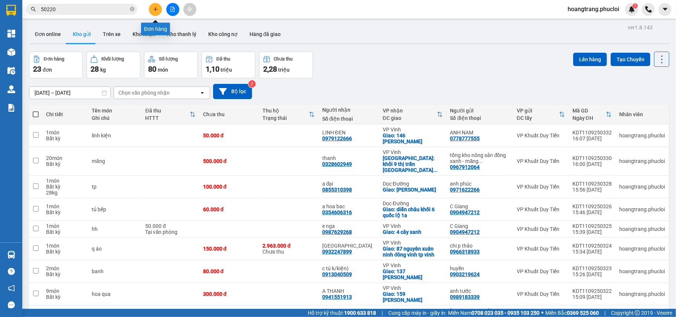
click at [158, 10] on button at bounding box center [155, 9] width 13 height 13
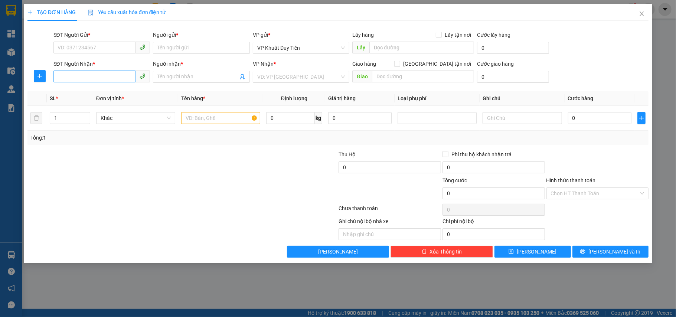
click at [86, 69] on div "SĐT Người Nhận *" at bounding box center [101, 65] width 97 height 11
click at [85, 79] on input "SĐT Người Nhận *" at bounding box center [94, 76] width 82 height 12
click at [115, 91] on div "0967319318 - CHỊ QUYÊN" at bounding box center [102, 92] width 88 height 8
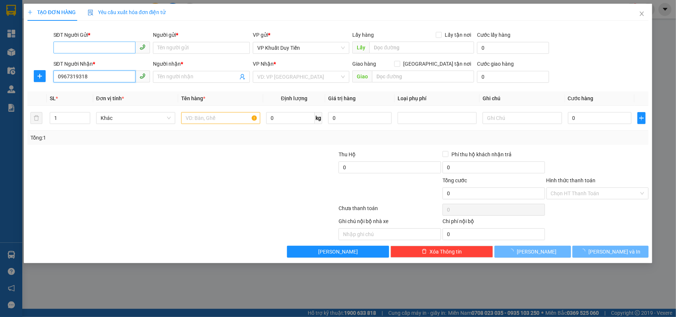
type input "0967319318"
type input "CHỊ [PERSON_NAME]"
checkbox input "true"
type input "TÒA HANDICO TÒA A4 ĐƯỜNG PHẠM ĐIÌNH TOÁI"
click at [114, 47] on input "SĐT Người Gửi *" at bounding box center [94, 48] width 82 height 12
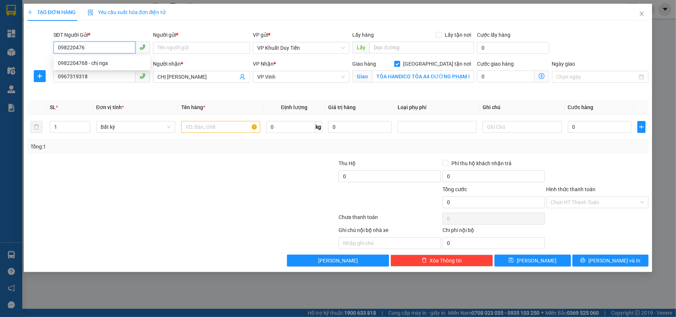
type input "0982204768"
click at [104, 65] on div "0982204768 - chị nga" at bounding box center [102, 63] width 88 height 8
type input "chị nga"
type input "0982204768"
click at [187, 131] on input "text" at bounding box center [220, 127] width 79 height 12
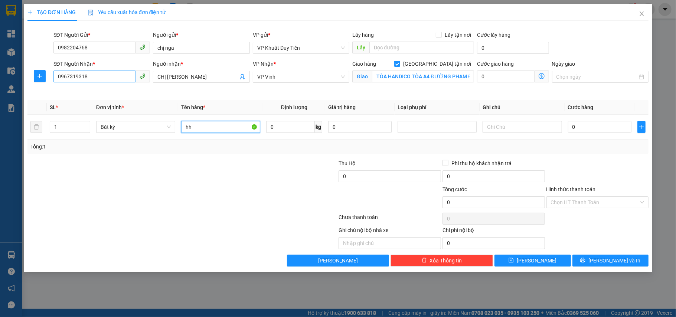
type input "hh"
drag, startPoint x: 111, startPoint y: 72, endPoint x: 39, endPoint y: 91, distance: 74.5
click at [39, 91] on div "SĐT Người Nhận * 0967319318 Người nhận * CHỊ QUYÊN VP Nhận * VP Vinh Giao hàng …" at bounding box center [338, 77] width 623 height 35
click at [594, 129] on input "0" at bounding box center [599, 127] width 63 height 12
click at [592, 157] on div "Transit Pickup Surcharge Ids Transit Deliver Surcharge Ids Transit Deliver Surc…" at bounding box center [337, 147] width 621 height 240
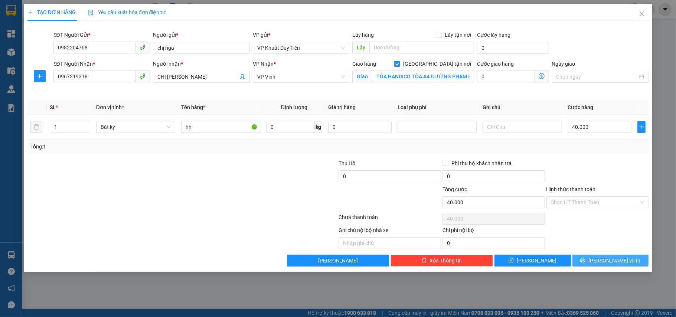
click at [607, 264] on span "[PERSON_NAME] và In" at bounding box center [614, 260] width 52 height 8
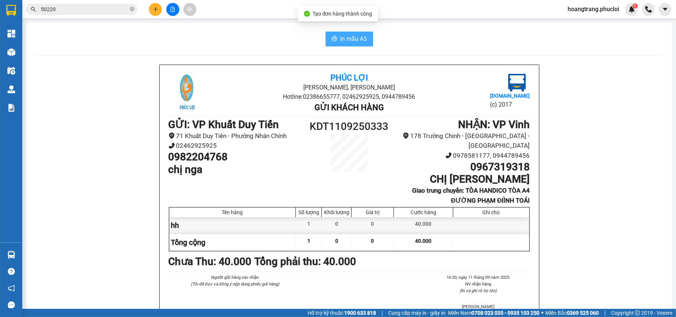
click at [343, 42] on span "In mẫu A5" at bounding box center [353, 38] width 27 height 9
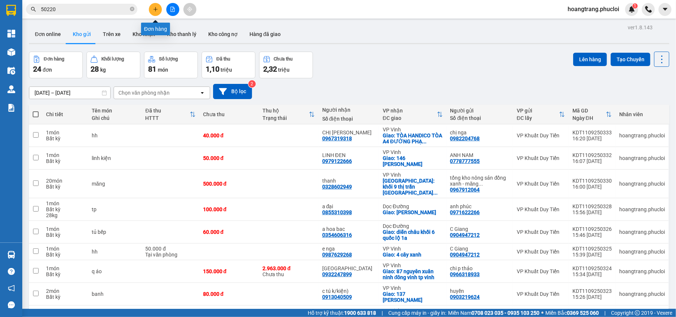
click at [154, 13] on button at bounding box center [155, 9] width 13 height 13
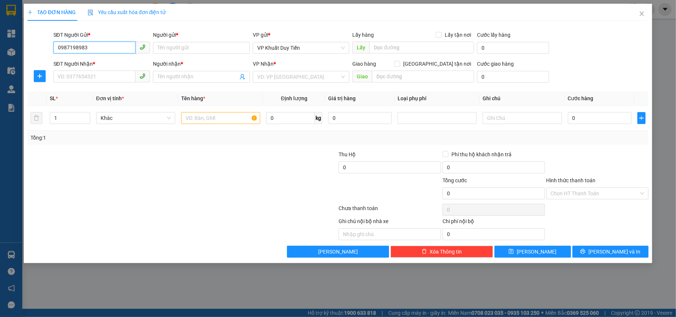
click at [105, 50] on input "0987198983" at bounding box center [94, 48] width 82 height 12
click at [104, 50] on input "0987198983" at bounding box center [94, 48] width 82 height 12
drag, startPoint x: 102, startPoint y: 50, endPoint x: 19, endPoint y: 50, distance: 83.1
click at [19, 50] on div "TẠO ĐƠN HÀNG Yêu cầu xuất hóa đơn điện tử Transit Pickup Surcharge Ids Transit …" at bounding box center [338, 158] width 676 height 317
click at [111, 79] on input "SĐT Người Nhận *" at bounding box center [94, 76] width 82 height 12
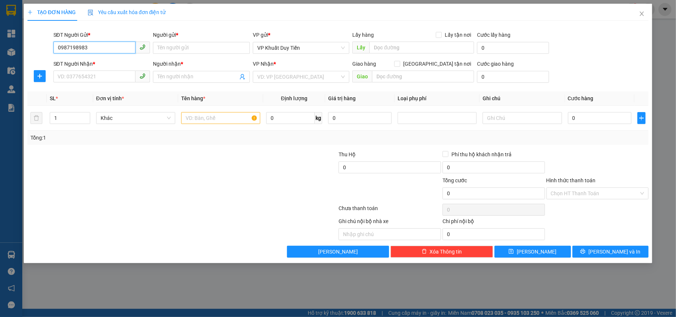
click at [112, 46] on input "0987198983" at bounding box center [94, 48] width 82 height 12
click at [74, 48] on input "0987198983" at bounding box center [94, 48] width 82 height 12
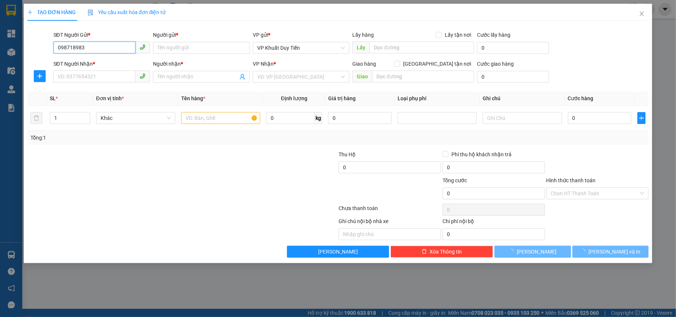
type input "0987168983"
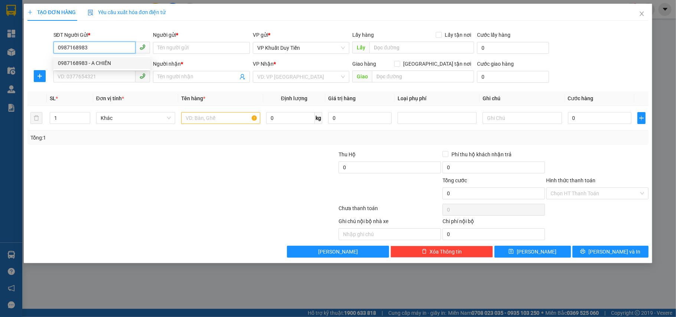
click at [115, 64] on div "0987168983 - A CHIẾN" at bounding box center [102, 63] width 88 height 8
type input "A CHIẾN"
type input "0987168983"
click at [106, 79] on input "SĐT Người Nhận *" at bounding box center [94, 76] width 82 height 12
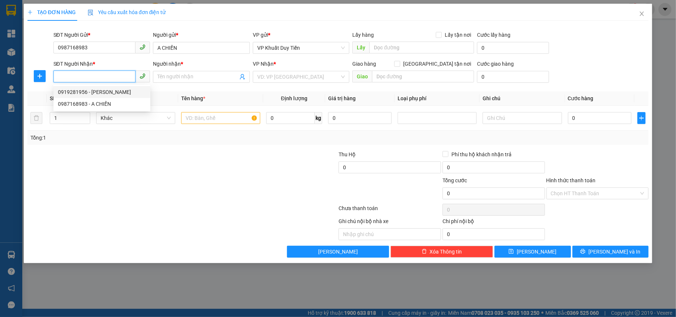
click at [120, 92] on div "0919281956 - NGÂN HÀ" at bounding box center [102, 92] width 88 height 8
type input "0919281956"
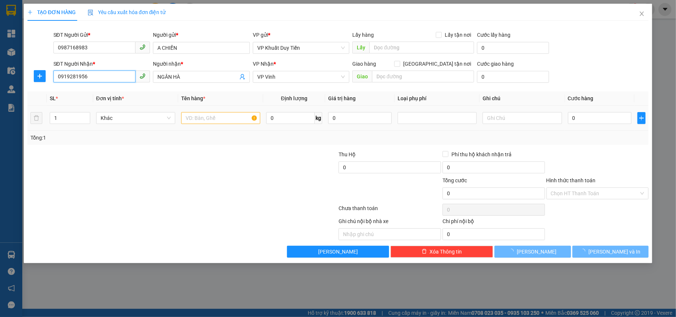
type input "NGÂN HÀ"
click at [229, 128] on td at bounding box center [220, 118] width 85 height 25
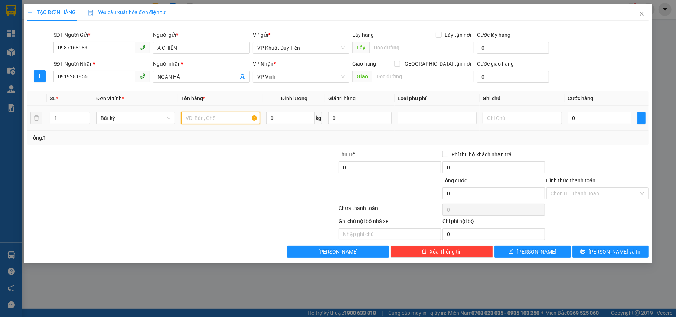
click at [224, 119] on input "text" at bounding box center [220, 118] width 79 height 12
type input "miến"
click at [288, 121] on input "0" at bounding box center [290, 118] width 49 height 12
type input "100"
click at [244, 150] on div at bounding box center [286, 163] width 104 height 26
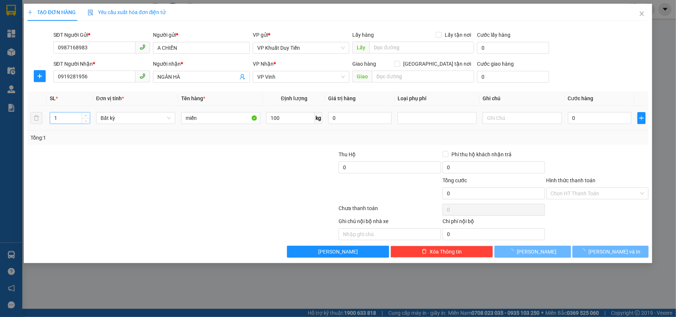
type input "250.000"
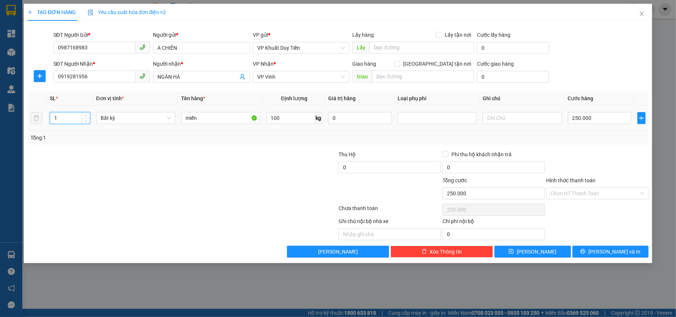
click at [70, 123] on input "1" at bounding box center [70, 117] width 40 height 11
type input "5"
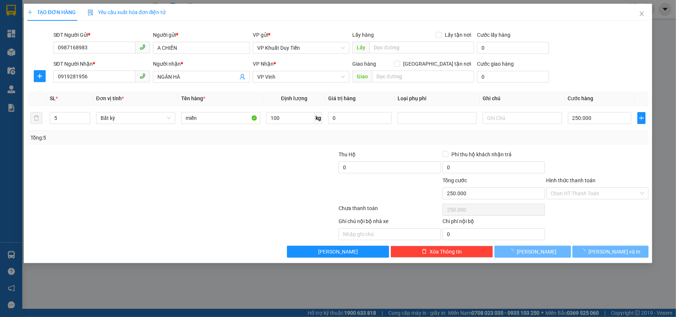
click at [110, 174] on div at bounding box center [130, 163] width 207 height 26
click at [612, 250] on span "[PERSON_NAME] và In" at bounding box center [614, 251] width 52 height 8
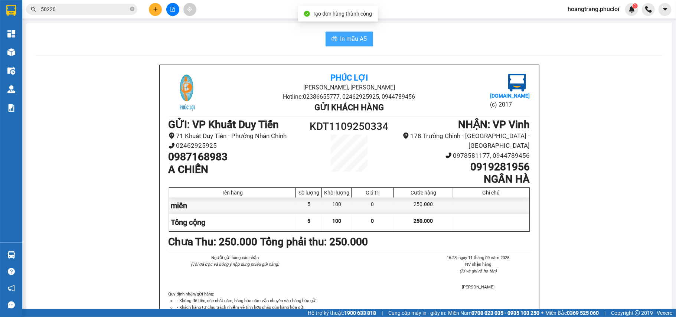
click at [349, 39] on span "In mẫu A5" at bounding box center [353, 38] width 27 height 9
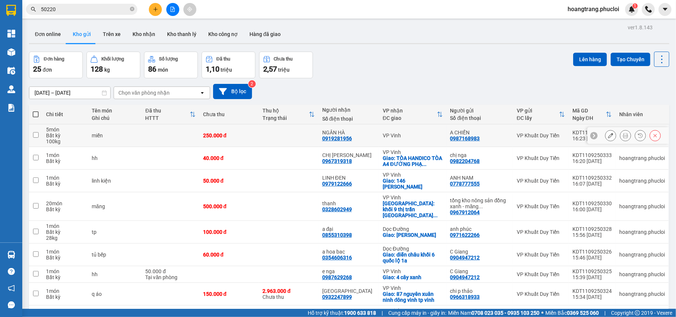
drag, startPoint x: 367, startPoint y: 139, endPoint x: 332, endPoint y: 142, distance: 35.4
click at [332, 142] on td "NGÂN HÀ 0919281956" at bounding box center [348, 135] width 60 height 23
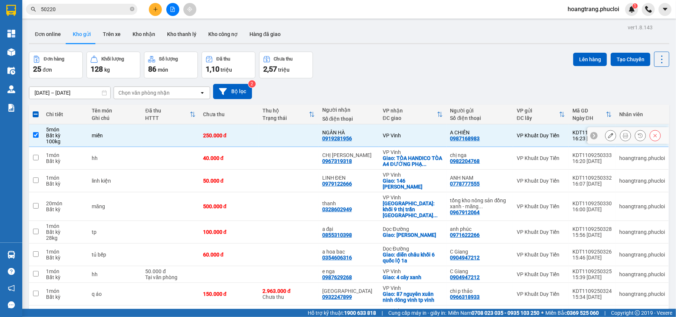
click at [35, 133] on input "checkbox" at bounding box center [36, 135] width 6 height 6
checkbox input "false"
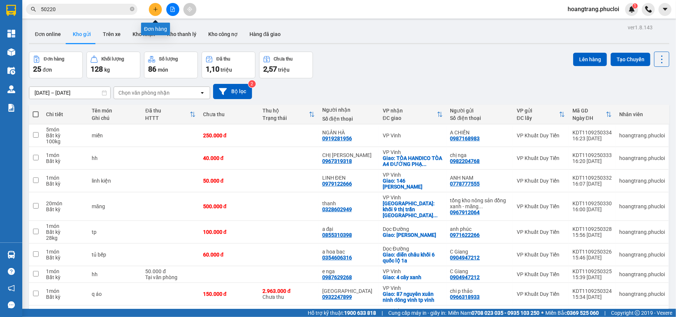
click at [155, 12] on button at bounding box center [155, 9] width 13 height 13
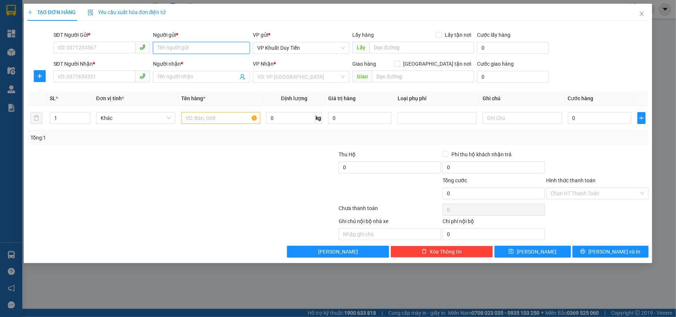
click at [183, 48] on input "Người gửi *" at bounding box center [201, 48] width 97 height 12
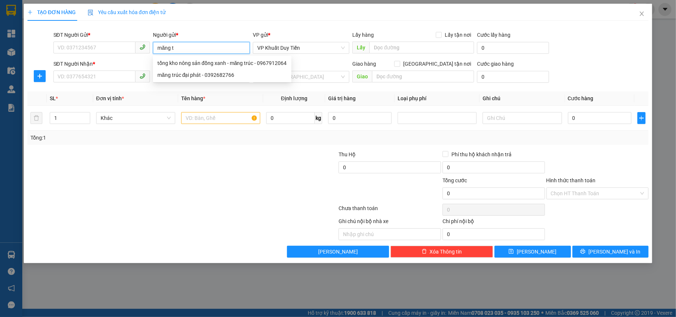
type input "măng tr"
click at [206, 78] on div "măng trúc đại phát - 0392682766" at bounding box center [221, 75] width 129 height 8
type input "0392682766"
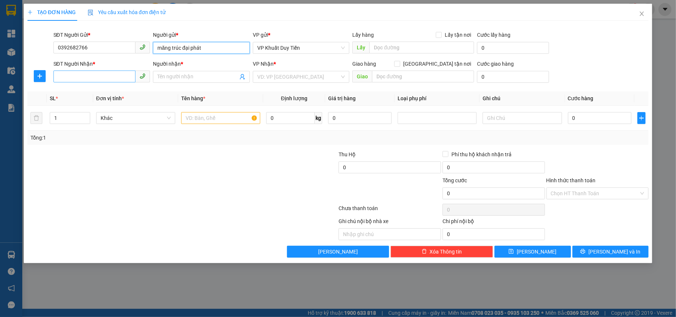
type input "măng trúc đại phát"
click at [88, 73] on input "SĐT Người Nhận *" at bounding box center [94, 76] width 82 height 12
click at [103, 72] on input "SĐT Người Nhận *" at bounding box center [94, 76] width 82 height 12
click at [101, 47] on input "0392682766" at bounding box center [94, 48] width 82 height 12
click at [63, 117] on input "1" at bounding box center [70, 117] width 40 height 11
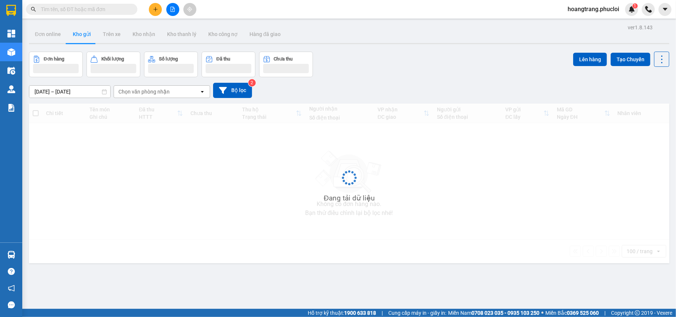
click at [105, 7] on input "text" at bounding box center [85, 9] width 88 height 8
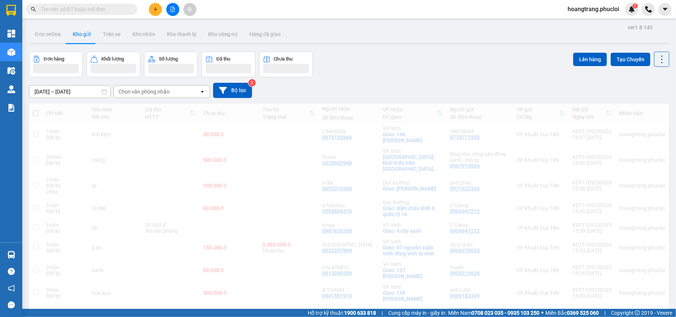
paste input "0967319318"
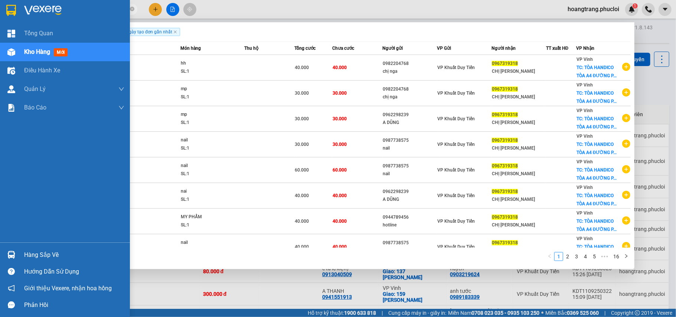
drag, startPoint x: 79, startPoint y: 7, endPoint x: 0, endPoint y: 13, distance: 78.9
click at [0, 13] on section "Kết quả tìm kiếm ( 151 ) Bộ lọc Ngày tạo đơn gần nhất Mã ĐH Trạng thái Món hàng…" at bounding box center [338, 158] width 676 height 317
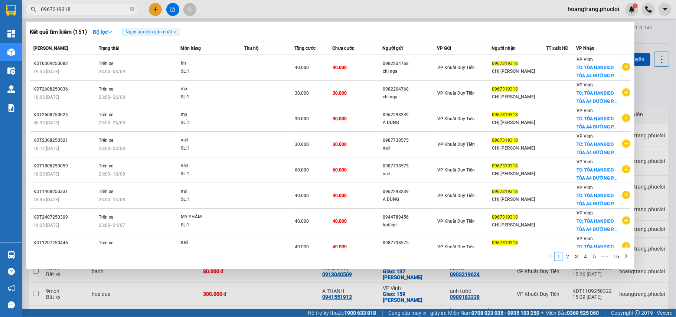
paste input "87198983"
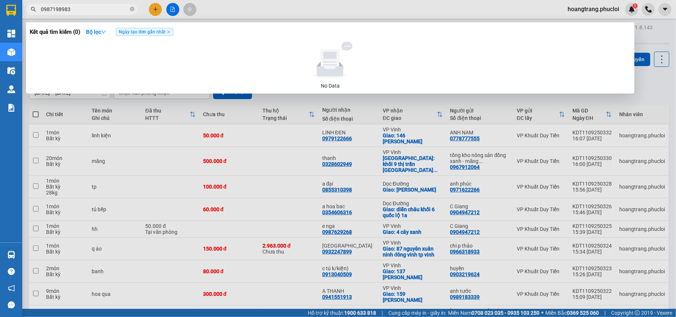
drag, startPoint x: 92, startPoint y: 5, endPoint x: 30, endPoint y: 18, distance: 63.3
click at [30, 16] on div "Kết quả tìm kiếm ( 0 ) Bộ lọc Ngày tạo đơn gần nhất No Data 0987198983" at bounding box center [72, 9] width 145 height 13
paste input "19281956"
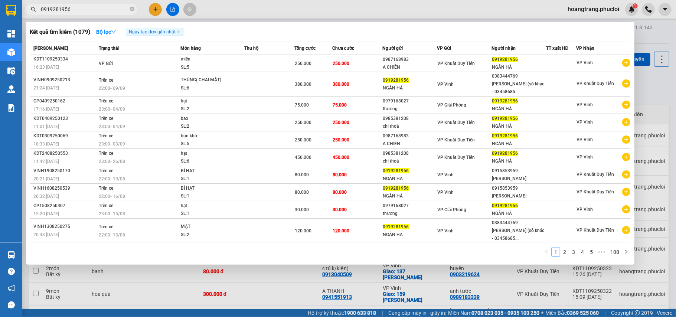
type input "0919281956"
click at [659, 38] on div at bounding box center [338, 158] width 676 height 317
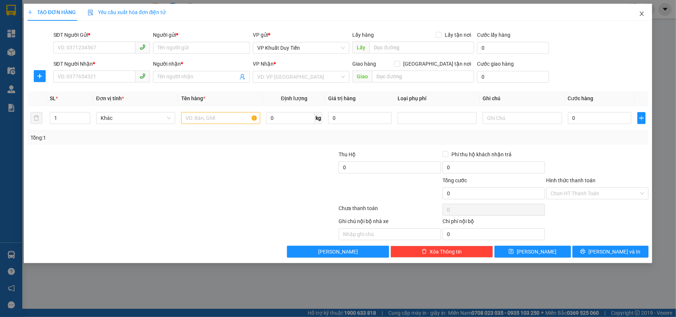
click at [640, 12] on icon "close" at bounding box center [642, 14] width 6 height 6
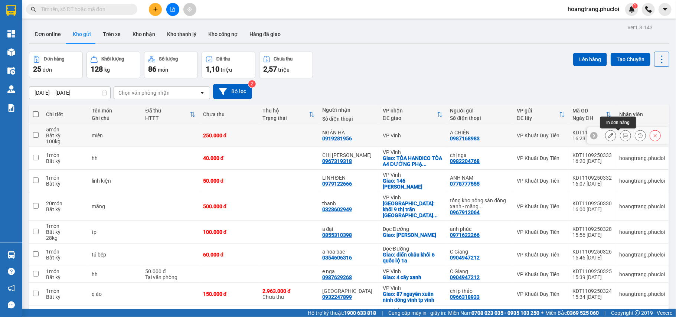
drag, startPoint x: 616, startPoint y: 135, endPoint x: 560, endPoint y: 122, distance: 58.4
click at [623, 135] on icon at bounding box center [625, 135] width 5 height 5
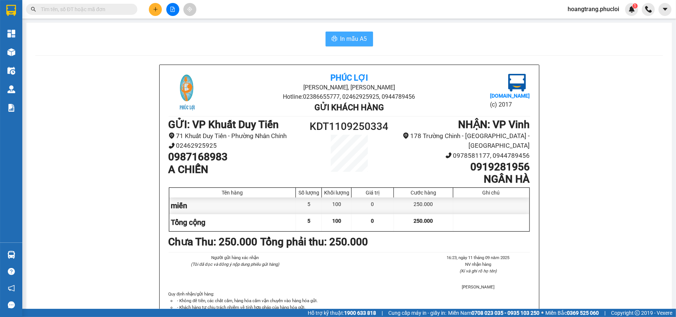
drag, startPoint x: 318, startPoint y: 43, endPoint x: 350, endPoint y: 43, distance: 31.5
click at [323, 43] on div "In mẫu A5" at bounding box center [348, 39] width 627 height 15
click at [350, 43] on span "In mẫu A5" at bounding box center [353, 38] width 27 height 9
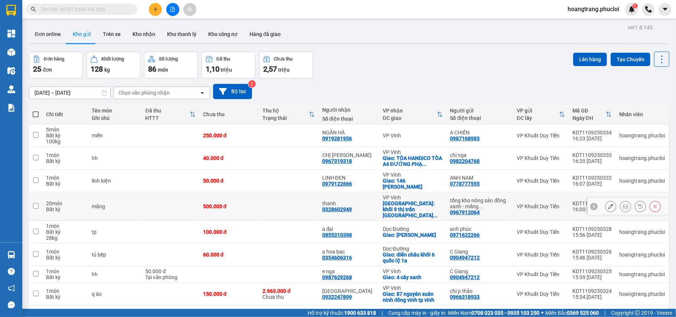
click at [623, 206] on icon at bounding box center [625, 206] width 5 height 5
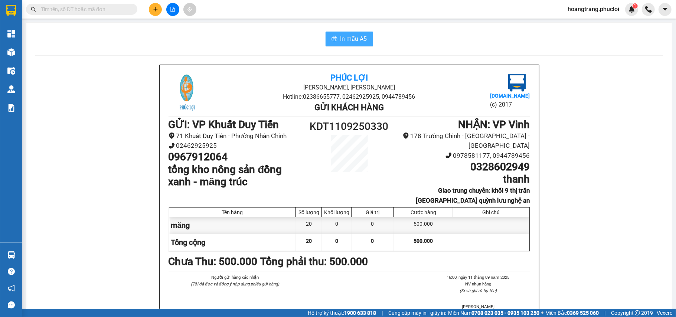
click at [361, 42] on span "In mẫu A5" at bounding box center [353, 38] width 27 height 9
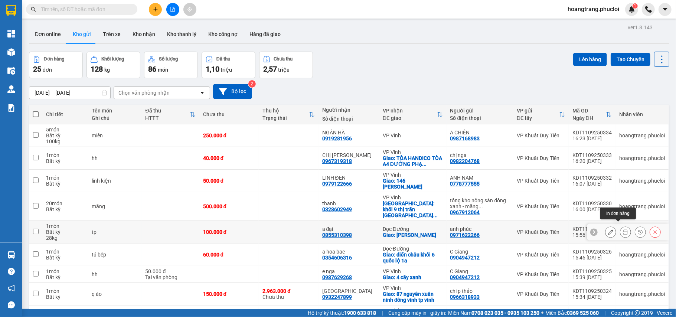
click at [623, 229] on icon at bounding box center [625, 231] width 5 height 5
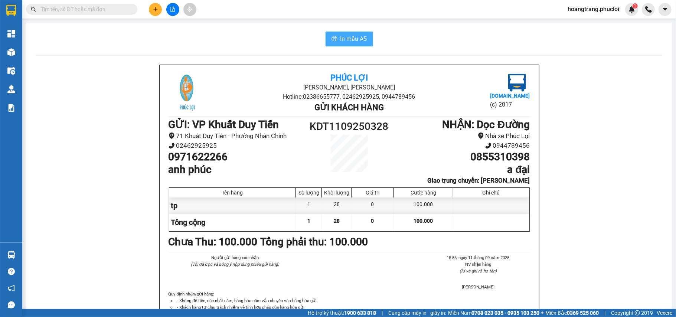
click at [356, 39] on span "In mẫu A5" at bounding box center [353, 38] width 27 height 9
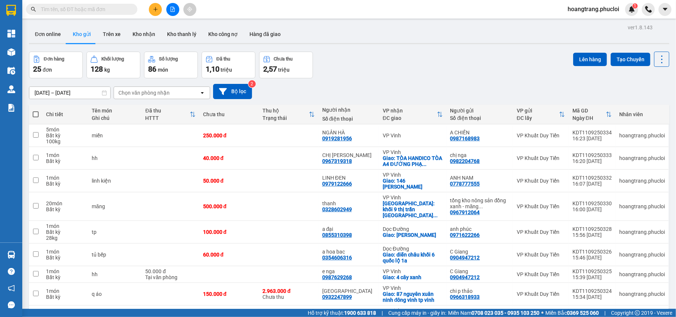
click at [100, 11] on input "text" at bounding box center [85, 9] width 88 height 8
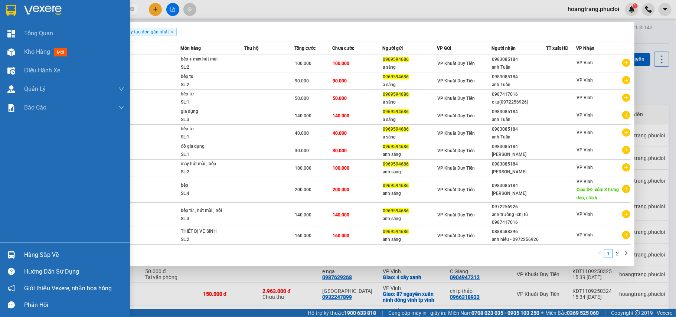
drag, startPoint x: 91, startPoint y: 6, endPoint x: 21, endPoint y: 9, distance: 69.4
click at [21, 9] on section "Kết quả tìm kiếm ( 15 ) Bộ lọc Ngày tạo đơn gần nhất Mã ĐH Trạng thái Món hàng …" at bounding box center [338, 158] width 676 height 317
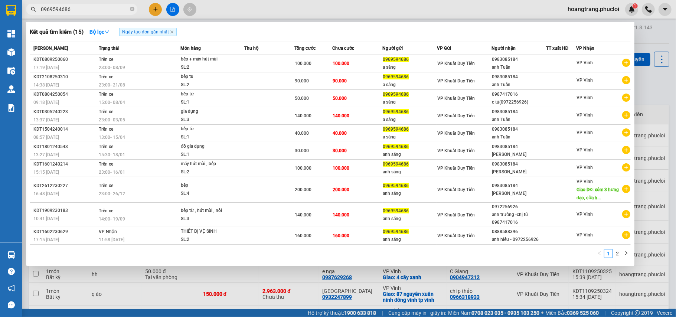
type input "0969594686"
click at [196, 281] on div at bounding box center [338, 158] width 676 height 317
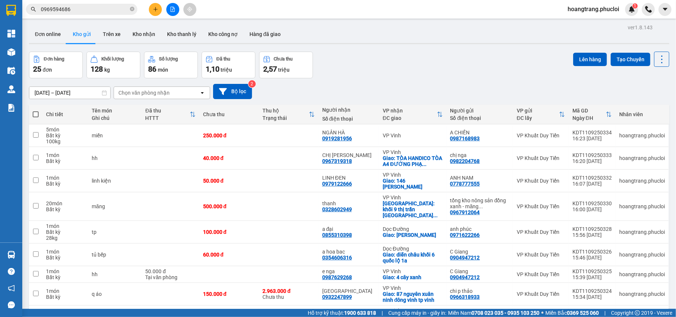
click at [104, 9] on input "0969594686" at bounding box center [85, 9] width 88 height 8
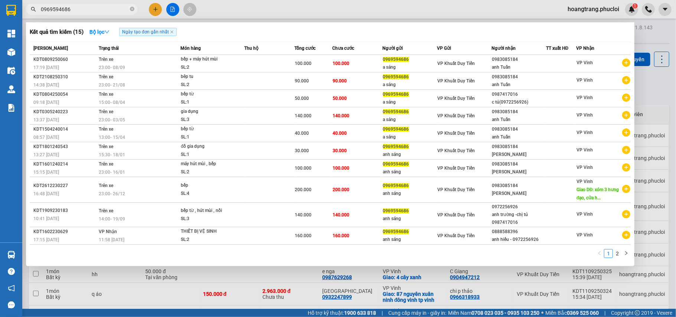
click at [277, 16] on div at bounding box center [338, 158] width 676 height 317
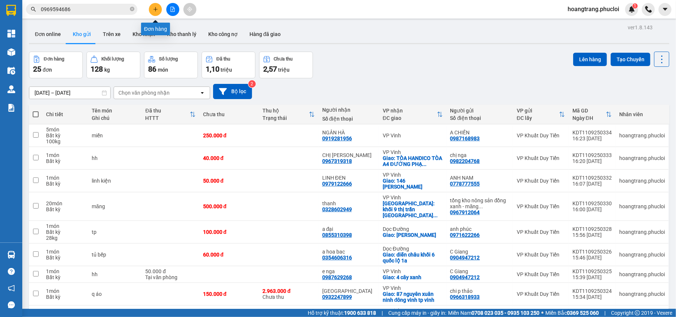
click at [156, 11] on button at bounding box center [155, 9] width 13 height 13
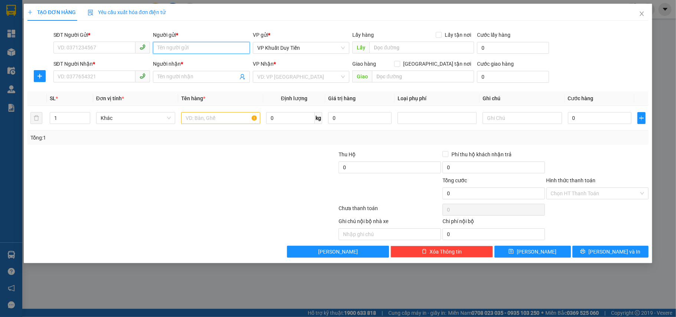
click at [177, 45] on input "Người gửi *" at bounding box center [201, 48] width 97 height 12
type input "măng"
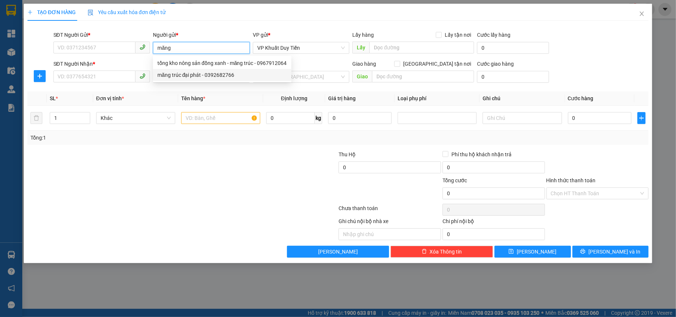
click at [195, 75] on div "măng trúc đại phát - 0392682766" at bounding box center [221, 75] width 129 height 8
type input "0392682766"
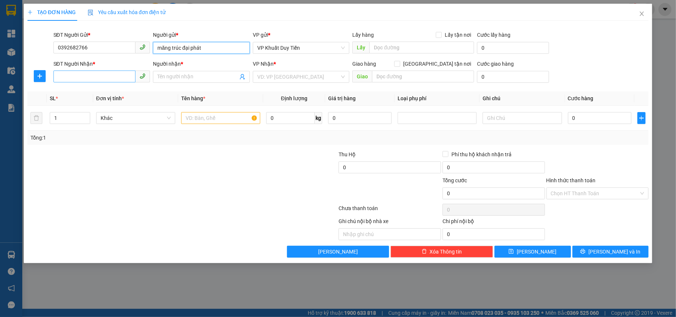
type input "măng trúc đại phát"
click at [91, 78] on input "SĐT Người Nhận *" at bounding box center [94, 76] width 82 height 12
click at [229, 119] on input "text" at bounding box center [220, 118] width 79 height 12
type input "5 nhỡ 10 to 10 nhỏ"
click at [67, 116] on input "1" at bounding box center [70, 117] width 40 height 11
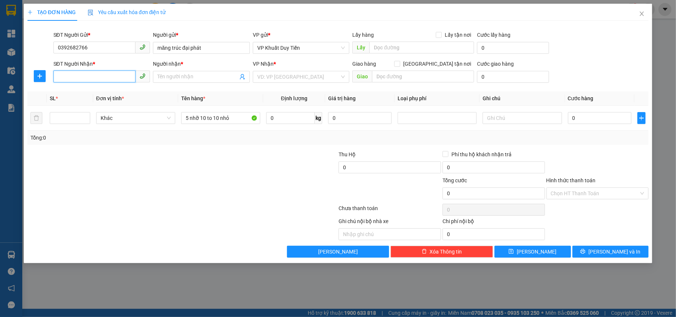
click at [76, 73] on input "SĐT Người Nhận *" at bounding box center [94, 76] width 82 height 12
click at [119, 94] on div "0987767236 - c Hà" at bounding box center [102, 92] width 88 height 8
type input "0987767236"
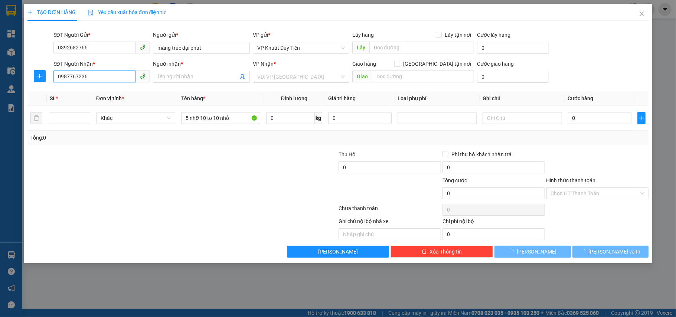
type input "[PERSON_NAME]"
checkbox input "true"
type input "45 [PERSON_NAME]"
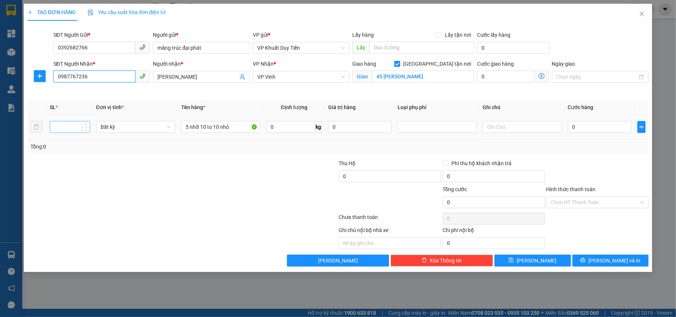
type input "0987767236"
click at [76, 129] on input "number" at bounding box center [70, 126] width 40 height 11
type input "25"
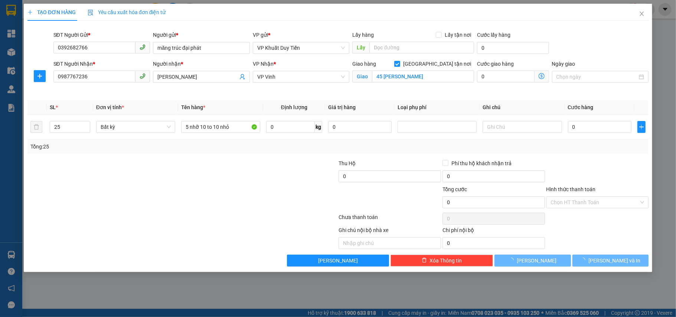
click at [88, 171] on div at bounding box center [130, 172] width 207 height 26
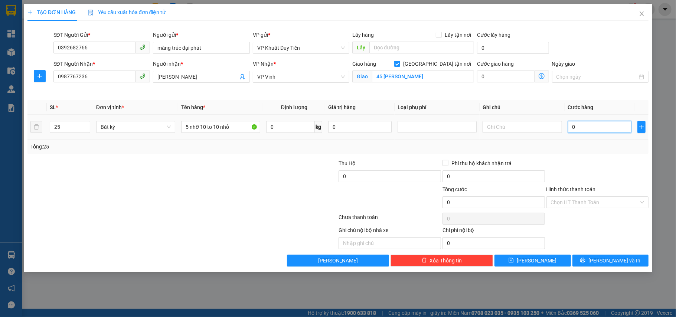
click at [605, 131] on input "0" at bounding box center [599, 127] width 63 height 12
type input "5"
type input "50"
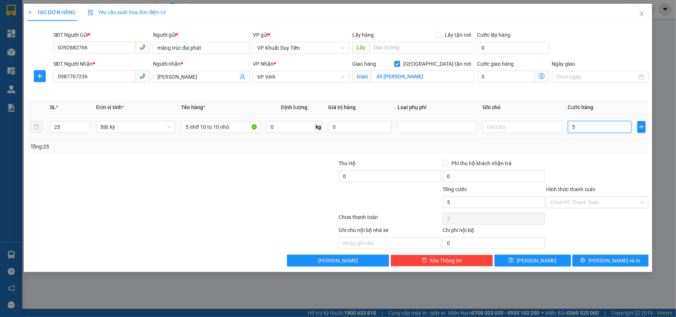
type input "50"
type input "500"
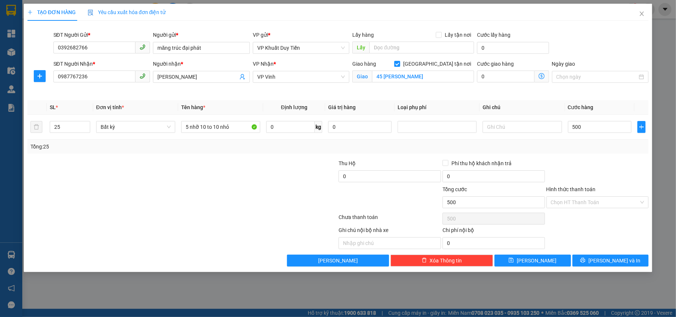
type input "500.000"
drag, startPoint x: 578, startPoint y: 149, endPoint x: 583, endPoint y: 153, distance: 7.1
click at [578, 150] on div "Tổng: 25" at bounding box center [337, 146] width 615 height 8
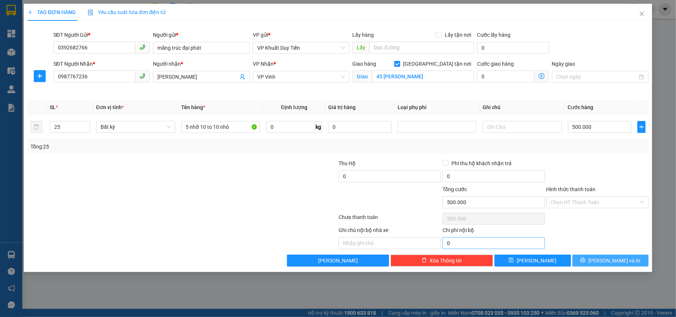
drag, startPoint x: 600, startPoint y: 262, endPoint x: 525, endPoint y: 243, distance: 77.0
click at [585, 262] on icon "printer" at bounding box center [582, 259] width 5 height 5
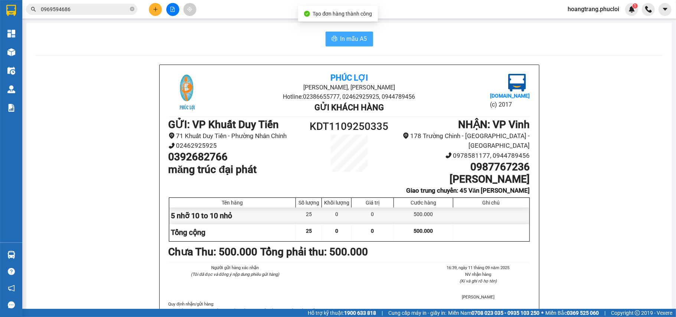
click at [346, 38] on span "In mẫu A5" at bounding box center [353, 38] width 27 height 9
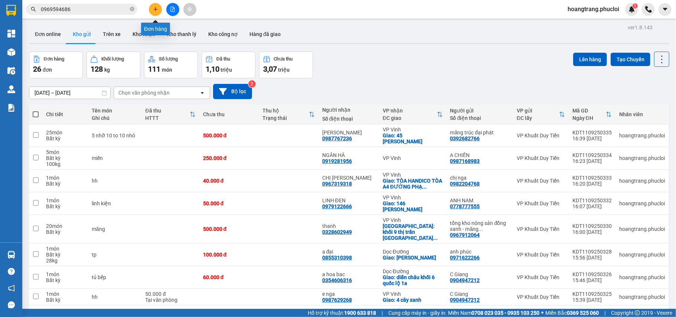
click at [154, 13] on button at bounding box center [155, 9] width 13 height 13
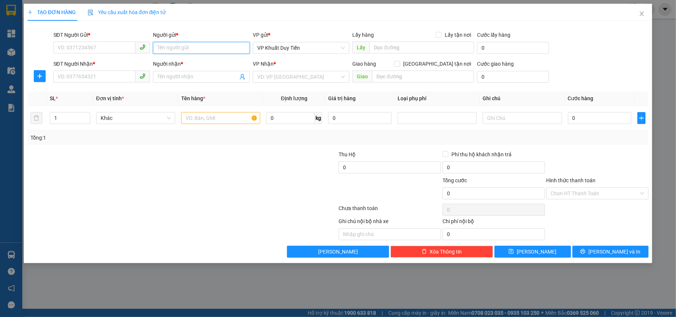
click at [216, 47] on input "Người gửi *" at bounding box center [201, 48] width 97 height 12
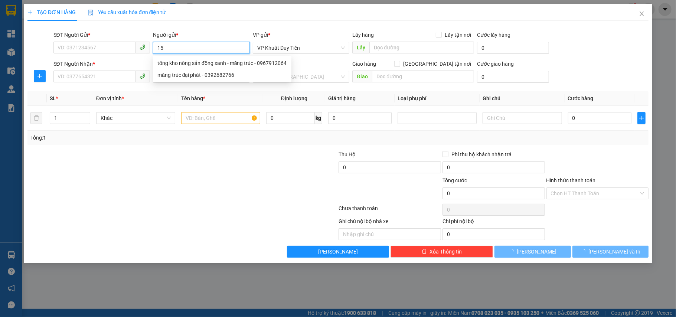
type input "15k"
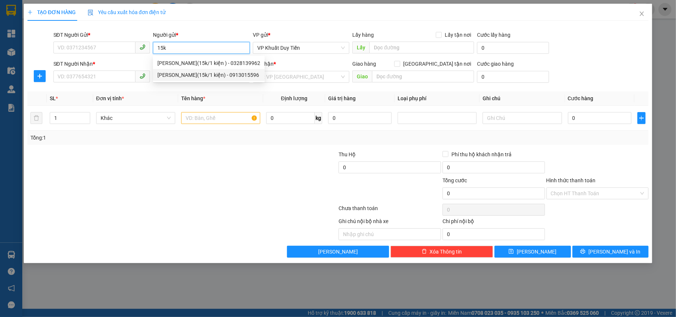
click at [207, 73] on div "[PERSON_NAME](15k/1 kiện) - 0913015596" at bounding box center [208, 75] width 103 height 8
type input "0913015596"
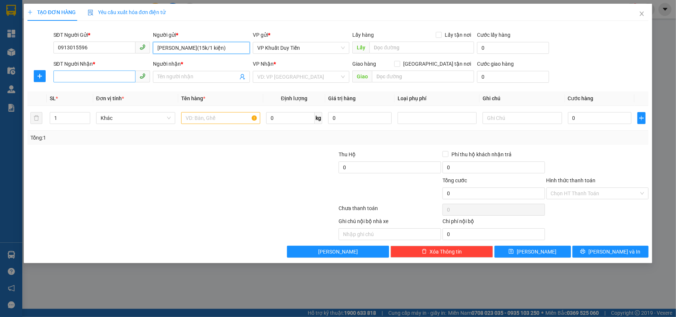
type input "[PERSON_NAME](15k/1 kiện)"
click at [104, 76] on input "SĐT Người Nhận *" at bounding box center [94, 76] width 82 height 12
click at [198, 73] on input "Người nhận *" at bounding box center [197, 77] width 81 height 8
type input "phan trọng tấn"
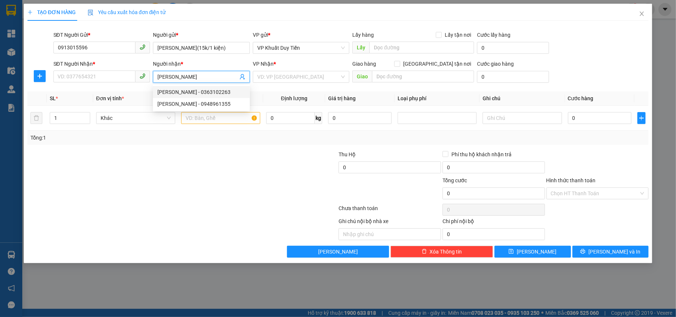
click at [213, 94] on div "PHAN TRỌNG TẤN - 0363102263" at bounding box center [201, 92] width 88 height 8
type input "0363102263"
type input "[PERSON_NAME]"
checkbox input "true"
type input "126 [PERSON_NAME] sách"
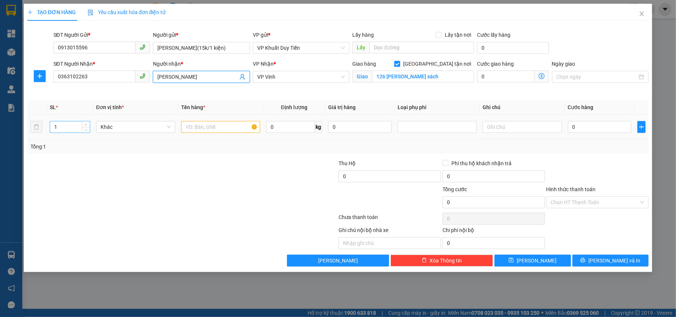
type input "[PERSON_NAME]"
click at [75, 128] on input "1" at bounding box center [70, 126] width 40 height 11
type input "6"
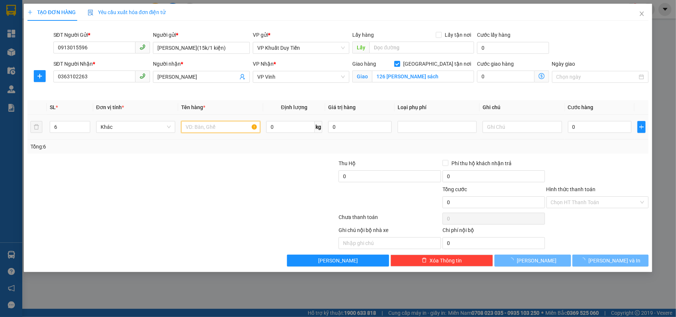
click at [202, 130] on input "text" at bounding box center [220, 127] width 79 height 12
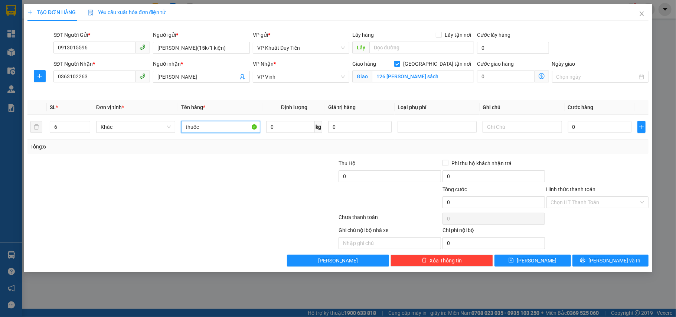
type input "thuốc"
click at [285, 204] on div at bounding box center [286, 198] width 104 height 26
type input "9"
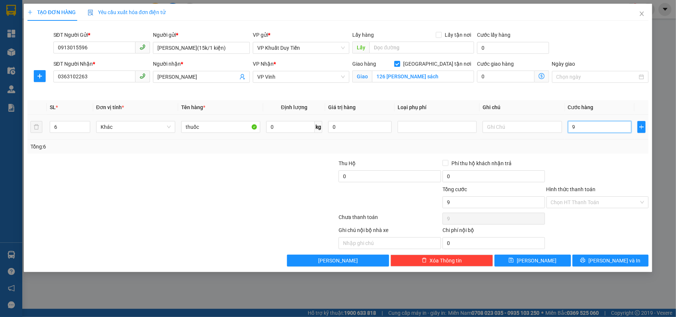
type input "90"
type input "90.000"
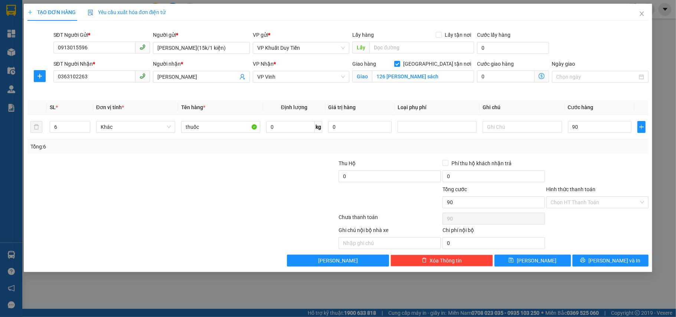
type input "90.000"
click at [602, 172] on div at bounding box center [597, 172] width 104 height 26
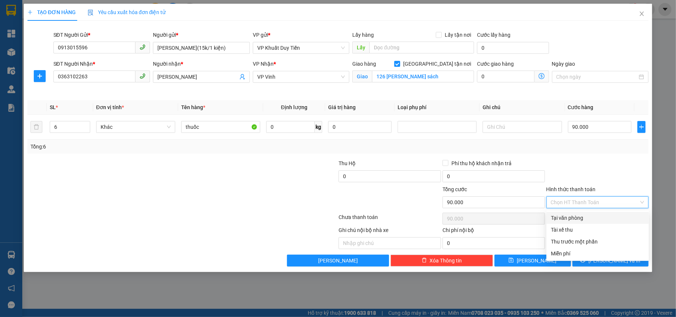
click at [591, 199] on input "Hình thức thanh toán" at bounding box center [595, 202] width 88 height 11
click at [584, 174] on div at bounding box center [597, 172] width 104 height 26
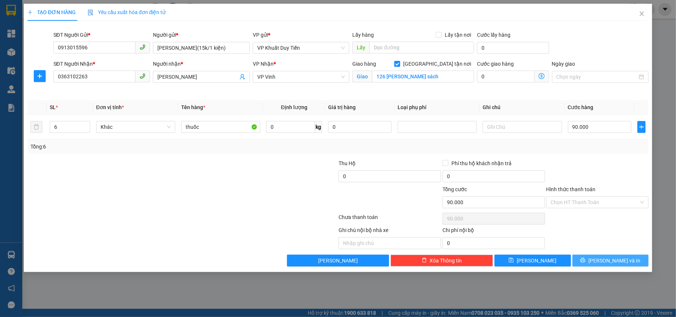
click at [613, 265] on span "[PERSON_NAME] và In" at bounding box center [614, 260] width 52 height 8
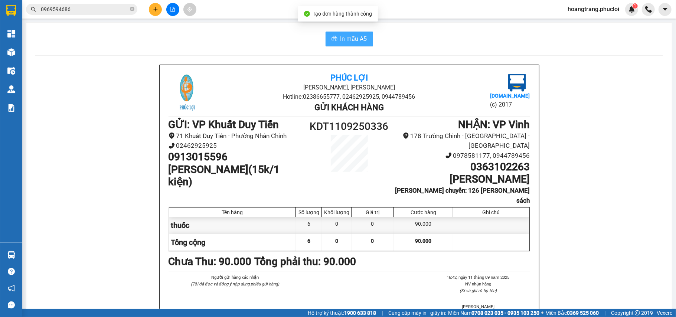
click at [351, 42] on span "In mẫu A5" at bounding box center [353, 38] width 27 height 9
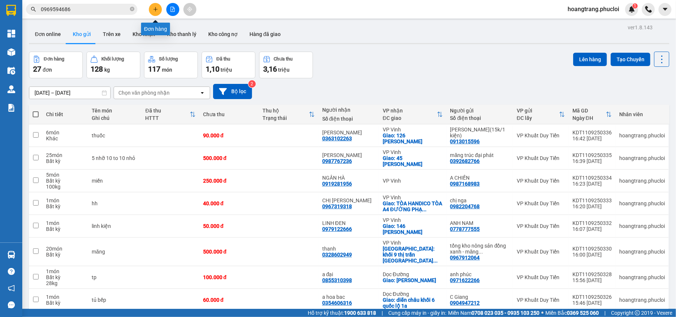
click at [153, 12] on button at bounding box center [155, 9] width 13 height 13
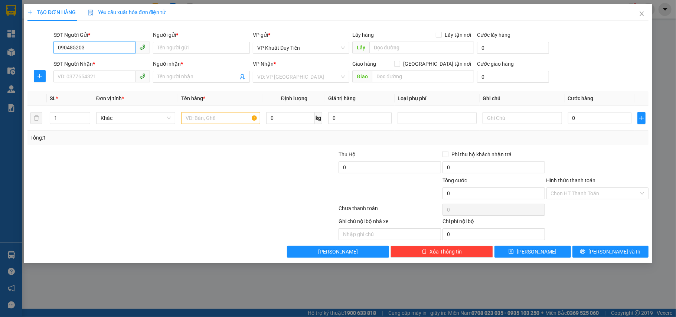
type input "0904852035"
click at [119, 60] on div "0904852035 - CTY VIETCOM" at bounding box center [102, 63] width 88 height 8
type input "CTY VIETCOM"
type input "0904852035"
click at [109, 94] on th "Đơn vị tính *" at bounding box center [135, 98] width 85 height 14
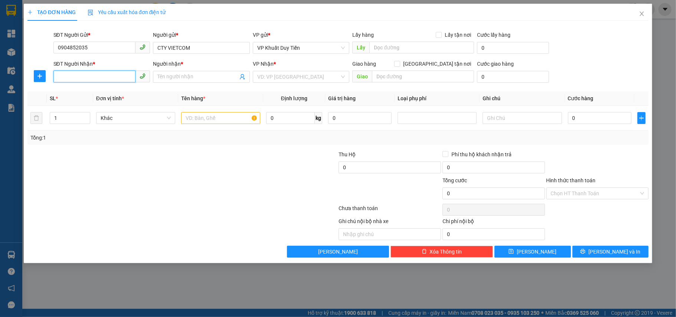
click at [109, 81] on input "SĐT Người Nhận *" at bounding box center [94, 76] width 82 height 12
click at [125, 90] on div "0979280390 - thiên hoàng 0904578077" at bounding box center [104, 92] width 92 height 8
type input "0979280390"
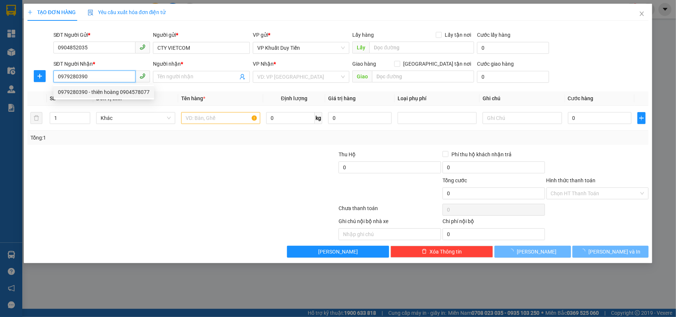
type input "thiên hoàng 0904578077"
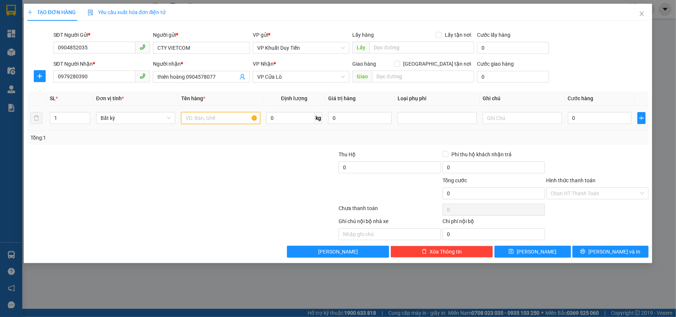
click at [221, 117] on input "text" at bounding box center [220, 118] width 79 height 12
type input "linh kiện máy in"
click at [597, 119] on input "0" at bounding box center [599, 118] width 63 height 12
type input "50"
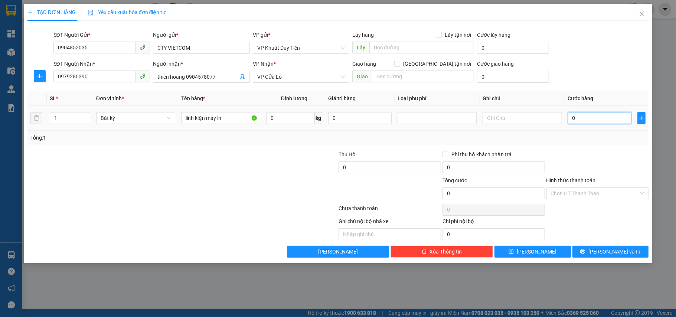
type input "50"
type input "50.000"
click at [595, 136] on div "Tổng: 1" at bounding box center [337, 138] width 615 height 8
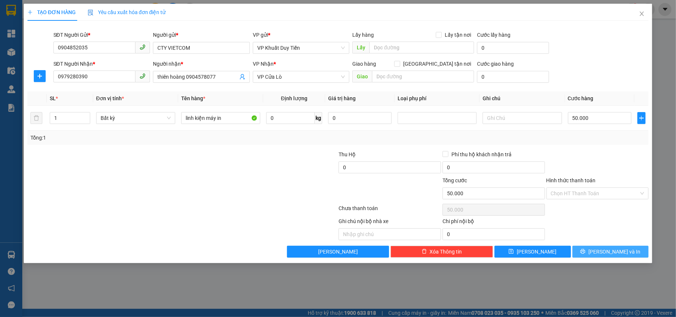
click at [612, 255] on span "[PERSON_NAME] và In" at bounding box center [614, 251] width 52 height 8
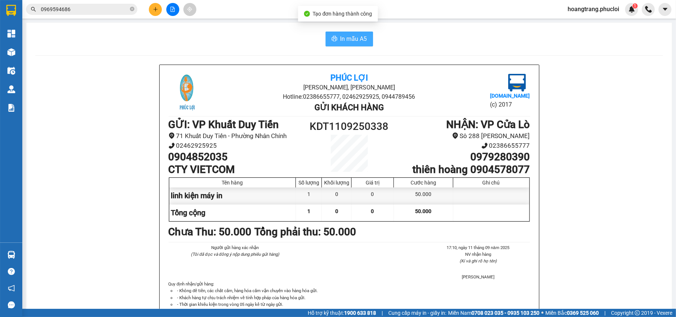
click at [340, 39] on span "In mẫu A5" at bounding box center [353, 38] width 27 height 9
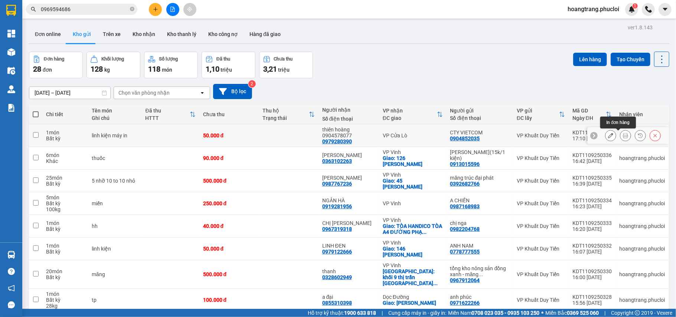
click at [623, 138] on icon at bounding box center [625, 135] width 5 height 5
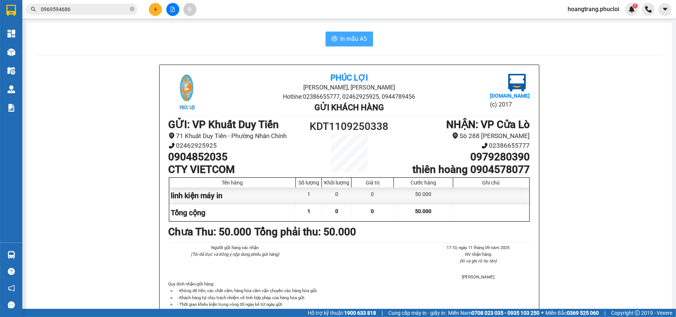
drag, startPoint x: 343, startPoint y: 39, endPoint x: 339, endPoint y: 73, distance: 34.8
click at [343, 39] on span "In mẫu A5" at bounding box center [353, 38] width 27 height 9
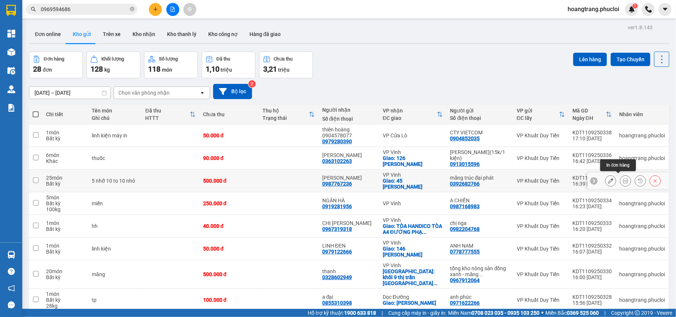
click at [621, 176] on button at bounding box center [625, 180] width 10 height 13
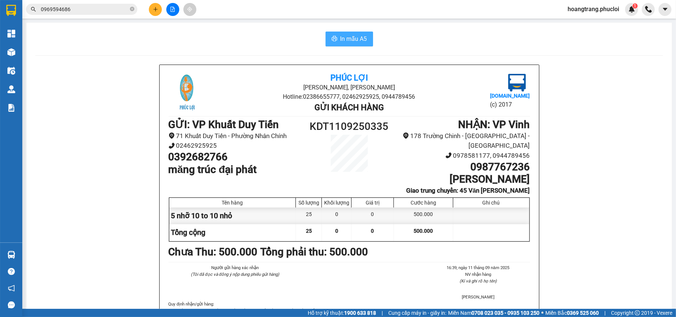
click at [325, 36] on button "In mẫu A5" at bounding box center [348, 39] width 47 height 15
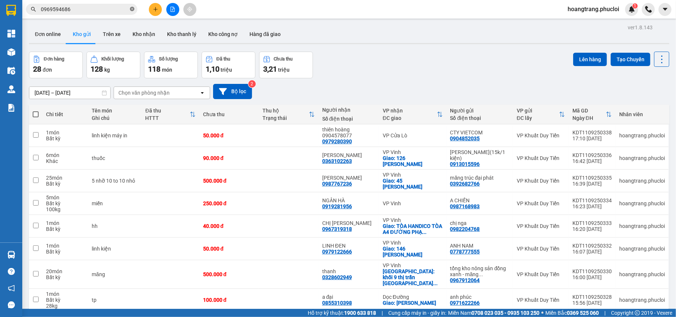
click at [131, 9] on icon "close-circle" at bounding box center [132, 9] width 4 height 4
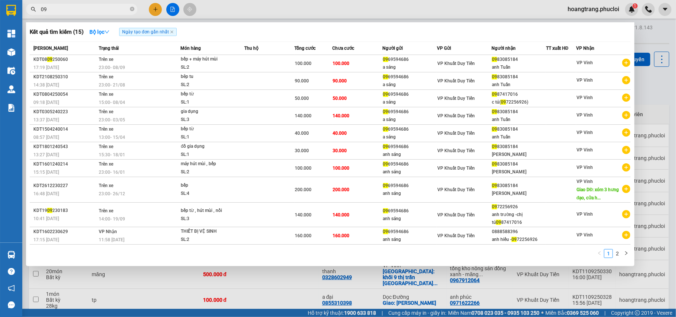
type input "0"
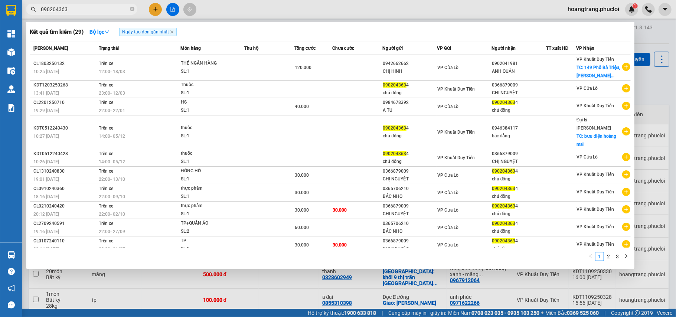
type input "0902043634"
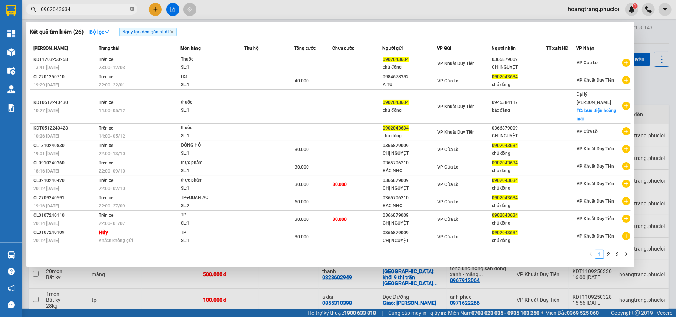
click at [133, 10] on icon "close-circle" at bounding box center [132, 9] width 4 height 4
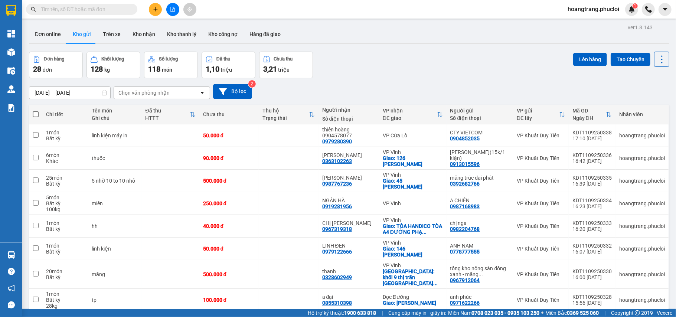
click at [109, 10] on input "text" at bounding box center [85, 9] width 88 height 8
click at [169, 5] on button at bounding box center [172, 9] width 13 height 13
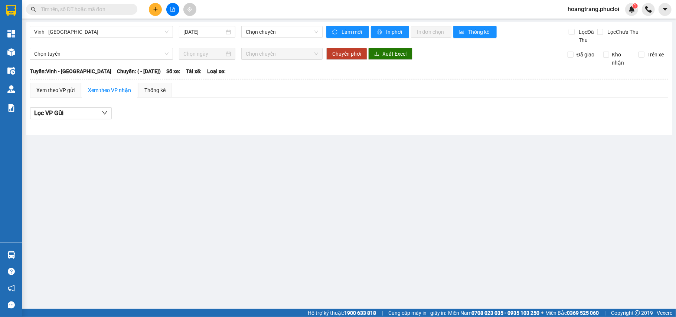
click at [95, 5] on input "text" at bounding box center [85, 9] width 88 height 8
click at [95, 8] on input "text" at bounding box center [85, 9] width 88 height 8
click at [126, 9] on input "text" at bounding box center [85, 9] width 88 height 8
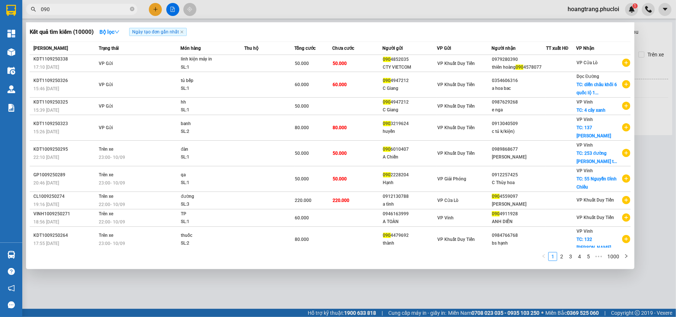
type input "090"
click at [156, 7] on div at bounding box center [338, 158] width 676 height 317
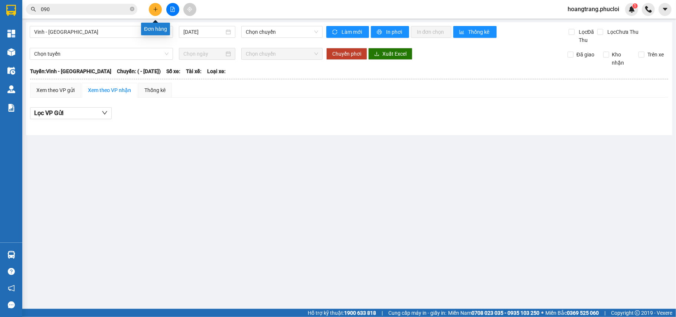
click at [156, 7] on icon "plus" at bounding box center [155, 9] width 5 height 5
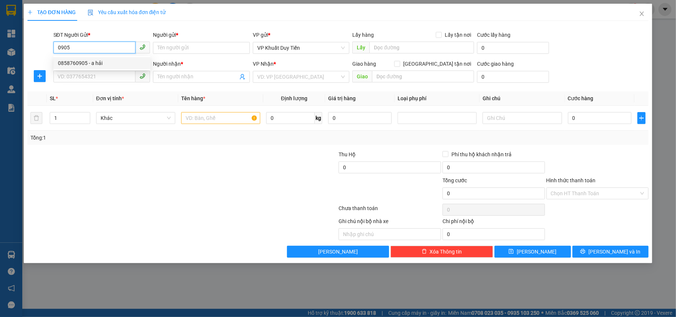
click at [108, 64] on div "0858760905 - a hải" at bounding box center [102, 63] width 88 height 8
type input "0858760905"
type input "a hải"
type input "0858760905"
click at [114, 79] on input "SĐT Người Nhận *" at bounding box center [94, 76] width 82 height 12
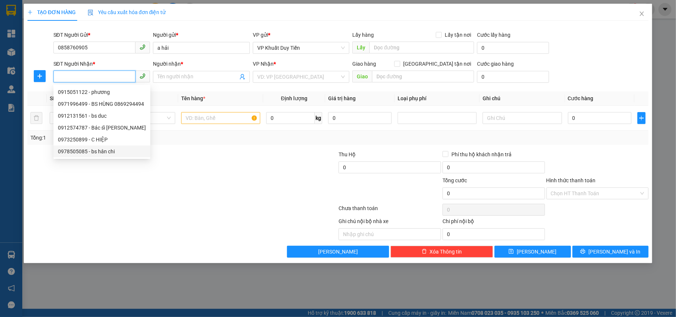
click at [122, 150] on div "0978505085 - bs hân chi" at bounding box center [102, 151] width 88 height 8
type input "0978505085"
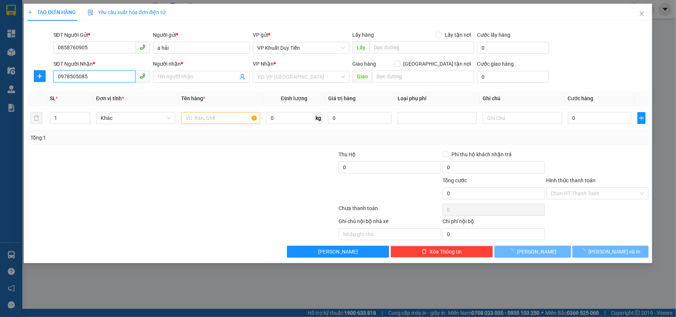
type input "bs hân chi"
checkbox input "true"
type input "105 lý thường kiệt"
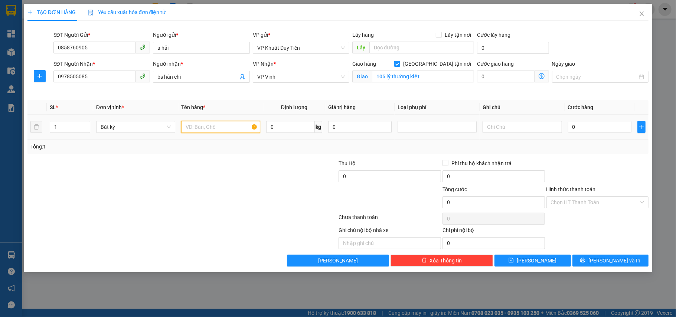
click at [214, 131] on input "text" at bounding box center [220, 127] width 79 height 12
type input "hh"
click at [603, 127] on input "0" at bounding box center [599, 127] width 63 height 12
type input "3"
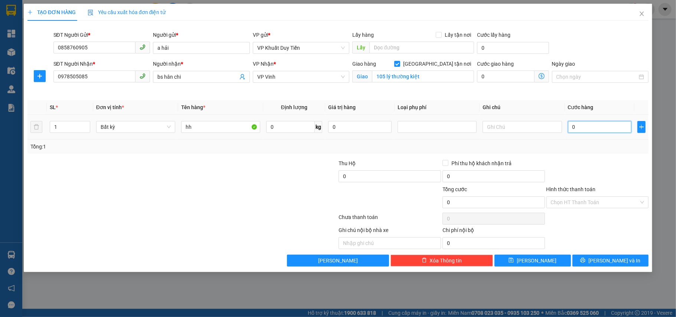
type input "3"
type input "30"
type input "30.000"
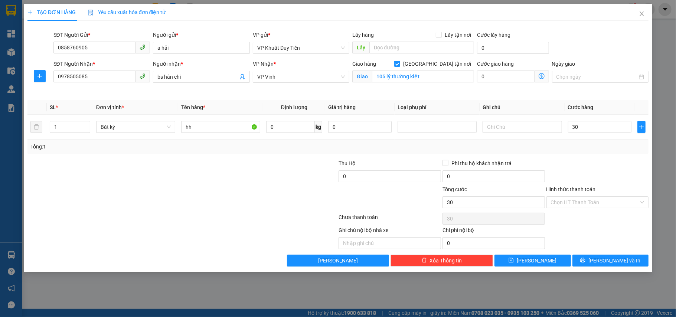
type input "30.000"
click at [574, 165] on div at bounding box center [597, 172] width 104 height 26
drag, startPoint x: 584, startPoint y: 204, endPoint x: 584, endPoint y: 208, distance: 4.1
click at [584, 205] on input "Hình thức thanh toán" at bounding box center [595, 202] width 88 height 11
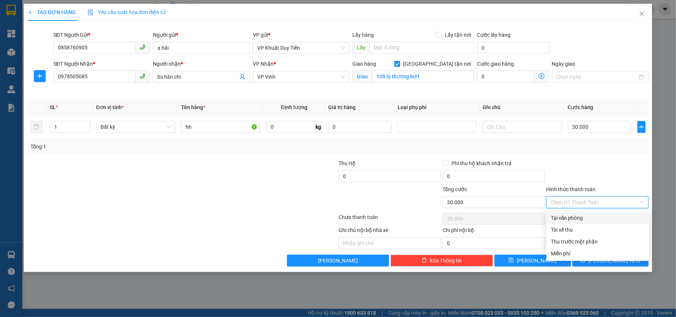
click at [574, 220] on div "Tại văn phòng" at bounding box center [598, 218] width 94 height 8
type input "0"
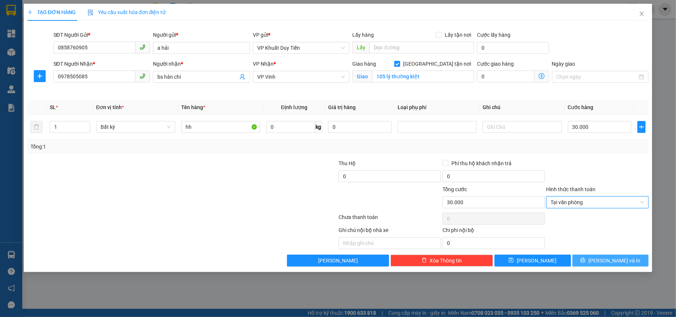
click at [601, 259] on button "[PERSON_NAME] và In" at bounding box center [610, 261] width 76 height 12
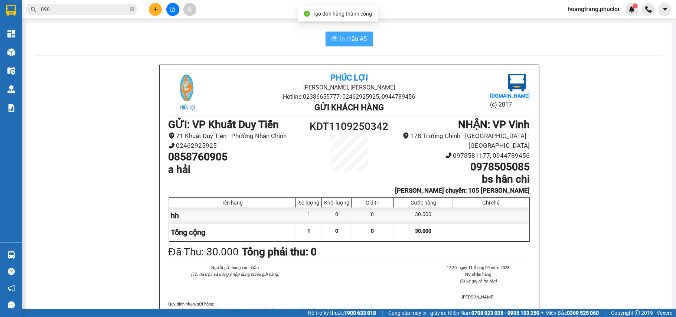
click at [336, 40] on button "In mẫu A5" at bounding box center [348, 39] width 47 height 15
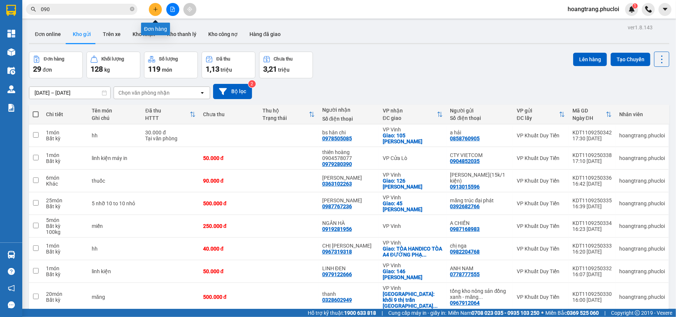
click at [157, 12] on button at bounding box center [155, 9] width 13 height 13
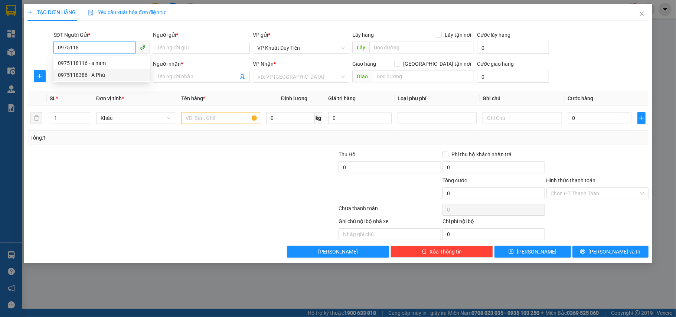
click at [116, 76] on div "0975118386 - A Phú" at bounding box center [102, 75] width 88 height 8
type input "0975118386"
type input "A Phú"
type input "0975118386"
click at [94, 75] on input "SĐT Người Nhận *" at bounding box center [94, 76] width 82 height 12
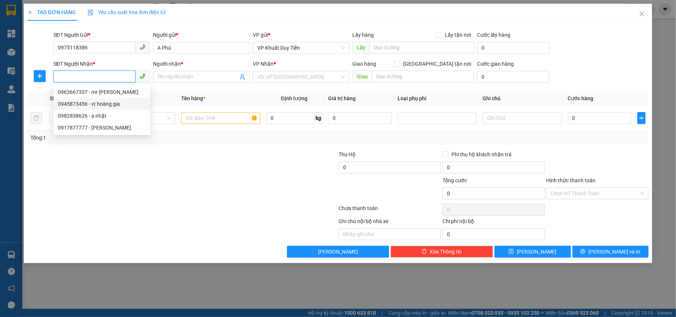
click at [132, 104] on div "0945873456 - vt hoàng gia" at bounding box center [102, 104] width 88 height 8
type input "0945873456"
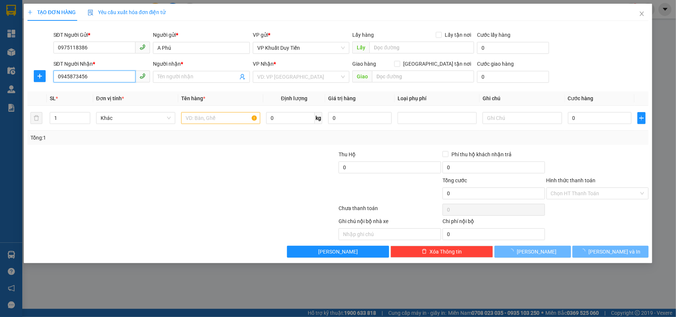
type input "vt hoàng gia"
checkbox input "true"
type input "84 LÝ THƯỜNG KIỆT"
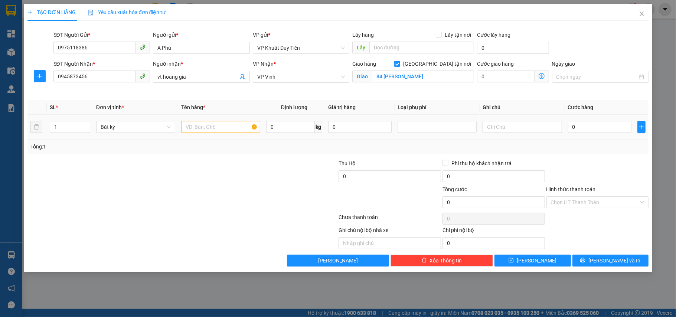
drag, startPoint x: 223, startPoint y: 134, endPoint x: 223, endPoint y: 126, distance: 8.2
click at [223, 129] on div at bounding box center [220, 126] width 79 height 15
click at [223, 126] on input "text" at bounding box center [220, 127] width 79 height 12
type input "linh kiện"
click at [597, 123] on input "0" at bounding box center [599, 127] width 63 height 12
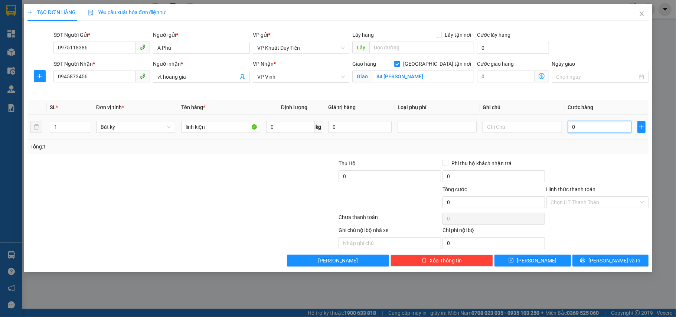
type input "5"
type input "50"
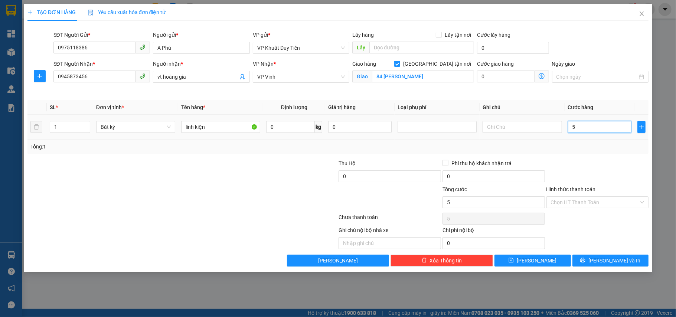
type input "50"
type input "50.000"
click at [581, 161] on div at bounding box center [597, 172] width 104 height 26
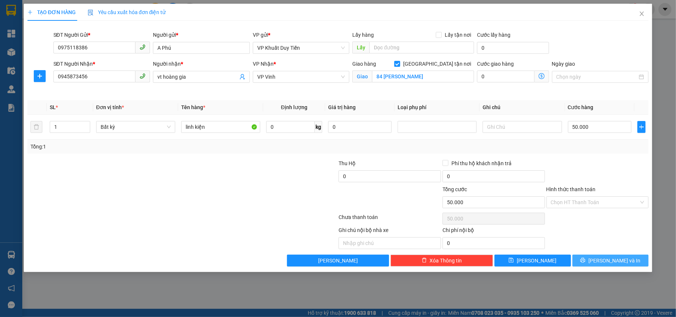
click at [607, 259] on span "[PERSON_NAME] và In" at bounding box center [614, 260] width 52 height 8
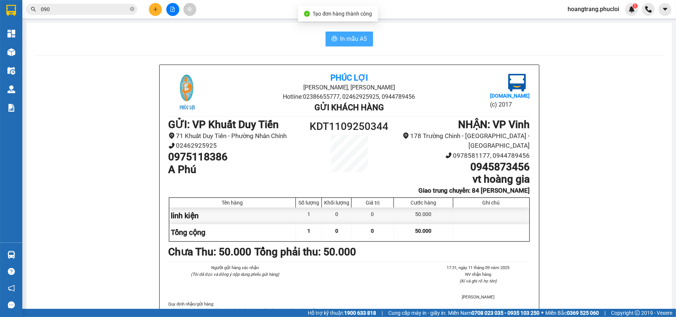
click at [336, 45] on button "In mẫu A5" at bounding box center [348, 39] width 47 height 15
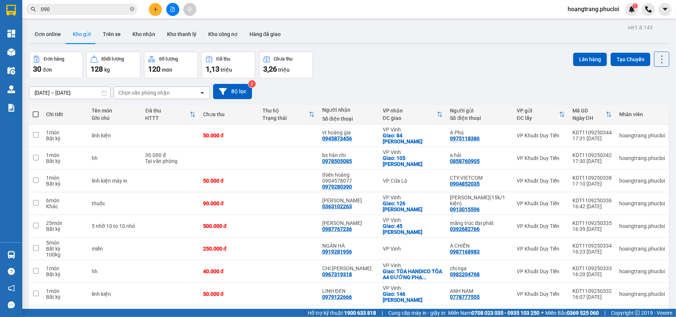
click at [160, 9] on button at bounding box center [155, 9] width 13 height 13
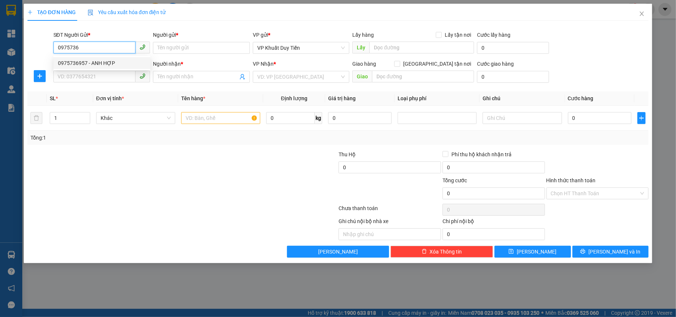
click at [110, 65] on div "0975736957 - ANH HỢP" at bounding box center [102, 63] width 88 height 8
type input "0975736957"
type input "ANH HỢP"
type input "0975736957"
click at [103, 75] on input "SĐT Người Nhận *" at bounding box center [94, 76] width 82 height 12
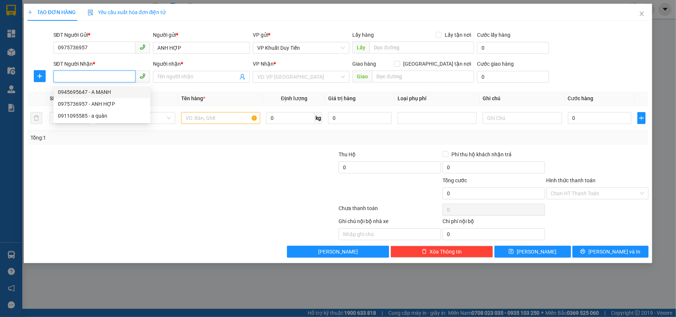
click at [111, 79] on input "SĐT Người Nhận *" at bounding box center [94, 76] width 82 height 12
type input "0948260689"
click at [118, 91] on div "0948260689 - Anh Vinh" at bounding box center [102, 92] width 88 height 8
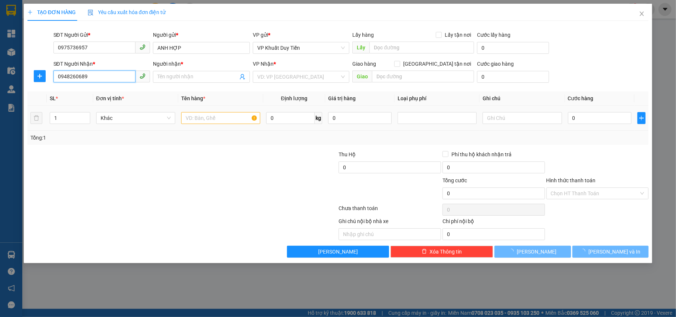
type input "[PERSON_NAME]"
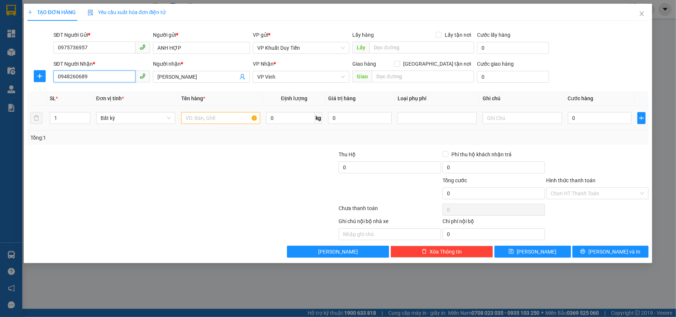
type input "0948260689"
click at [214, 116] on input "text" at bounding box center [220, 118] width 79 height 12
type input "hs"
click at [604, 128] on td "0" at bounding box center [599, 118] width 69 height 25
click at [603, 117] on input "0" at bounding box center [599, 118] width 63 height 12
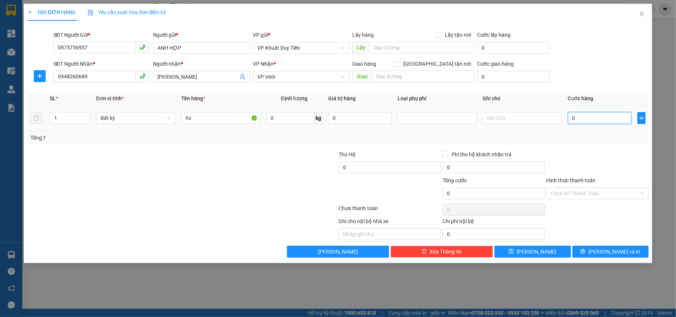
type input "3"
type input "30"
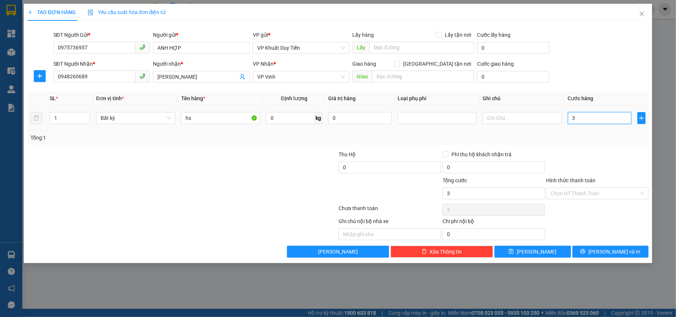
type input "30"
type input "30.000"
click at [606, 153] on div at bounding box center [597, 163] width 104 height 26
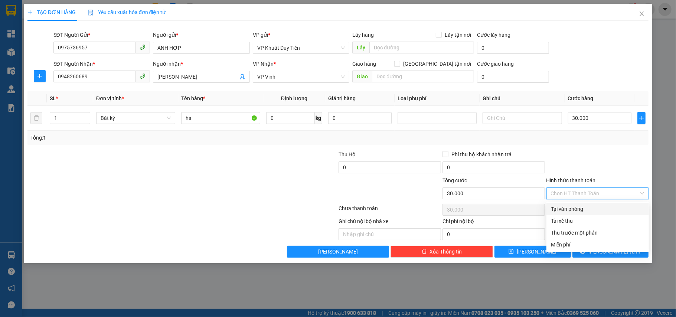
click at [604, 189] on input "Hình thức thanh toán" at bounding box center [595, 193] width 88 height 11
click at [580, 207] on div "Tại văn phòng" at bounding box center [598, 209] width 94 height 8
type input "0"
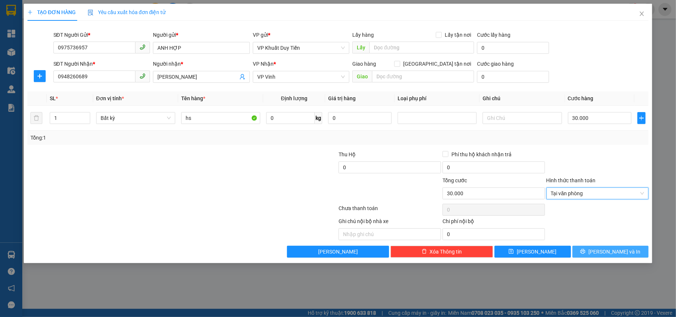
click at [585, 251] on icon "printer" at bounding box center [582, 251] width 5 height 5
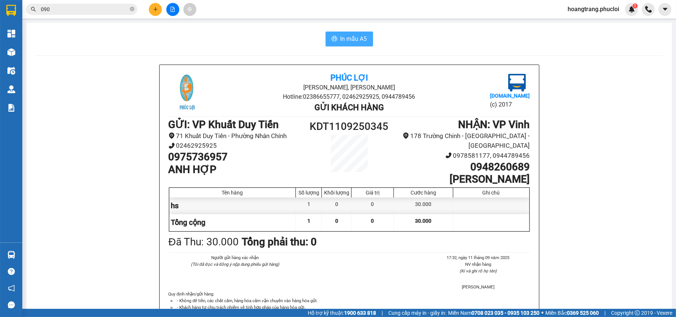
click at [357, 36] on span "In mẫu A5" at bounding box center [353, 38] width 27 height 9
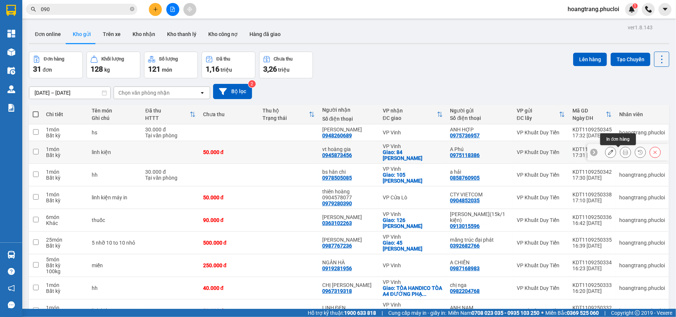
click at [623, 155] on icon at bounding box center [625, 152] width 5 height 5
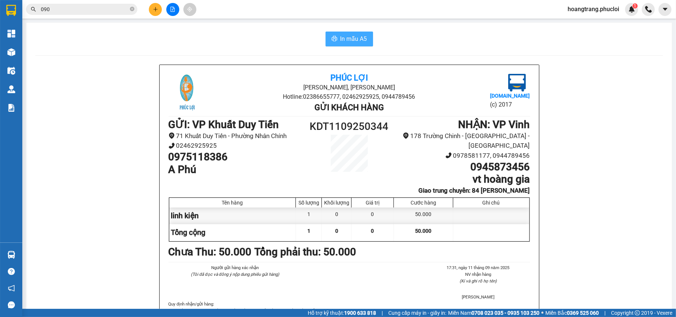
click at [352, 39] on span "In mẫu A5" at bounding box center [353, 38] width 27 height 9
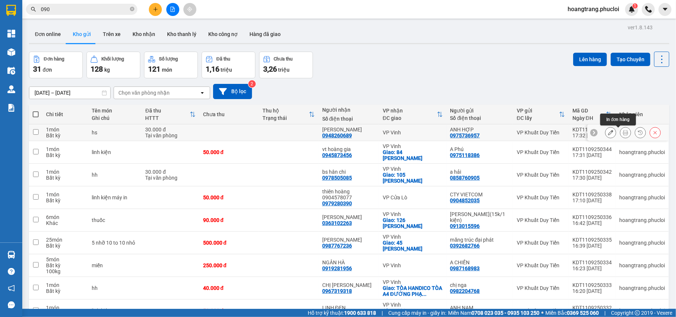
click at [623, 134] on icon at bounding box center [625, 132] width 5 height 5
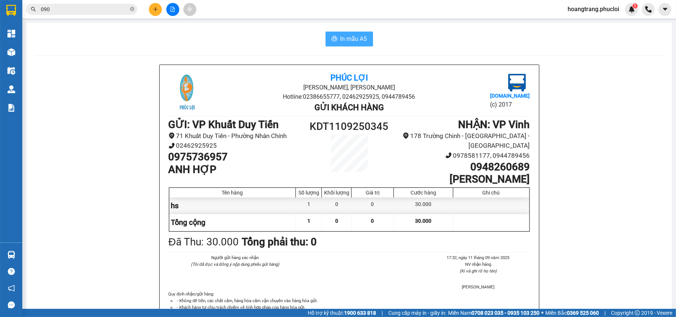
click at [350, 37] on span "In mẫu A5" at bounding box center [353, 38] width 27 height 9
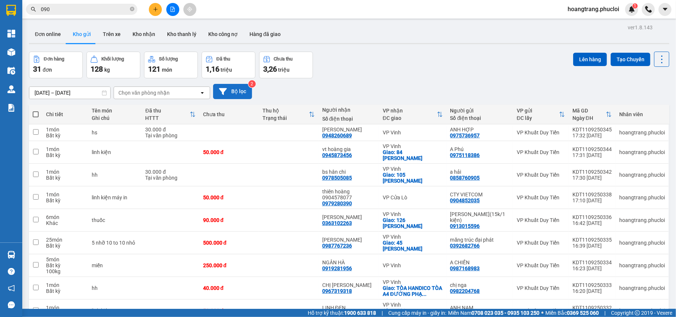
click at [233, 93] on button "Bộ lọc" at bounding box center [232, 91] width 39 height 15
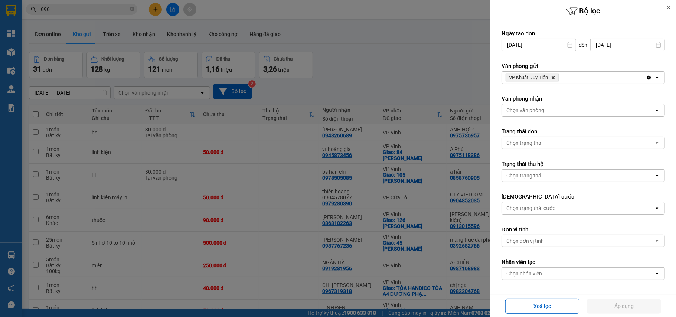
click at [555, 76] on icon "VP Khuất Duy Tiến, close by backspace" at bounding box center [552, 77] width 3 height 3
click at [557, 76] on div "Chọn văn phòng" at bounding box center [578, 78] width 152 height 12
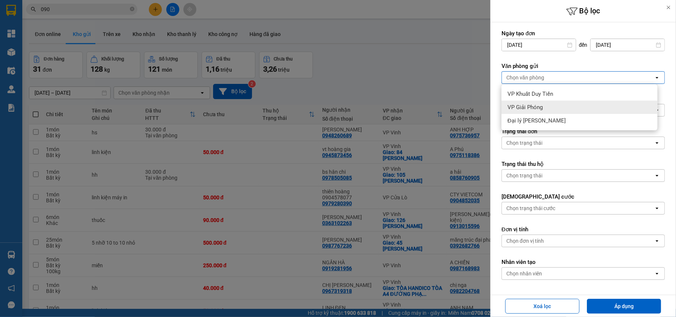
click at [557, 103] on div "VP Giải Phóng" at bounding box center [579, 107] width 156 height 13
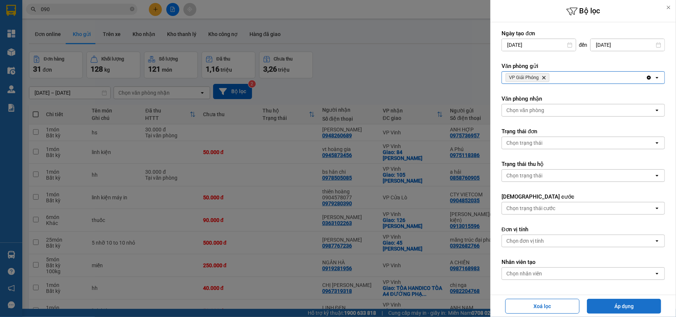
click at [615, 308] on button "Áp dụng" at bounding box center [624, 306] width 74 height 15
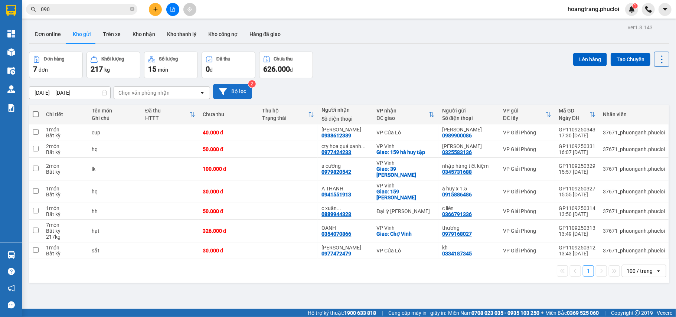
click at [242, 87] on button "Bộ lọc" at bounding box center [232, 91] width 39 height 15
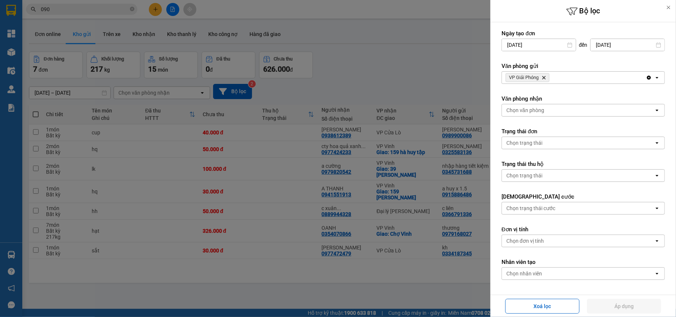
click at [547, 75] on span "VP Giải Phóng Delete" at bounding box center [527, 77] width 44 height 9
click at [544, 76] on icon "Delete" at bounding box center [543, 77] width 4 height 4
click at [544, 76] on div "Chọn văn phòng" at bounding box center [525, 77] width 38 height 7
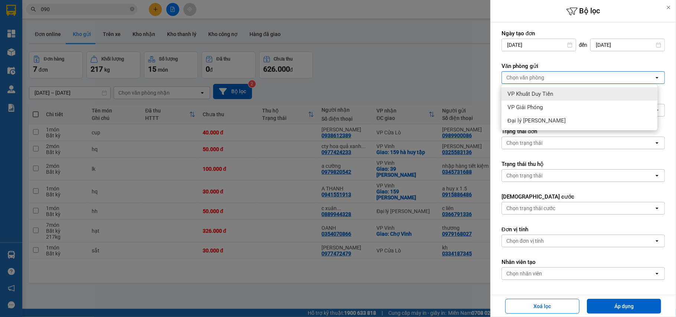
click at [538, 97] on span "VP Khuất Duy Tiến" at bounding box center [530, 93] width 46 height 7
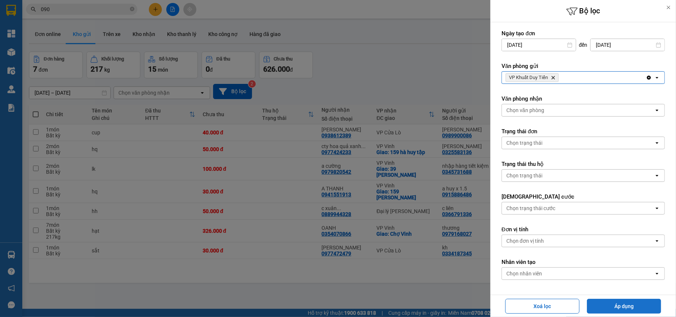
click at [605, 306] on button "Áp dụng" at bounding box center [624, 306] width 74 height 15
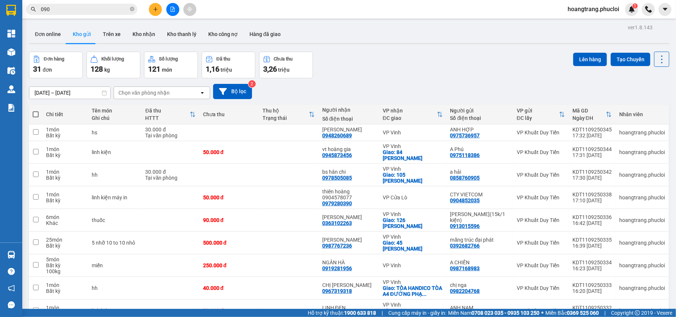
click at [196, 119] on div "Đã thu HTTT" at bounding box center [170, 114] width 50 height 15
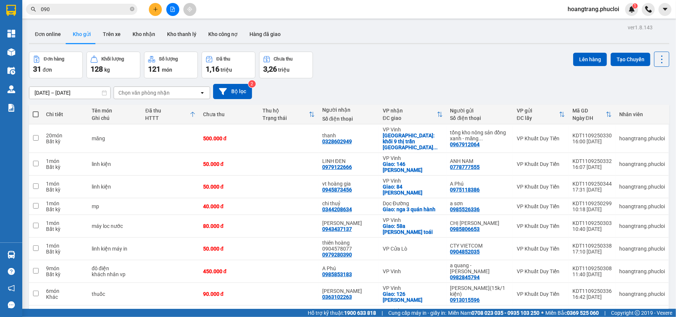
click at [196, 117] on icon at bounding box center [193, 114] width 6 height 6
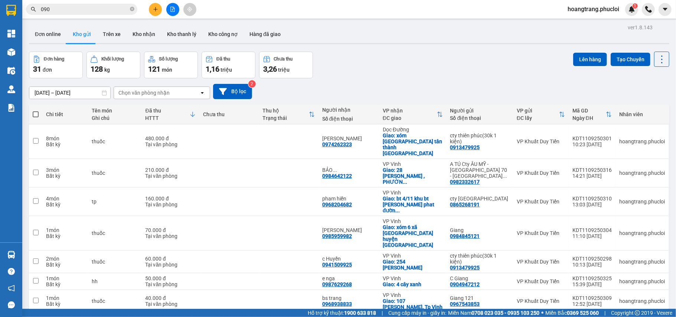
click at [199, 116] on th "Đã thu HTTT" at bounding box center [171, 115] width 58 height 20
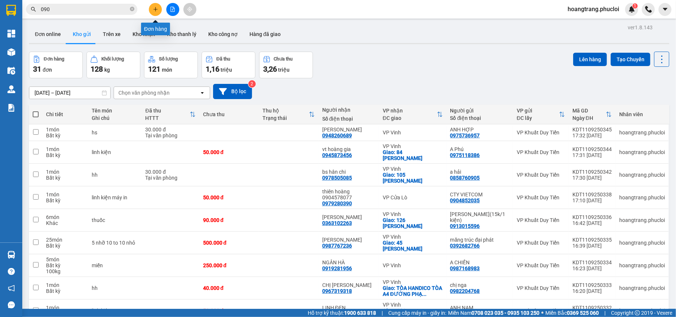
click at [152, 13] on button at bounding box center [155, 9] width 13 height 13
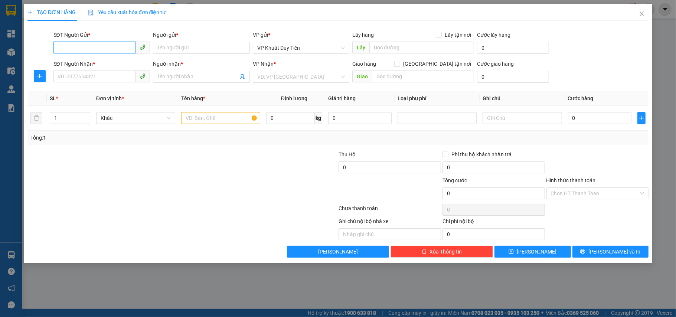
click at [106, 47] on input "SĐT Người Gửi *" at bounding box center [94, 48] width 82 height 12
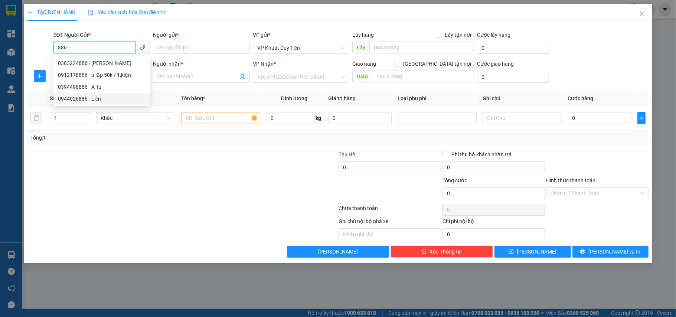
drag, startPoint x: 118, startPoint y: 100, endPoint x: 126, endPoint y: 97, distance: 8.6
click at [122, 100] on div "0944026886 - Liên" at bounding box center [102, 99] width 88 height 8
type input "0944026886"
type input "Liên"
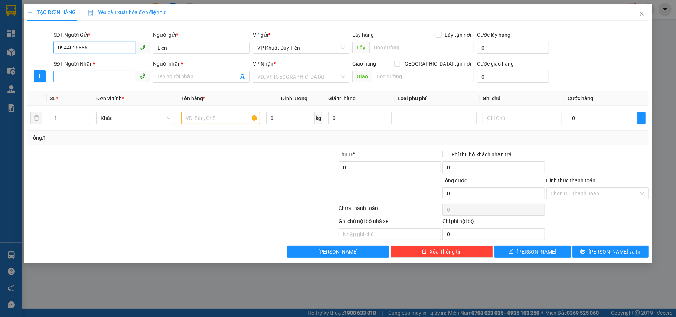
type input "0944026886"
click at [111, 79] on input "SĐT Người Nhận *" at bounding box center [94, 76] width 82 height 12
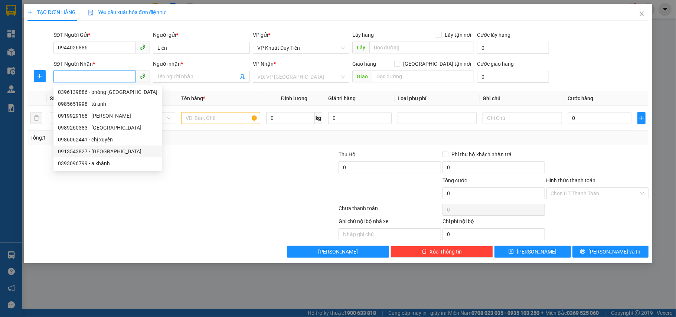
click at [119, 158] on div "0393096799 - a khánh" at bounding box center [107, 163] width 108 height 12
type input "0393096799"
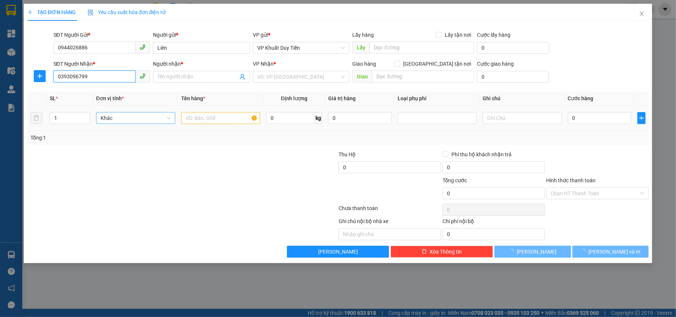
type input "a khánh"
checkbox input "true"
type input "Hoàng Mai"
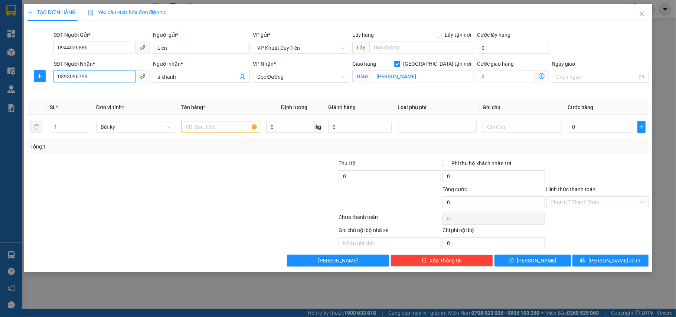
click at [131, 75] on input "0393096799" at bounding box center [94, 76] width 82 height 12
drag, startPoint x: 116, startPoint y: 82, endPoint x: 91, endPoint y: 91, distance: 26.5
click at [91, 92] on body "Kết quả tìm kiếm ( 10000 ) Bộ lọc Ngày tạo đơn gần nhất Mã ĐH Trạng thái Món hà…" at bounding box center [338, 158] width 676 height 317
drag, startPoint x: 92, startPoint y: 79, endPoint x: 29, endPoint y: 91, distance: 64.7
click at [29, 91] on div "SĐT Người Nhận * 0393096799 Người nhận * a khánh VP Nhận * Dọc Đường Giao hàng …" at bounding box center [338, 77] width 623 height 35
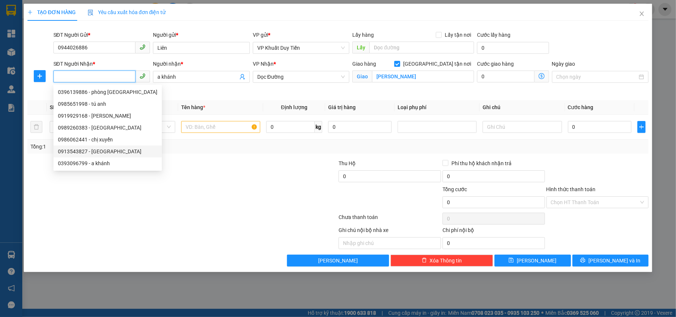
click at [98, 153] on div "0913543827 - TRƯỜNG SƠN" at bounding box center [107, 151] width 99 height 8
type input "0913543827"
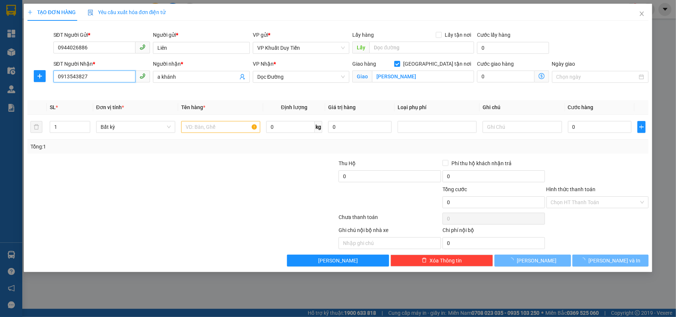
type input "TRƯỜNG SƠN"
type input "chợ vinh"
type input "0913543827"
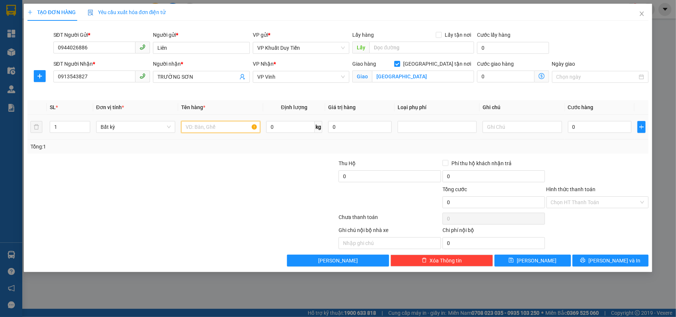
click at [216, 128] on input "text" at bounding box center [220, 127] width 79 height 12
type input "thuốc"
click at [600, 124] on input "0" at bounding box center [599, 127] width 63 height 12
type input "4"
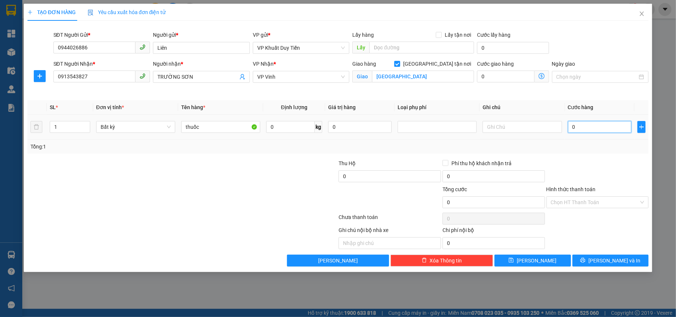
type input "4"
click at [631, 156] on div "Transit Pickup Surcharge Ids Transit Deliver Surcharge Ids Transit Deliver Surc…" at bounding box center [337, 147] width 621 height 240
click at [624, 204] on input "Hình thức thanh toán" at bounding box center [595, 202] width 88 height 11
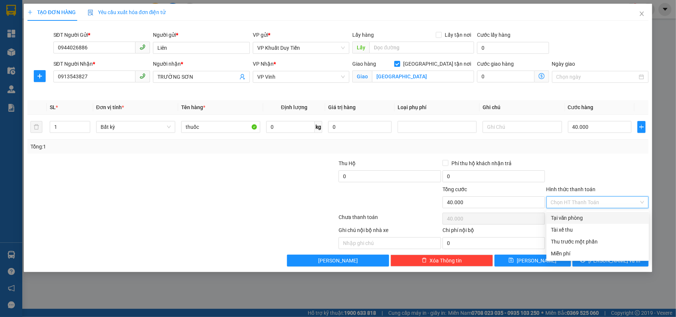
drag, startPoint x: 590, startPoint y: 217, endPoint x: 594, endPoint y: 230, distance: 14.2
click at [590, 217] on div "Tại văn phòng" at bounding box center [598, 218] width 94 height 8
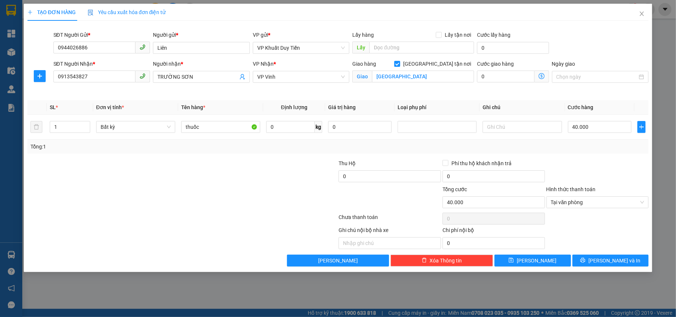
click at [623, 255] on div "Transit Pickup Surcharge Ids Transit Deliver Surcharge Ids Transit Deliver Surc…" at bounding box center [337, 147] width 621 height 240
click at [623, 261] on span "[PERSON_NAME] và In" at bounding box center [614, 260] width 52 height 8
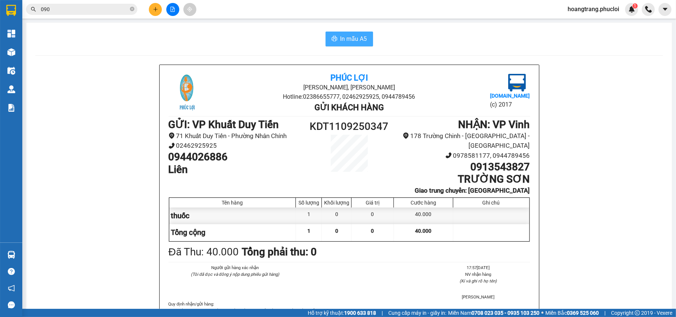
click at [350, 39] on span "In mẫu A5" at bounding box center [353, 38] width 27 height 9
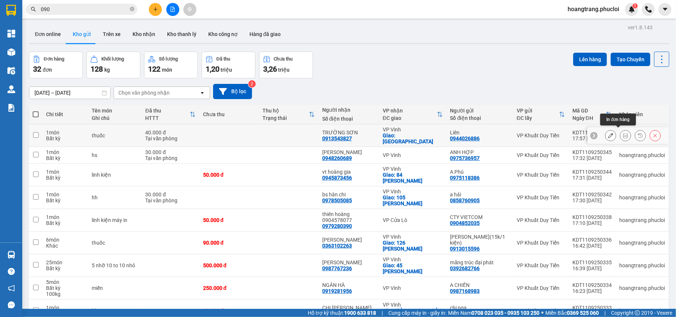
click at [623, 133] on icon at bounding box center [625, 135] width 5 height 5
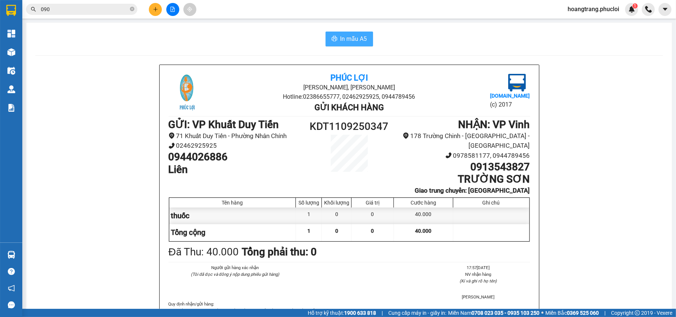
click at [350, 42] on span "In mẫu A5" at bounding box center [353, 38] width 27 height 9
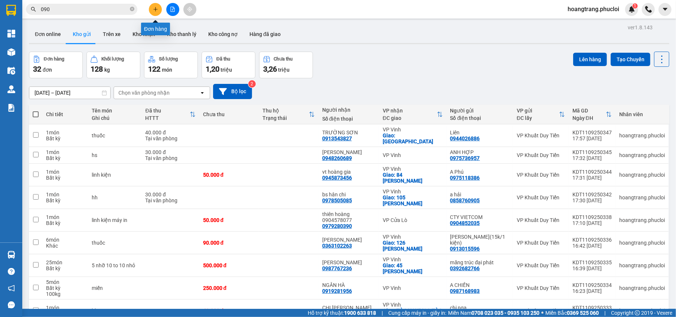
click at [157, 7] on icon "plus" at bounding box center [155, 9] width 5 height 5
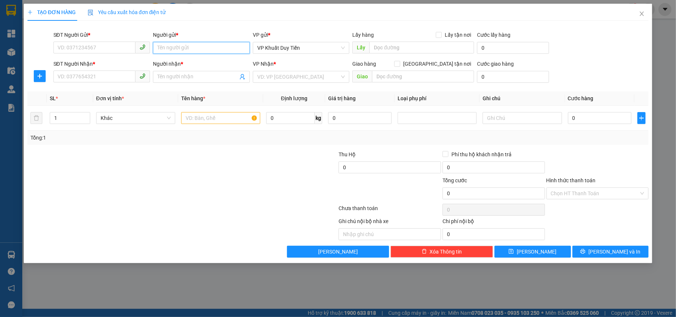
click at [186, 53] on input "Người gửi *" at bounding box center [201, 48] width 97 height 12
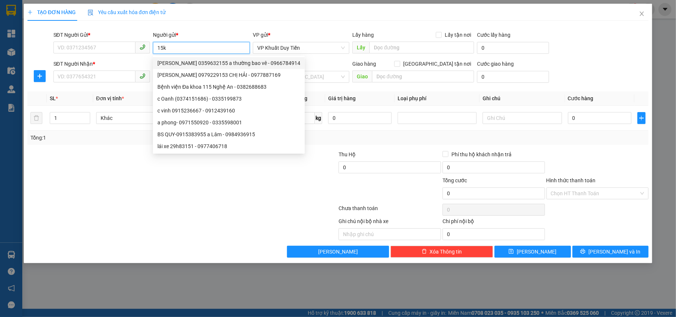
type input "15k"
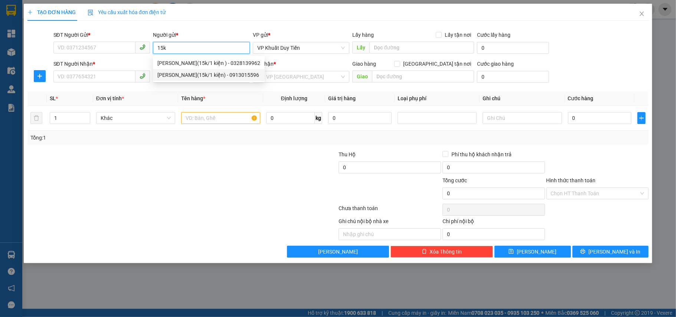
click at [216, 72] on div "[PERSON_NAME](15k/1 kiện) - 0913015596" at bounding box center [208, 75] width 103 height 8
type input "0913015596"
type input "[PERSON_NAME](15k/1 kiện)"
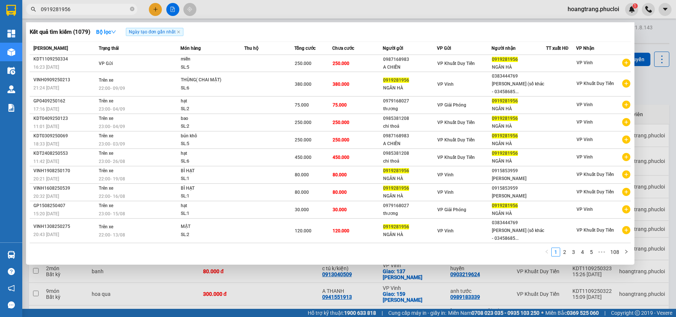
click at [97, 10] on input "0919281956" at bounding box center [85, 9] width 88 height 8
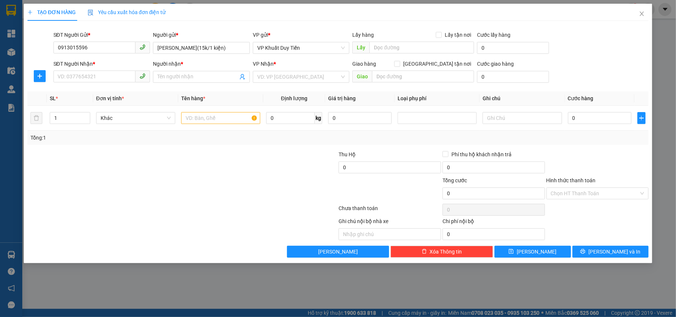
type input "[PERSON_NAME](15k/1 kiện)"
click at [177, 73] on input "Người nhận *" at bounding box center [197, 77] width 81 height 8
type input "[PERSON_NAME]"
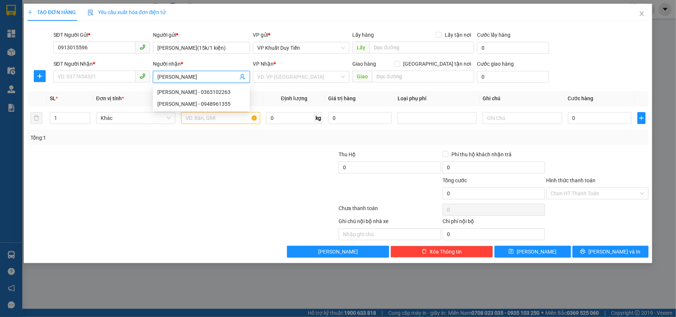
click at [217, 89] on div "[PERSON_NAME] - 0363102263" at bounding box center [201, 92] width 88 height 8
type input "0363102263"
type input "[PERSON_NAME]"
checkbox input "true"
type input "126 [PERSON_NAME] sách"
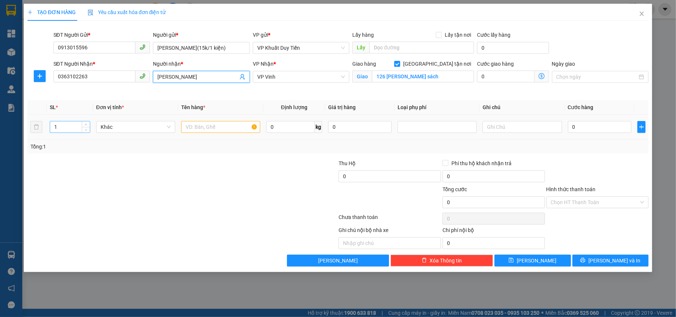
type input "[PERSON_NAME]"
click at [75, 127] on input "1" at bounding box center [70, 126] width 40 height 11
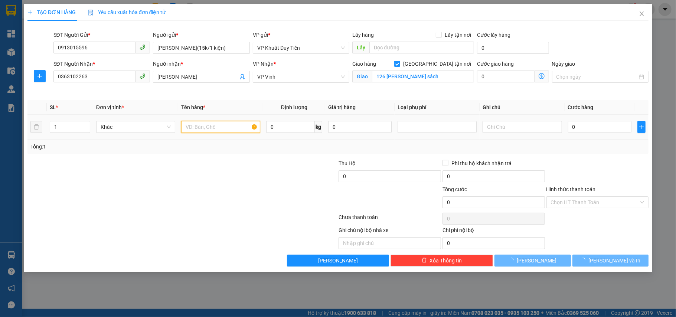
click at [201, 129] on input "text" at bounding box center [220, 127] width 79 height 12
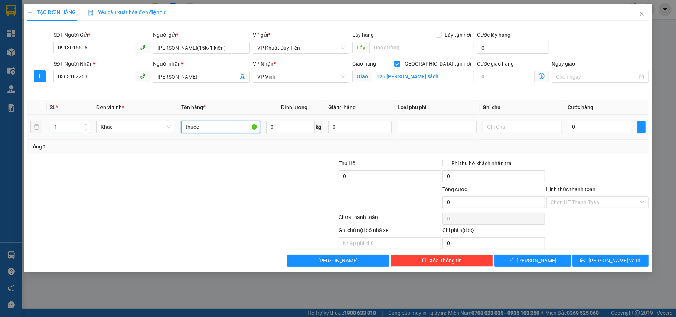
type input "thuốc"
click at [60, 132] on input "1" at bounding box center [70, 126] width 40 height 11
type input "5"
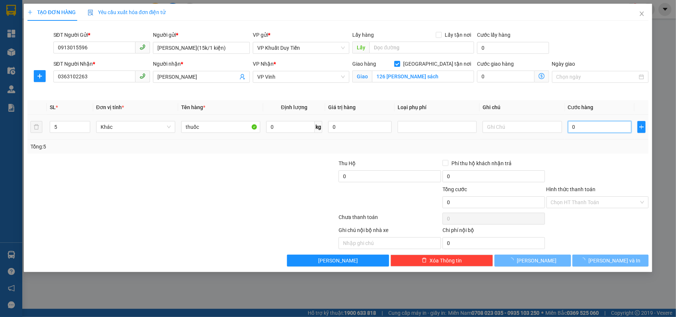
click at [585, 125] on input "0" at bounding box center [599, 127] width 63 height 12
type input "7"
type input "75"
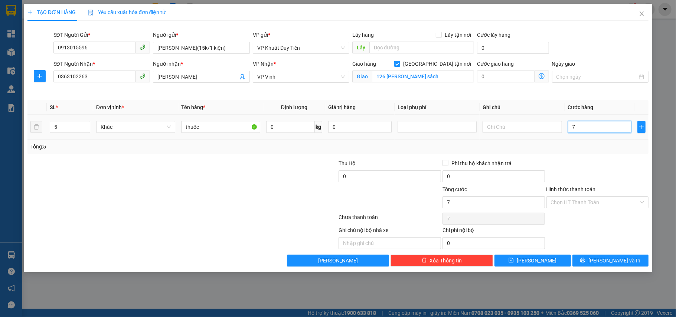
type input "75"
type input "75.000"
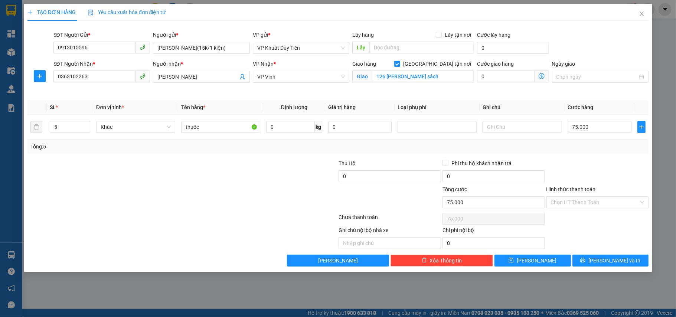
click at [594, 156] on div "Transit Pickup Surcharge Ids Transit Deliver Surcharge Ids Transit Deliver Surc…" at bounding box center [337, 147] width 621 height 240
click at [619, 260] on span "[PERSON_NAME] và In" at bounding box center [614, 260] width 52 height 8
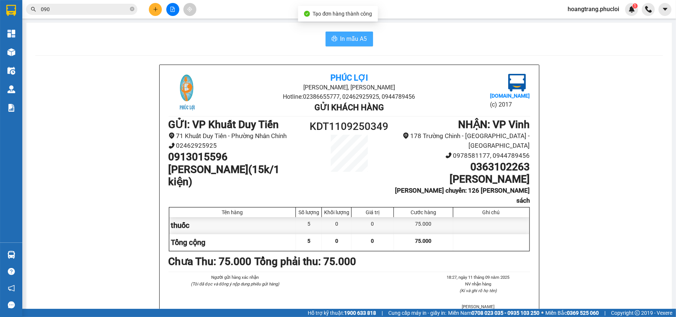
click at [332, 45] on button "In mẫu A5" at bounding box center [348, 39] width 47 height 15
